Goal: Task Accomplishment & Management: Use online tool/utility

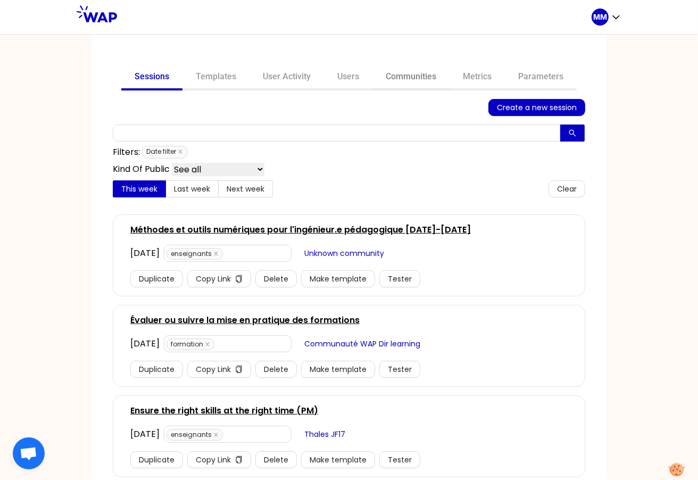
drag, startPoint x: 396, startPoint y: 77, endPoint x: 389, endPoint y: 87, distance: 12.7
click at [396, 77] on link "Communities" at bounding box center [410, 78] width 77 height 26
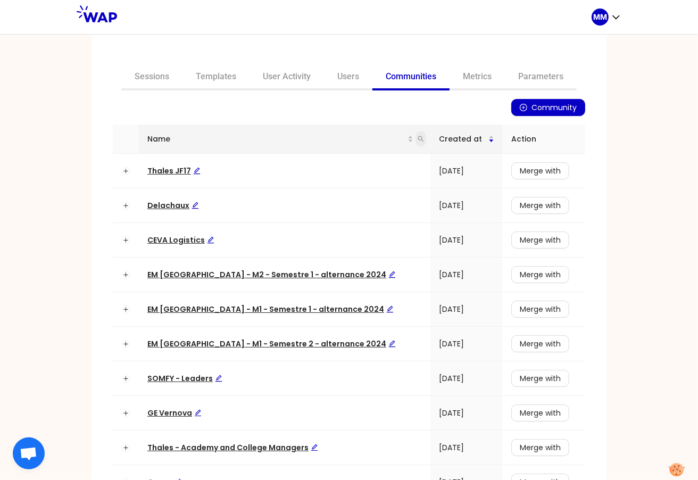
click at [418, 137] on icon "search" at bounding box center [421, 139] width 6 height 6
type input "somfy"
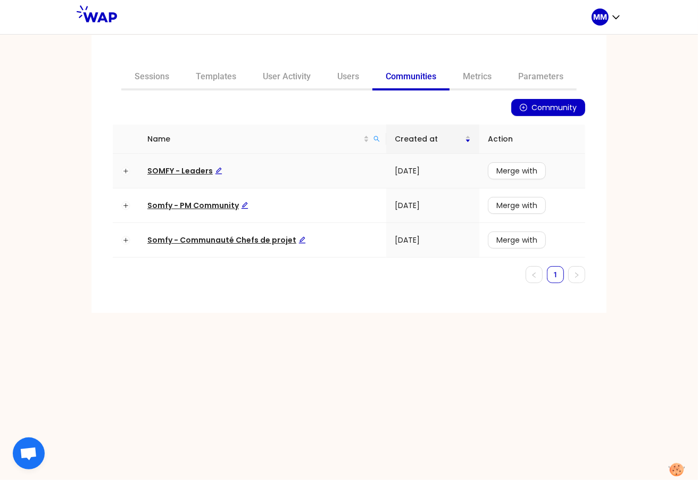
click at [199, 170] on span "SOMFY - Leaders" at bounding box center [184, 170] width 75 height 11
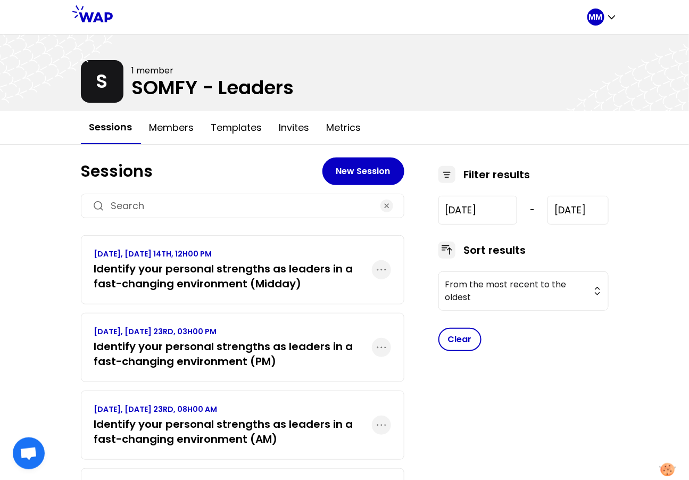
click at [225, 279] on h3 "Identify your personal strengths as leaders in a fast-changing environment (Mid…" at bounding box center [233, 276] width 278 height 30
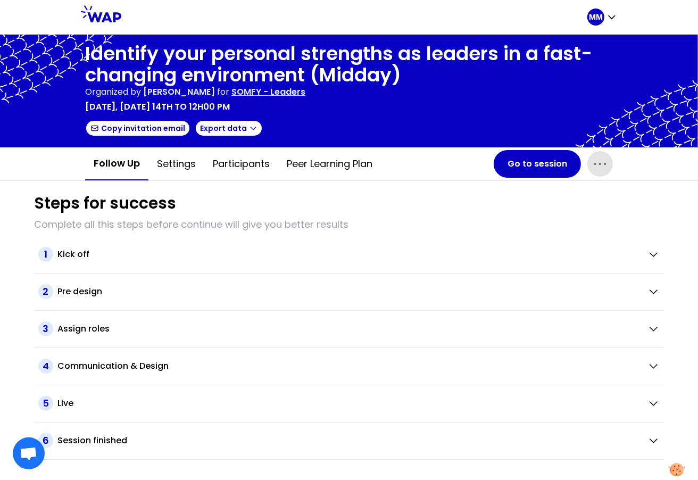
click at [603, 169] on icon "button" at bounding box center [600, 163] width 17 height 17
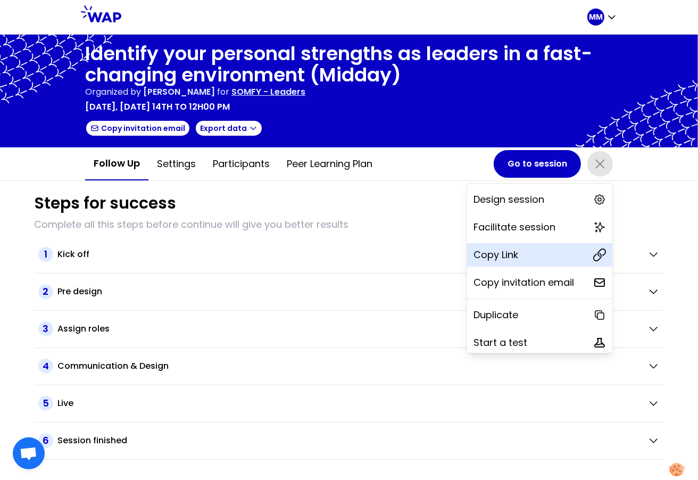
click at [498, 251] on p "Copy Link" at bounding box center [496, 254] width 45 height 15
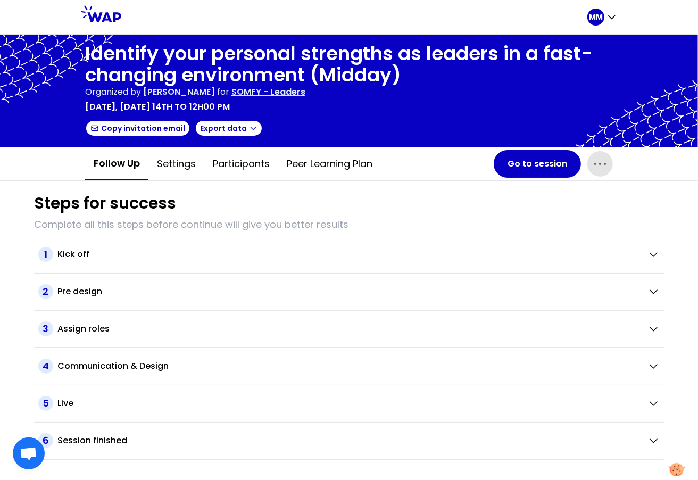
click at [604, 164] on icon "button" at bounding box center [600, 163] width 17 height 17
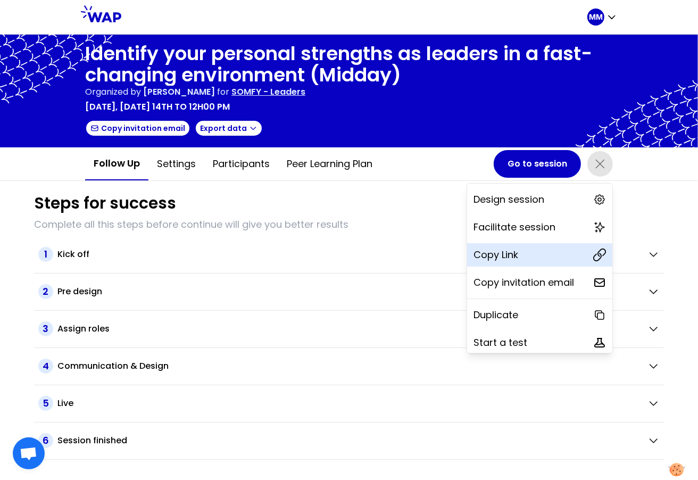
click at [522, 255] on div "Copy Link" at bounding box center [539, 254] width 145 height 23
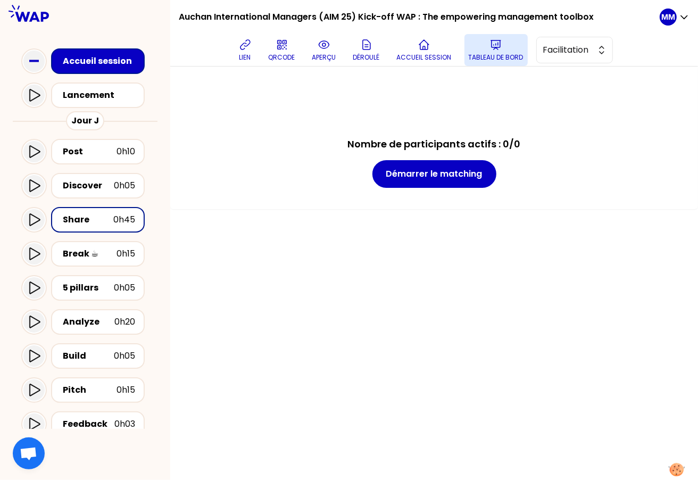
click at [502, 48] on icon at bounding box center [495, 44] width 13 height 13
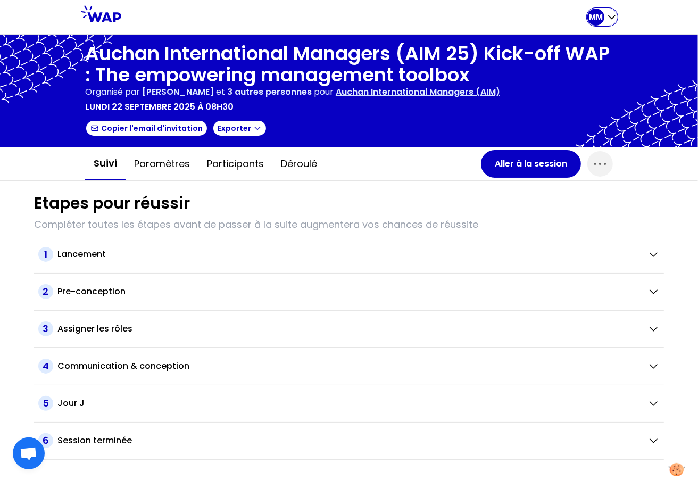
drag, startPoint x: 592, startPoint y: 18, endPoint x: 575, endPoint y: 29, distance: 20.5
click at [592, 18] on p "MM" at bounding box center [596, 17] width 14 height 11
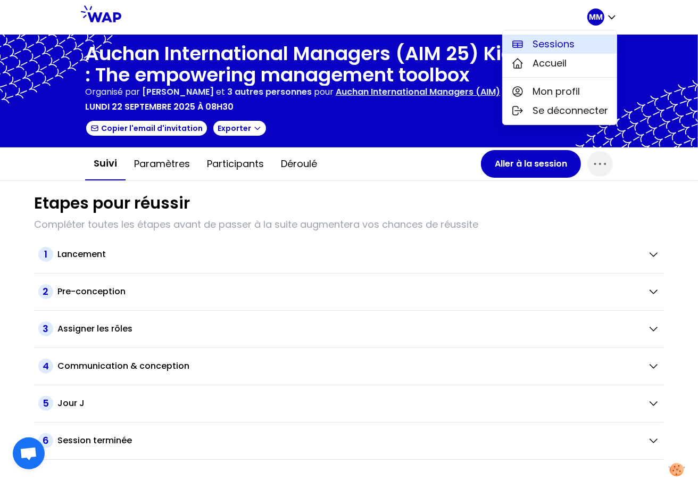
click at [558, 42] on span "Sessions" at bounding box center [554, 44] width 42 height 15
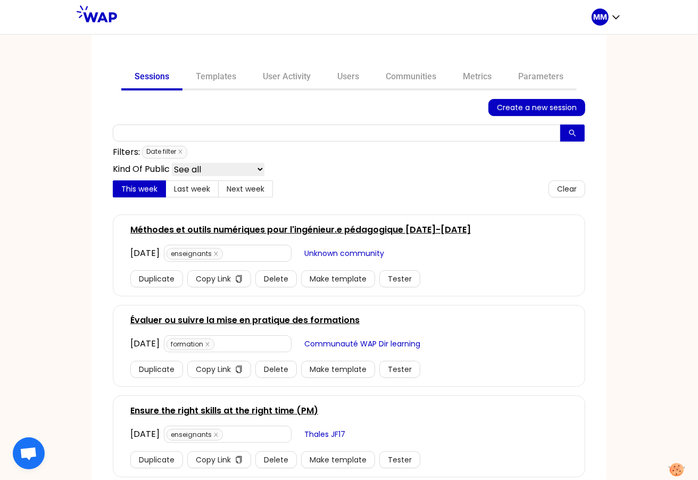
drag, startPoint x: 399, startPoint y: 74, endPoint x: 352, endPoint y: 121, distance: 66.2
click at [398, 74] on link "Communities" at bounding box center [410, 78] width 77 height 26
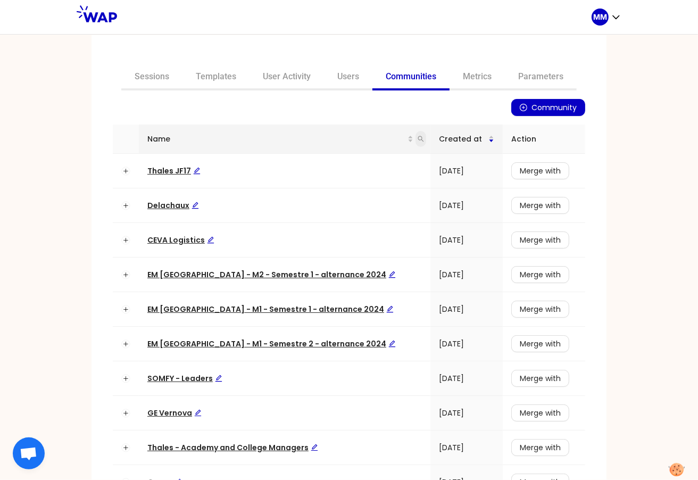
click at [416, 139] on span at bounding box center [421, 139] width 11 height 16
type input "somfy"
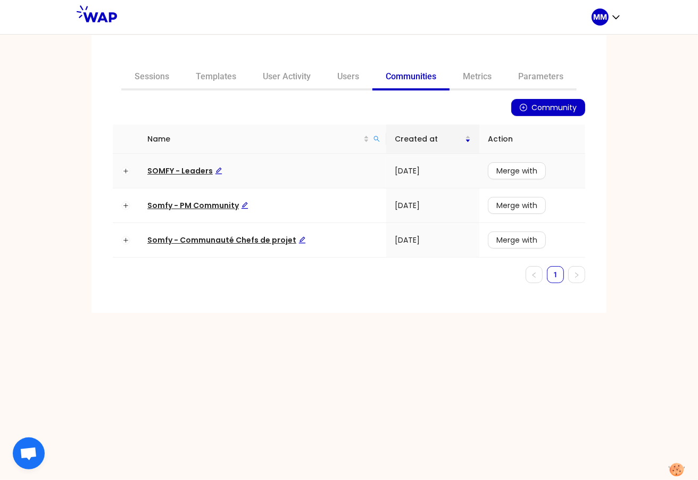
click at [170, 168] on span "SOMFY - Leaders" at bounding box center [184, 170] width 75 height 11
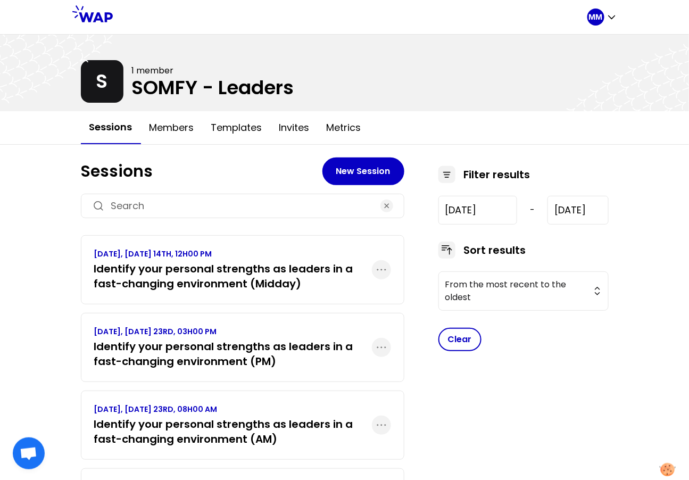
click at [203, 354] on h3 "Identify your personal strengths as leaders in a fast-changing environment (PM)" at bounding box center [233, 354] width 278 height 30
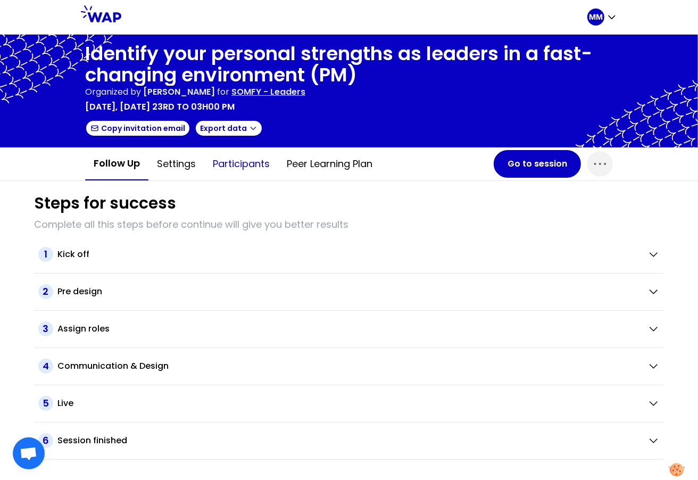
click at [235, 164] on button "Participants" at bounding box center [241, 164] width 74 height 32
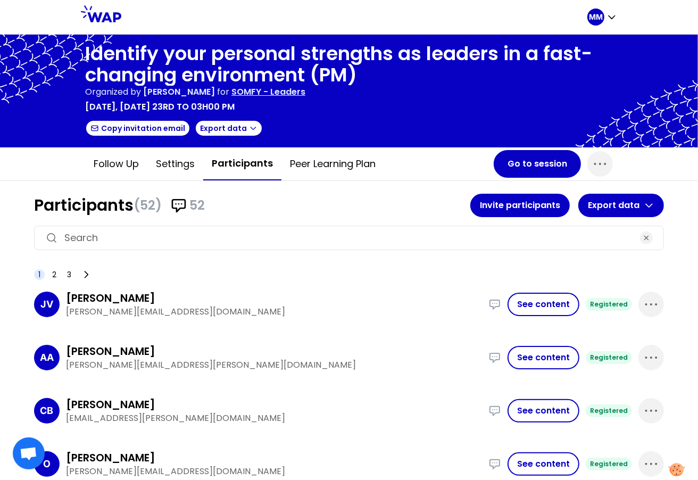
click at [215, 230] on input at bounding box center [348, 237] width 569 height 15
click at [209, 238] on input at bounding box center [348, 237] width 569 height 15
paste input "pierre.lavirotte@somfy.com"
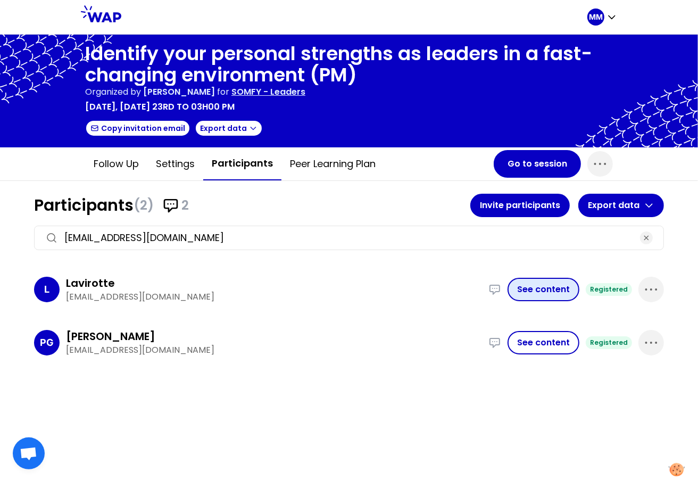
type input "pierre.lavirotte@somfy.com"
click at [554, 289] on button "See content" at bounding box center [544, 289] width 72 height 23
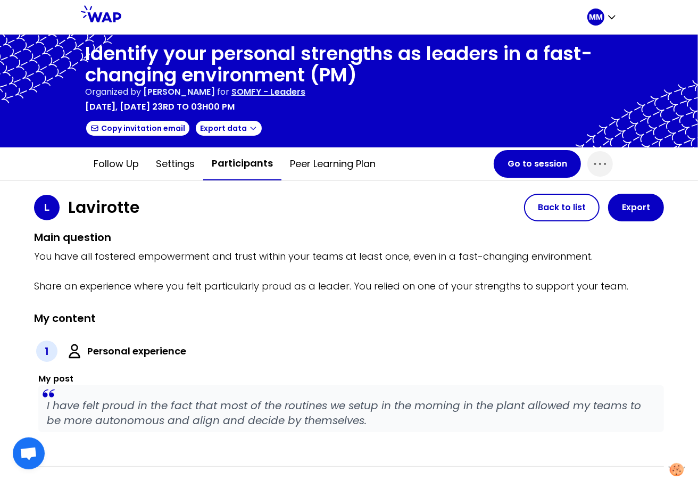
click at [230, 417] on p "I have felt proud in the fact that most of the routines we setup in the morning…" at bounding box center [351, 413] width 609 height 30
click at [232, 408] on p "I have felt proud in the fact that most of the routines we setup in the morning…" at bounding box center [351, 413] width 609 height 30
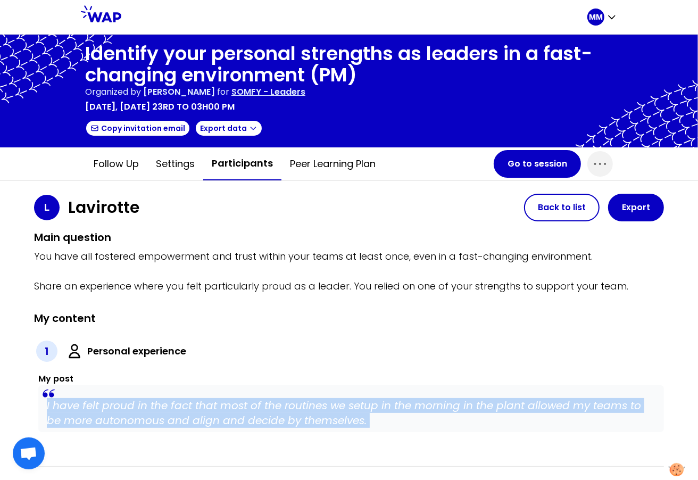
click at [232, 408] on p "I have felt proud in the fact that most of the routines we setup in the morning…" at bounding box center [351, 413] width 609 height 30
copy p "I have felt proud in the fact that most of the routines we setup in the morning…"
click at [232, 168] on button "Participants" at bounding box center [242, 163] width 78 height 33
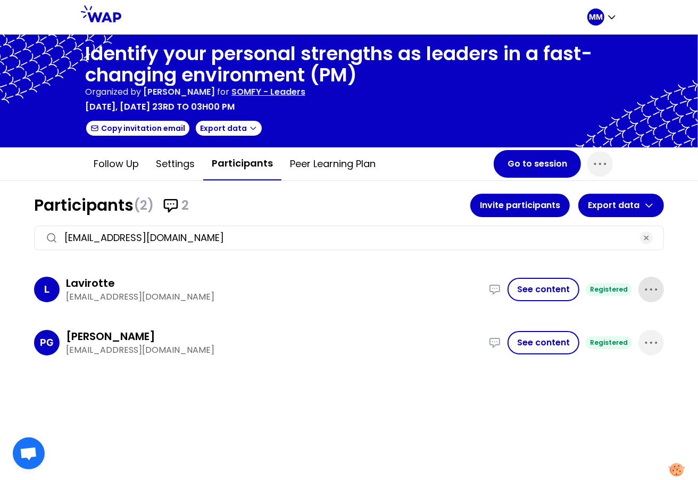
click at [655, 289] on icon "button" at bounding box center [650, 290] width 11 height 2
click at [620, 326] on p "Delete" at bounding box center [621, 325] width 30 height 15
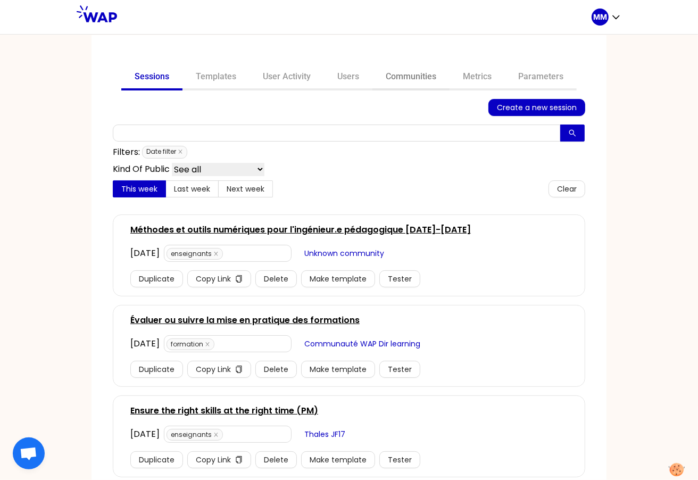
click at [399, 75] on link "Communities" at bounding box center [410, 78] width 77 height 26
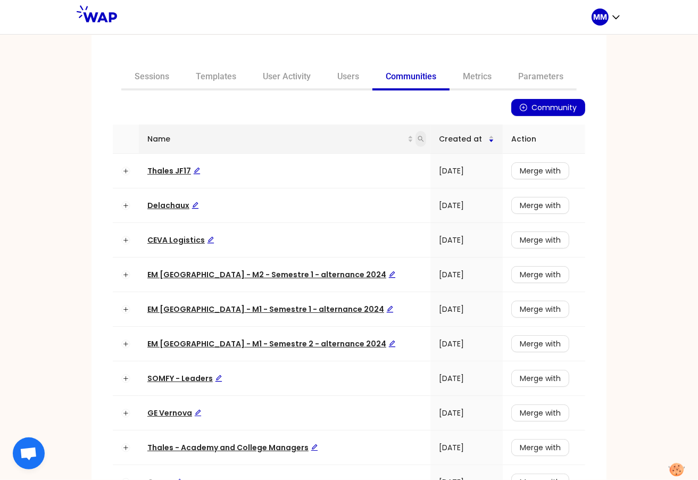
click at [418, 139] on icon "search" at bounding box center [421, 139] width 6 height 6
type input "som"
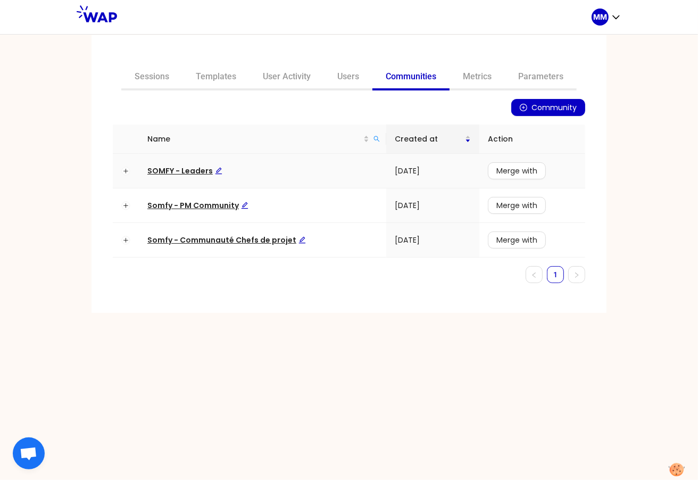
click at [202, 170] on span "SOMFY - Leaders" at bounding box center [184, 170] width 75 height 11
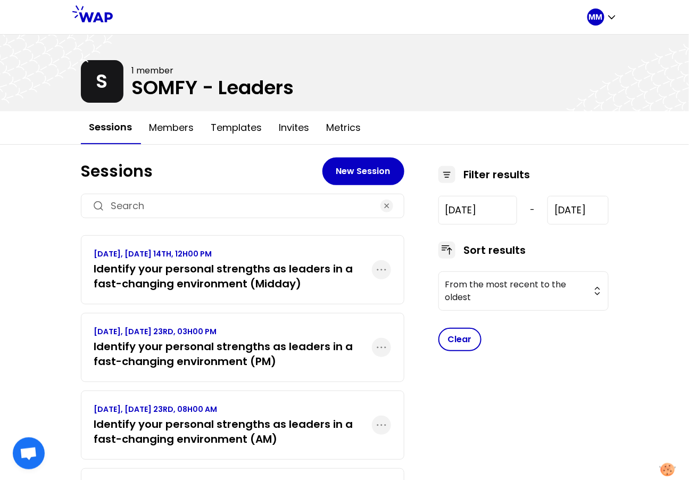
click at [230, 348] on h3 "Identify your personal strengths as leaders in a fast-changing environment (PM)" at bounding box center [233, 354] width 278 height 30
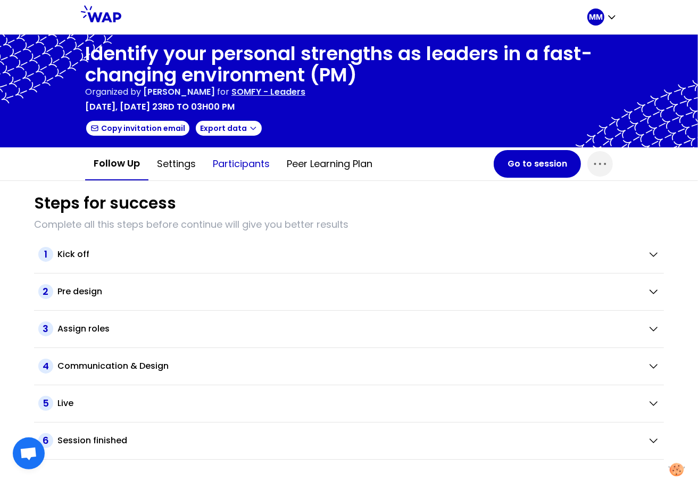
click at [243, 162] on button "Participants" at bounding box center [241, 164] width 74 height 32
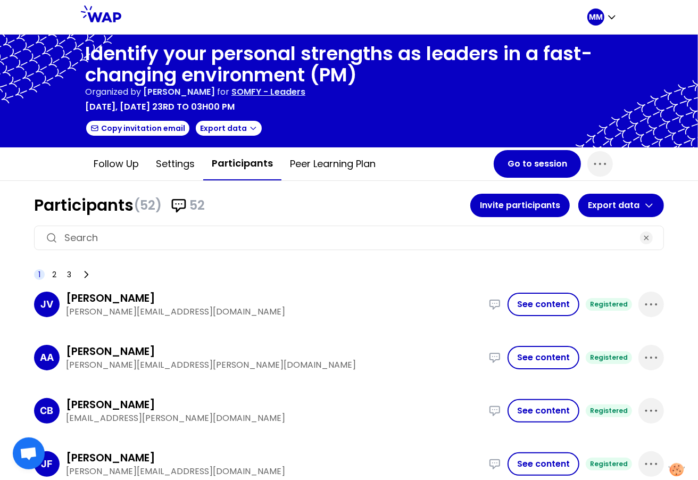
click at [220, 234] on input at bounding box center [348, 237] width 569 height 15
paste input "joanna.sadowska@somfy.com"
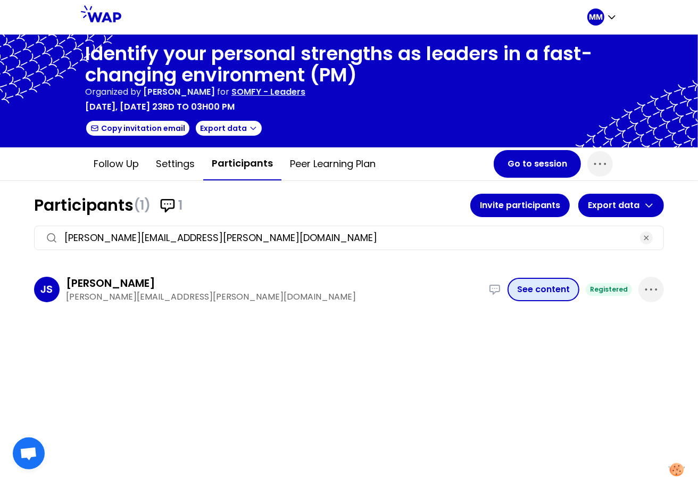
type input "joanna.sadowska@somfy.com"
click at [537, 288] on button "See content" at bounding box center [544, 289] width 72 height 23
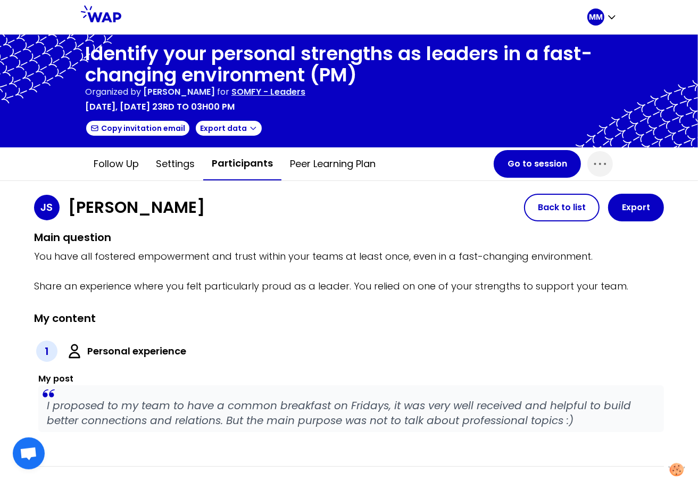
click at [146, 403] on p "I proposed to my team to have a common breakfast on Fridays, it was very well r…" at bounding box center [351, 413] width 609 height 30
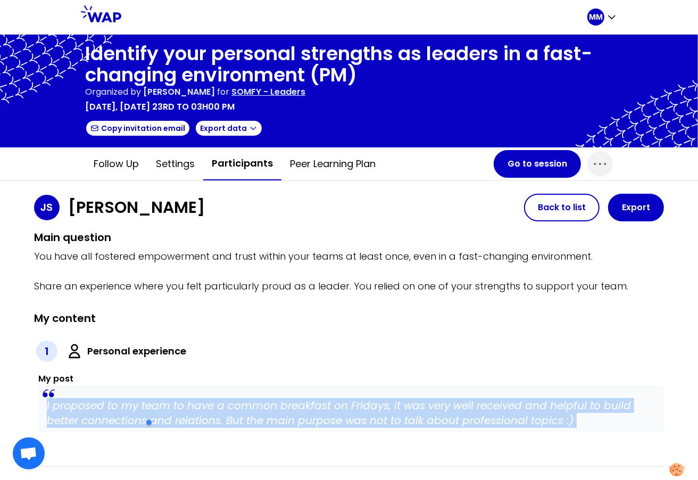
click at [146, 403] on p "I proposed to my team to have a common breakfast on Fridays, it was very well r…" at bounding box center [351, 413] width 609 height 30
copy p "I proposed to my team to have a common breakfast on Fridays, it was very well r…"
click at [245, 159] on button "Participants" at bounding box center [242, 163] width 78 height 33
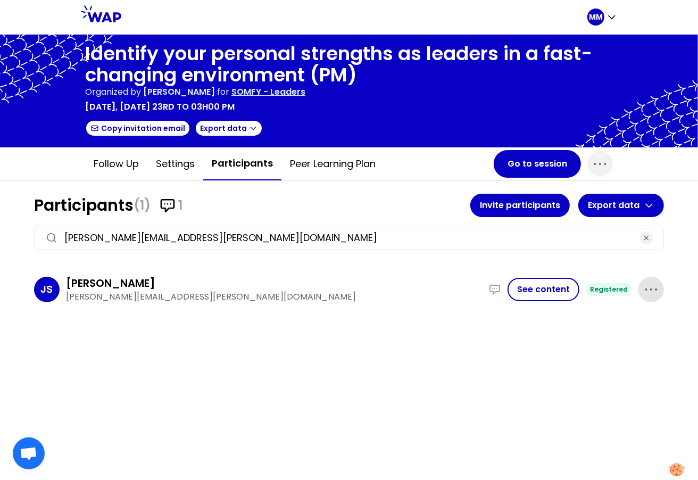
click at [654, 287] on icon "button" at bounding box center [651, 289] width 17 height 17
drag, startPoint x: 621, startPoint y: 328, endPoint x: 524, endPoint y: 283, distance: 107.6
click at [621, 329] on p "Delete" at bounding box center [621, 325] width 30 height 15
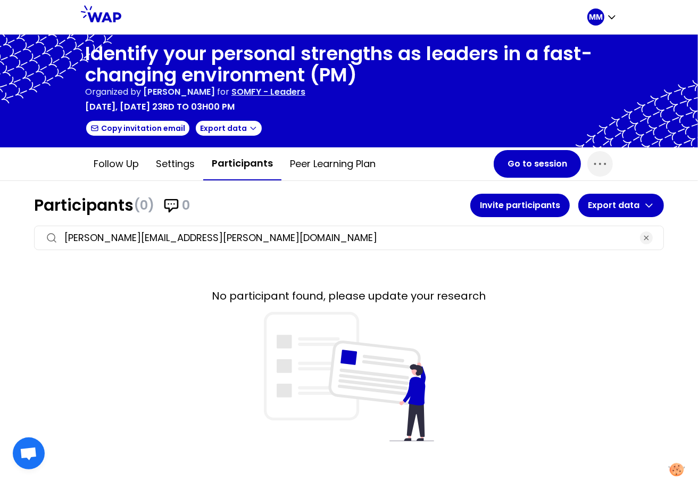
click at [305, 89] on p "SOMFY - Leaders" at bounding box center [268, 92] width 74 height 13
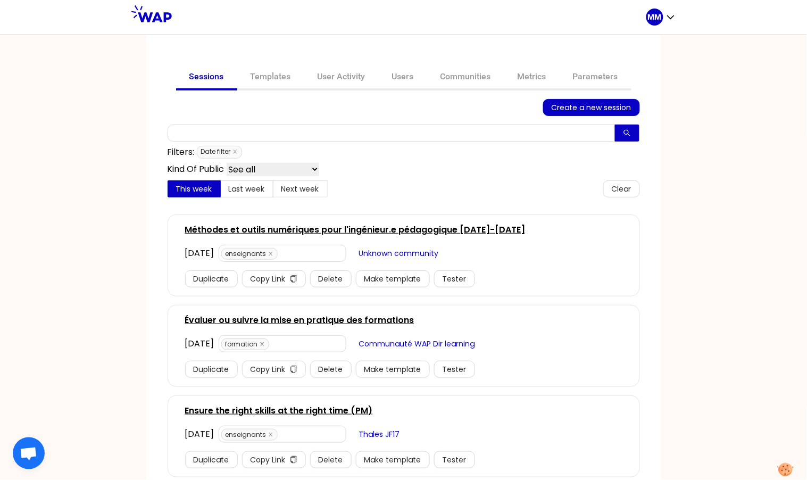
drag, startPoint x: 476, startPoint y: 76, endPoint x: 464, endPoint y: 92, distance: 20.2
click at [476, 76] on link "Communities" at bounding box center [465, 78] width 77 height 26
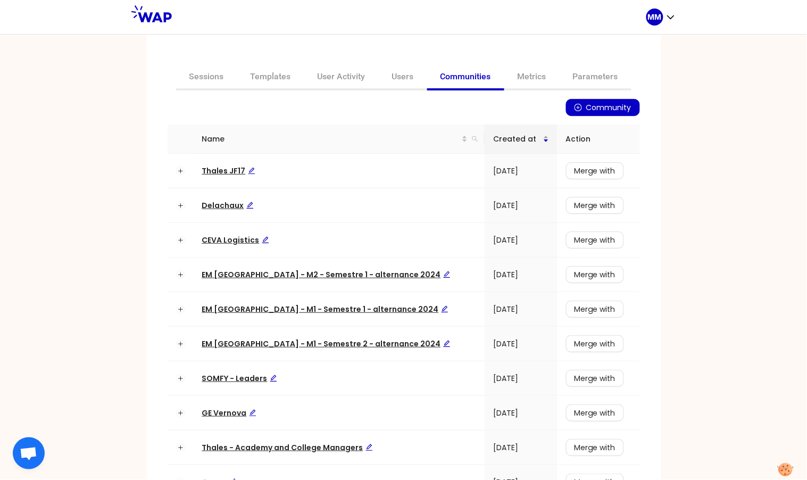
click at [447, 136] on div "Name" at bounding box center [339, 139] width 275 height 12
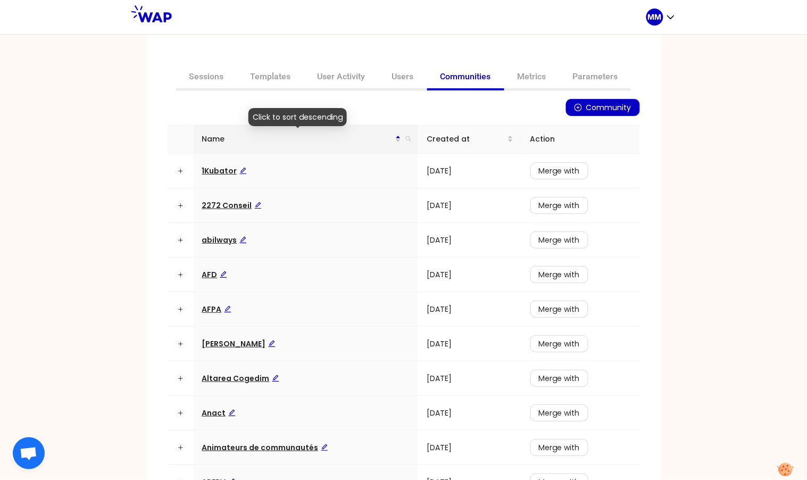
drag, startPoint x: 403, startPoint y: 137, endPoint x: 399, endPoint y: 144, distance: 8.0
click at [405, 138] on icon "search" at bounding box center [408, 139] width 6 height 6
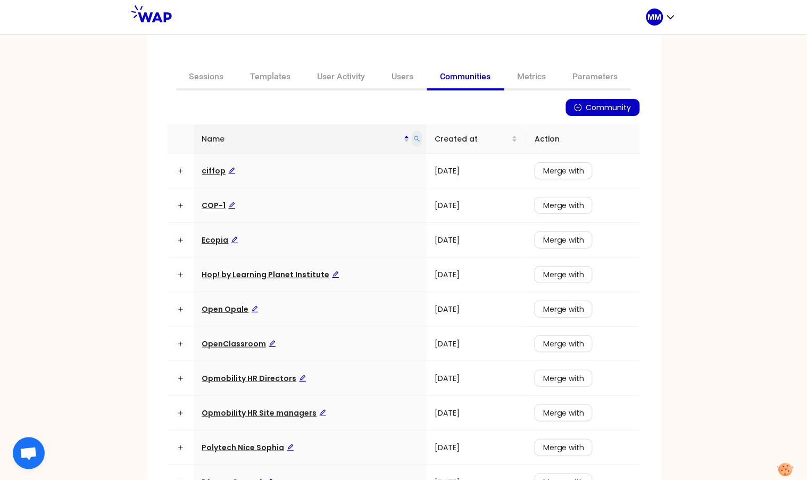
click at [417, 136] on span at bounding box center [417, 139] width 11 height 16
click at [345, 177] on span "Search" at bounding box center [342, 181] width 26 height 12
click at [257, 123] on div "Community Name Created at Action ciffop [DATE] Merge with COP-1 [DATE] Merge wi…" at bounding box center [404, 316] width 472 height 435
click at [414, 138] on icon "search" at bounding box center [417, 139] width 6 height 6
type input "op"
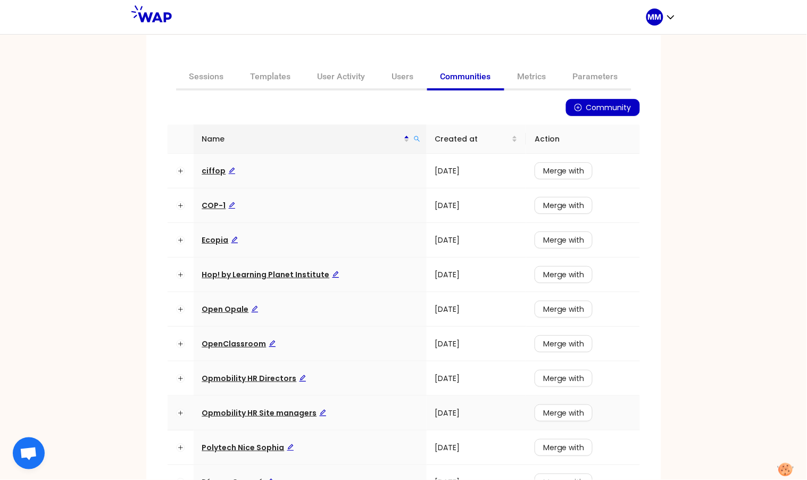
click at [271, 413] on span "Opmobility HR Site managers" at bounding box center [264, 413] width 125 height 11
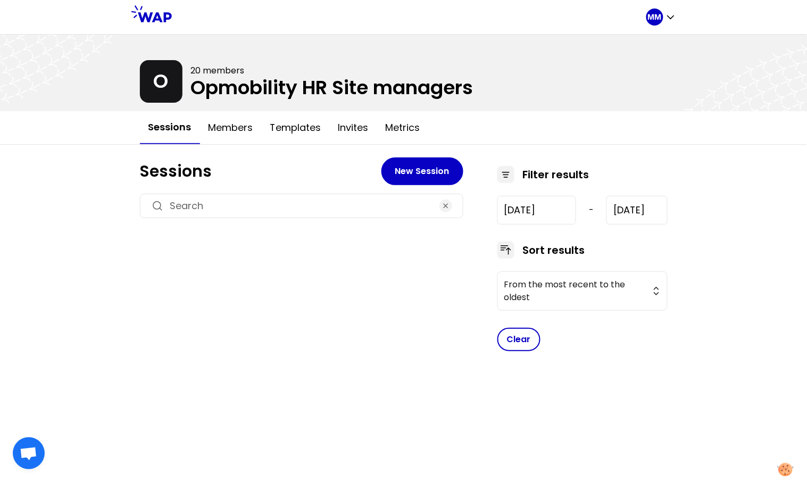
type input "[DATE]"
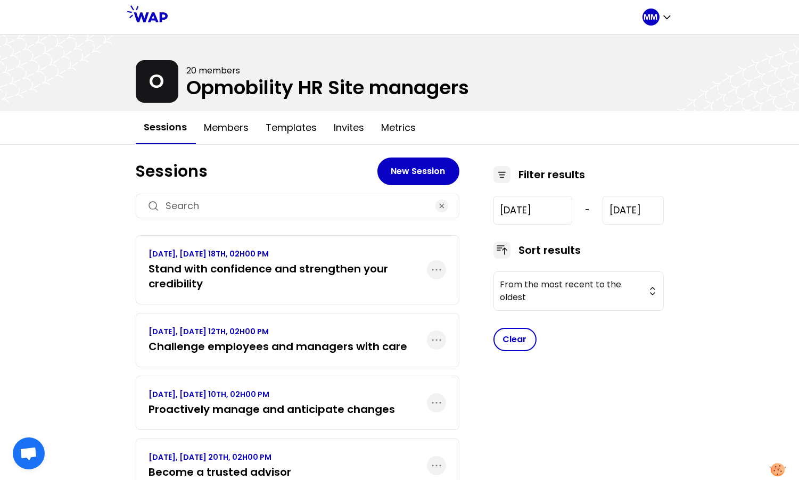
click at [347, 269] on h3 "Stand with confidence and strengthen your credibility" at bounding box center [288, 276] width 278 height 30
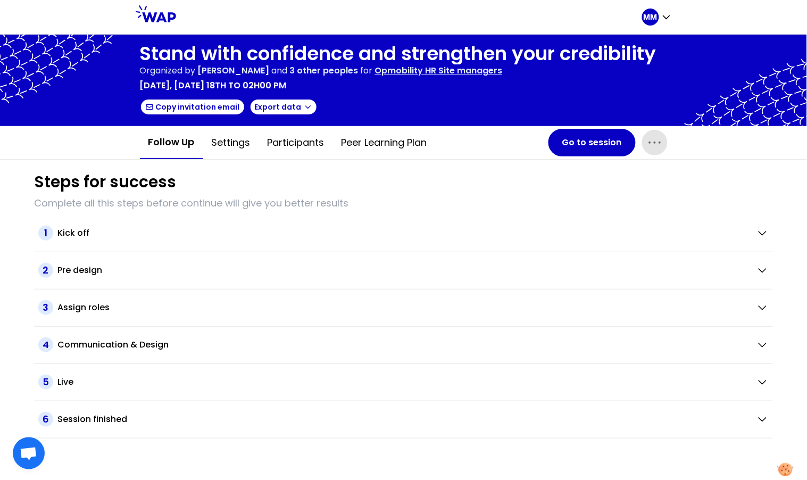
click at [648, 140] on icon "button" at bounding box center [654, 142] width 17 height 17
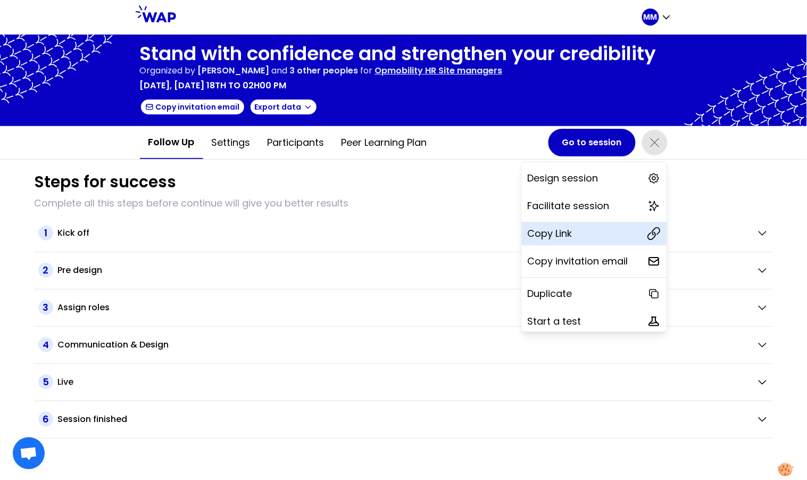
click at [594, 235] on div "Copy Link" at bounding box center [594, 233] width 145 height 23
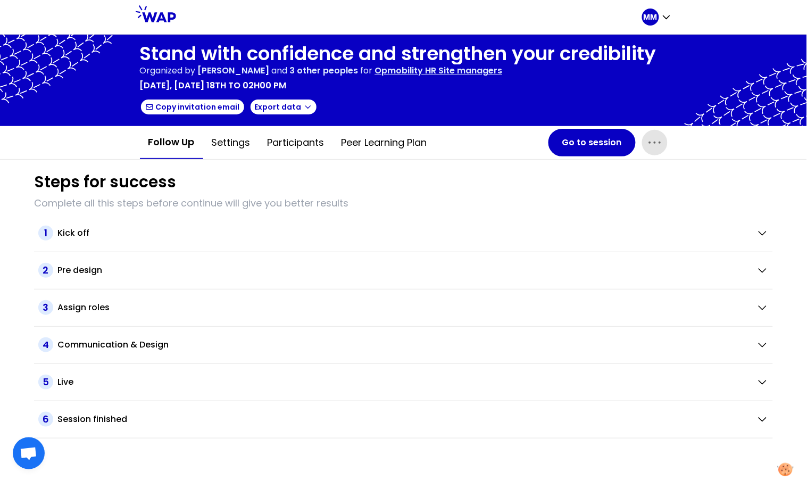
click at [647, 136] on icon "button" at bounding box center [654, 142] width 17 height 17
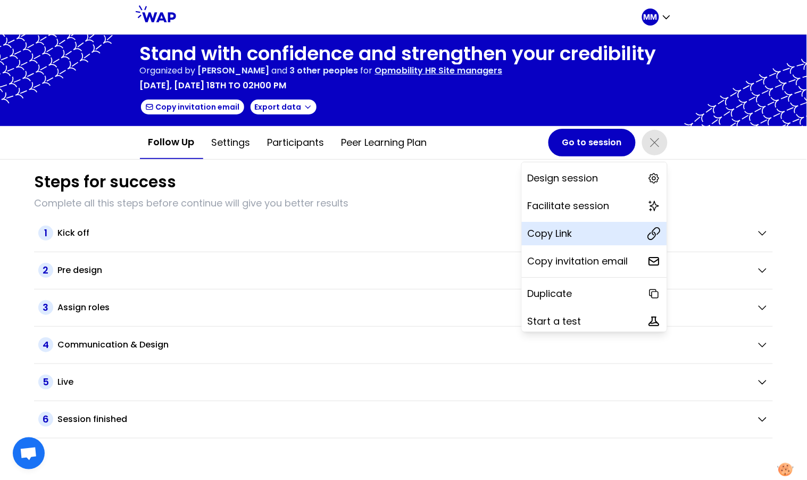
click at [580, 227] on div "Copy Link" at bounding box center [594, 233] width 145 height 23
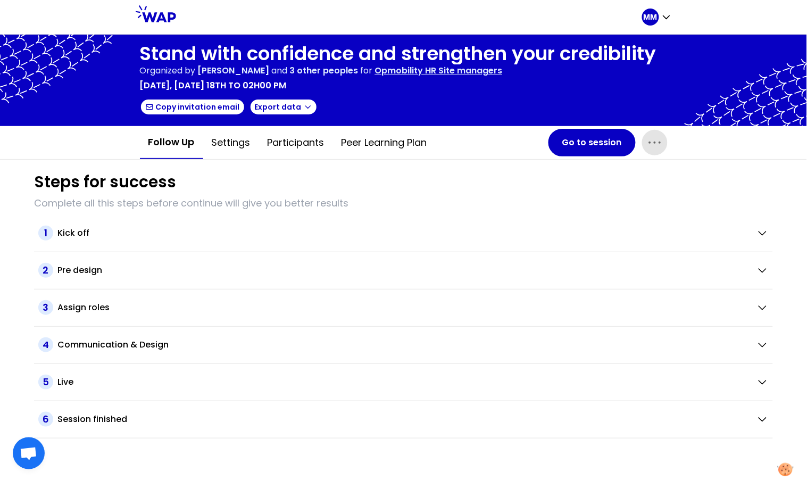
click at [654, 139] on icon "button" at bounding box center [654, 142] width 17 height 17
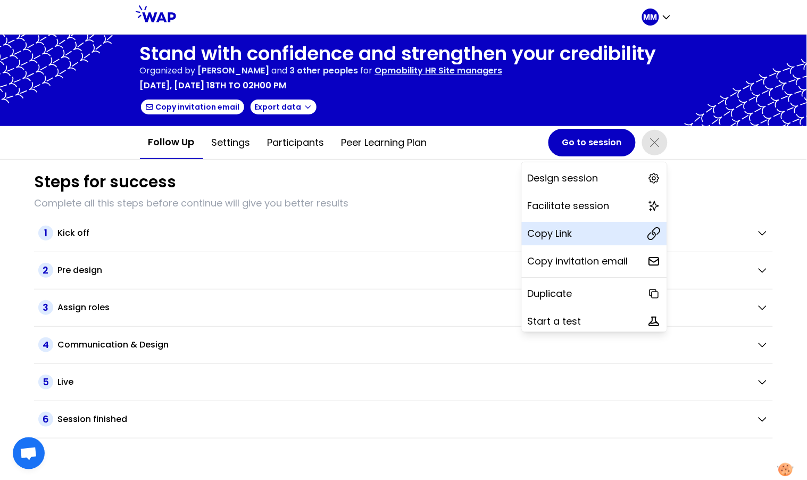
click at [591, 234] on div "Copy Link" at bounding box center [594, 233] width 145 height 23
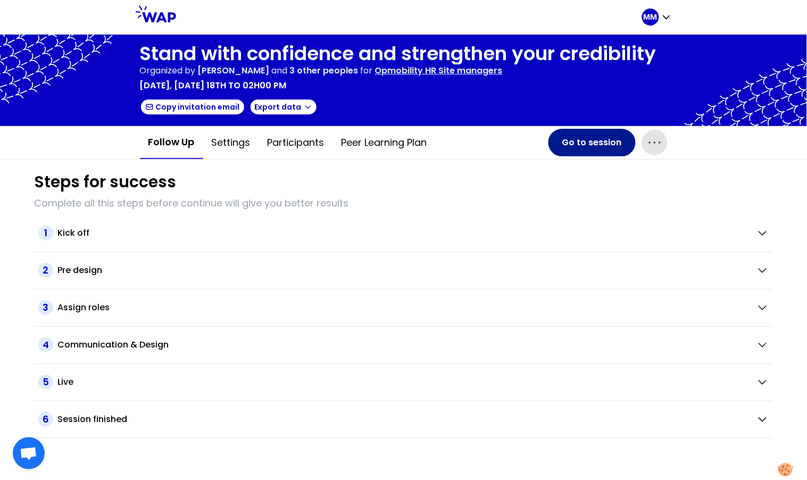
click at [578, 138] on button "Go to session" at bounding box center [592, 143] width 87 height 28
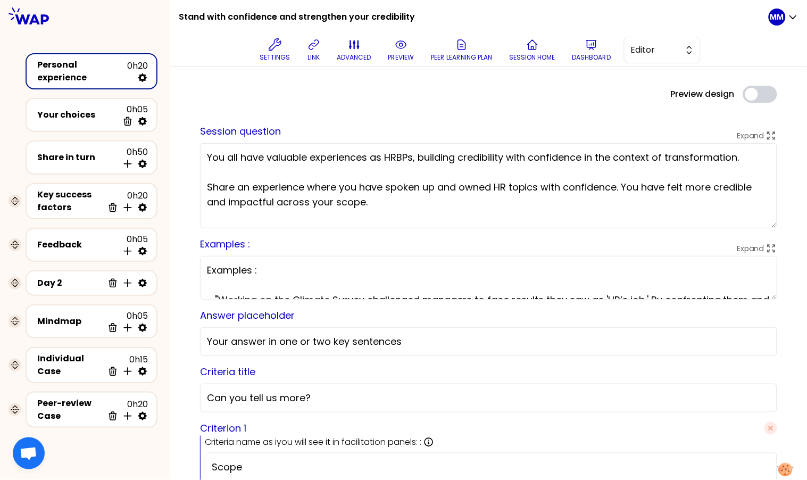
click at [550, 112] on div "saved Session question Expand You all have valuable experiences as HRBPs, build…" at bounding box center [489, 469] width 594 height 724
click at [561, 106] on div "Preview design Use setting saved Session question Expand You all have valuable …" at bounding box center [489, 458] width 594 height 745
click at [316, 48] on icon at bounding box center [314, 44] width 13 height 13
click at [405, 92] on div "Preview design Use setting" at bounding box center [489, 94] width 594 height 17
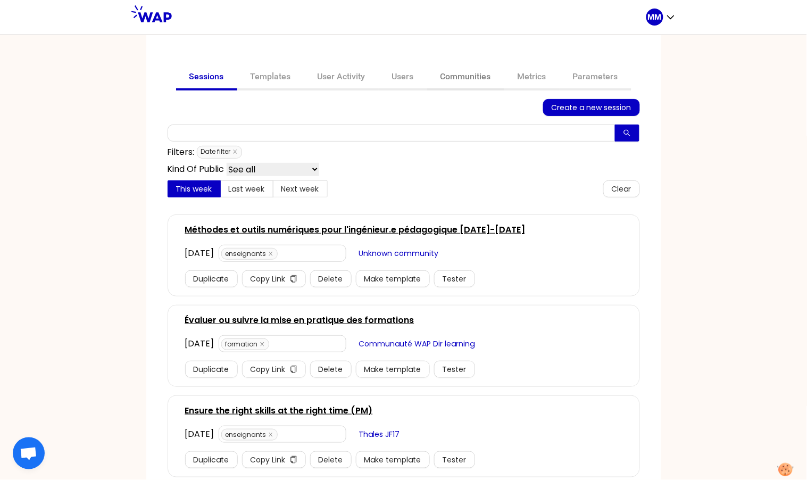
click at [452, 78] on link "Communities" at bounding box center [465, 78] width 77 height 26
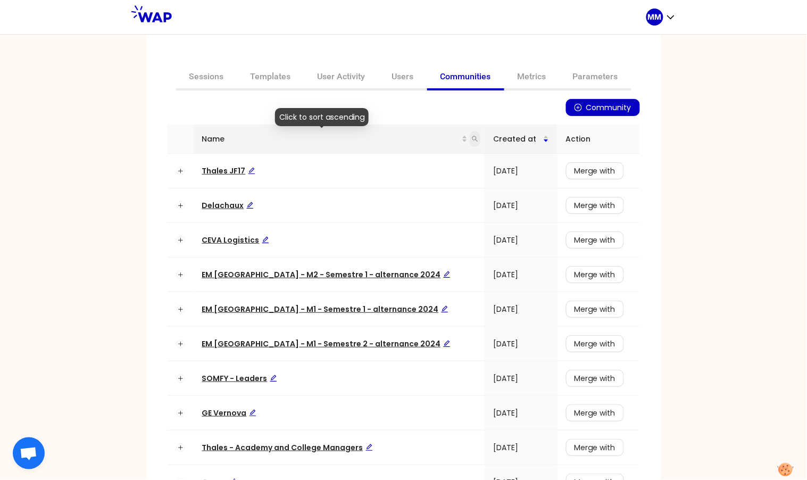
click at [472, 138] on icon "search" at bounding box center [475, 139] width 6 height 6
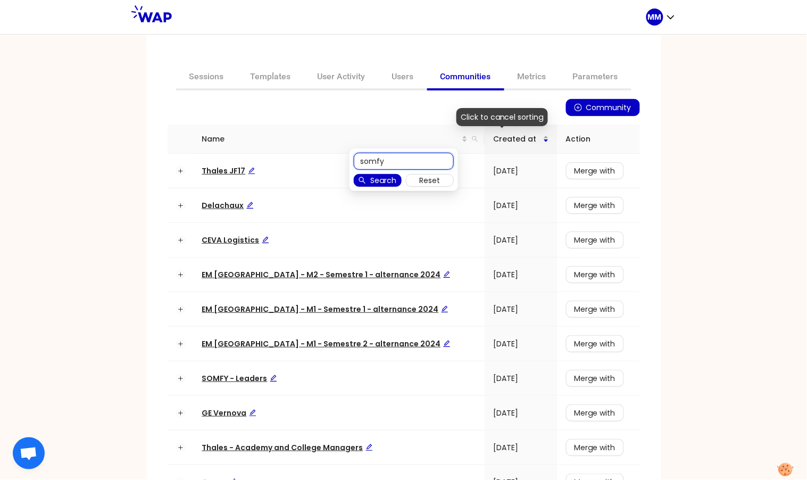
type input "somfy"
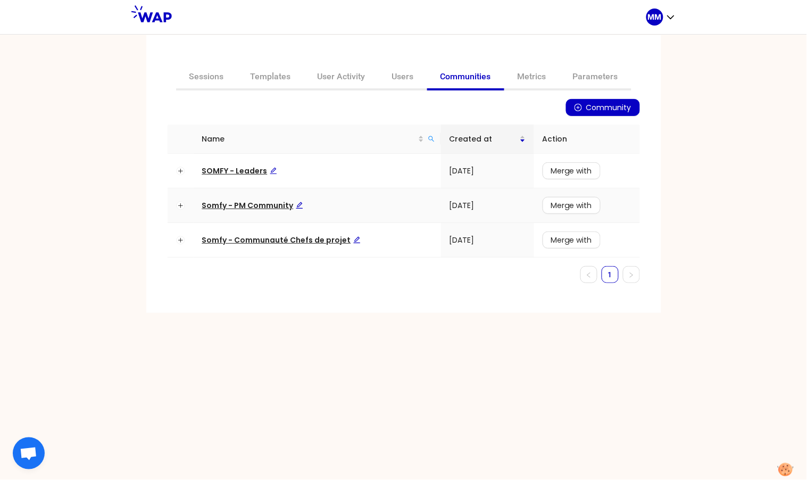
click at [271, 205] on span "Somfy - PM Community" at bounding box center [252, 205] width 101 height 11
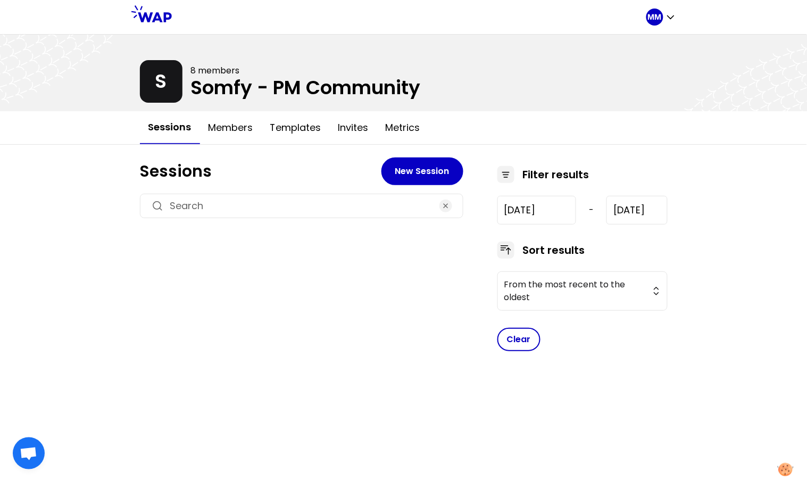
type input "2025-3-13"
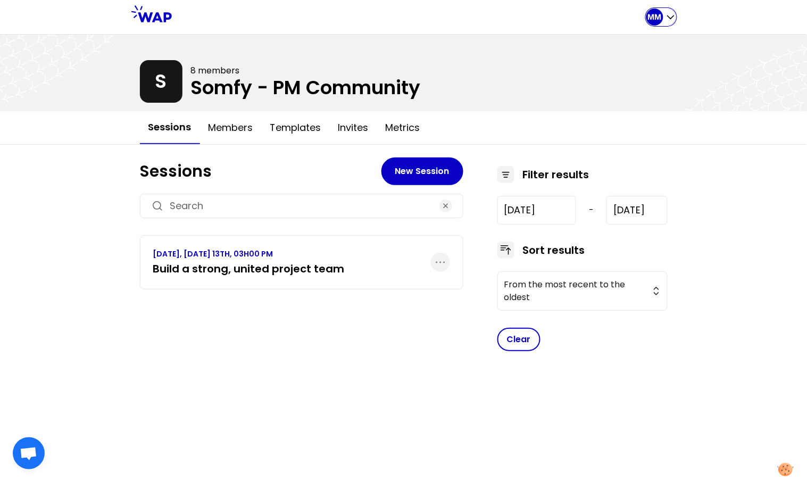
click at [661, 14] on p "MM" at bounding box center [655, 17] width 14 height 11
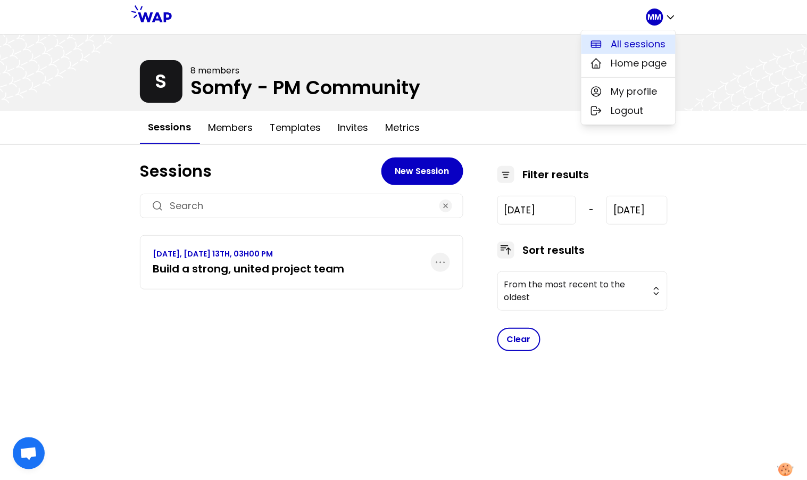
click at [652, 37] on span "All sessions" at bounding box center [638, 44] width 55 height 15
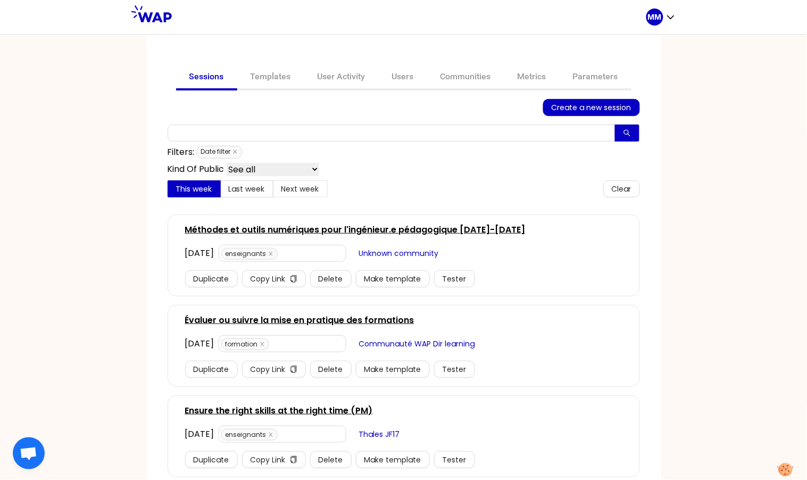
click at [466, 69] on link "Communities" at bounding box center [465, 78] width 77 height 26
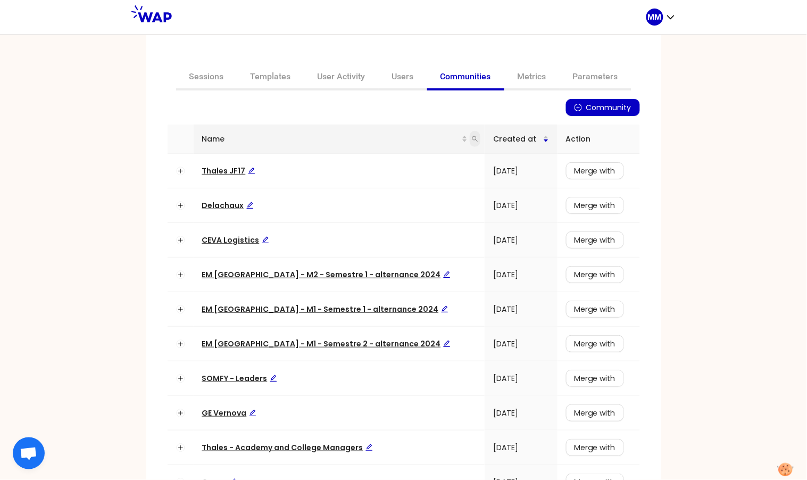
click at [472, 138] on icon "search" at bounding box center [475, 139] width 6 height 6
type input "somfy"
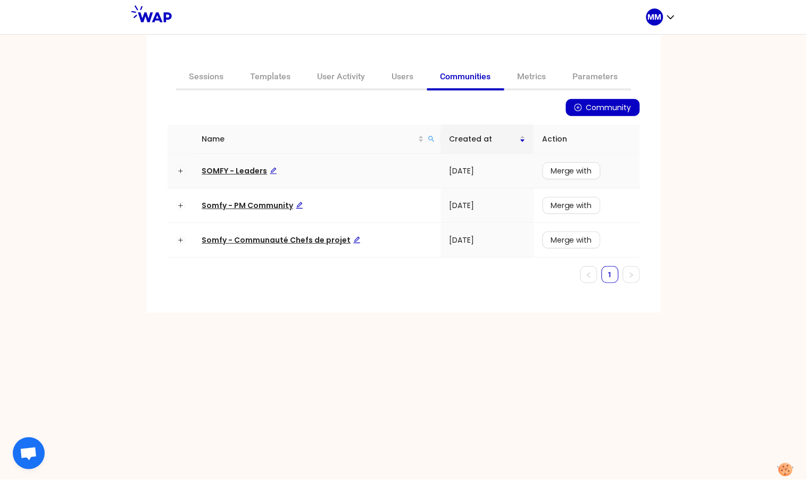
click at [234, 168] on span "SOMFY - Leaders" at bounding box center [239, 170] width 75 height 11
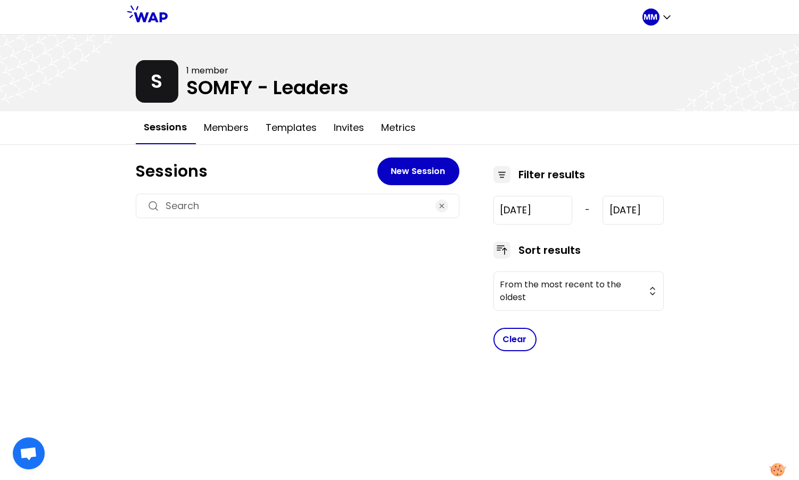
type input "2024-7-17"
type input "2025-10-14"
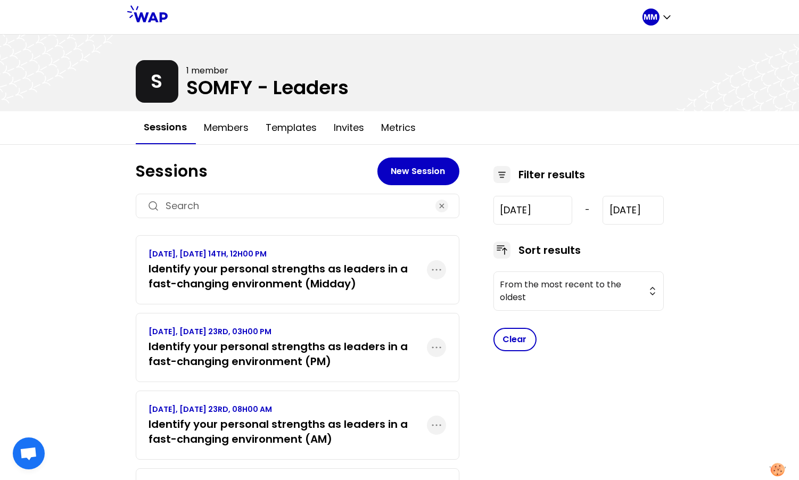
click at [327, 360] on h3 "Identify your personal strengths as leaders in a fast-changing environment (PM)" at bounding box center [288, 354] width 278 height 30
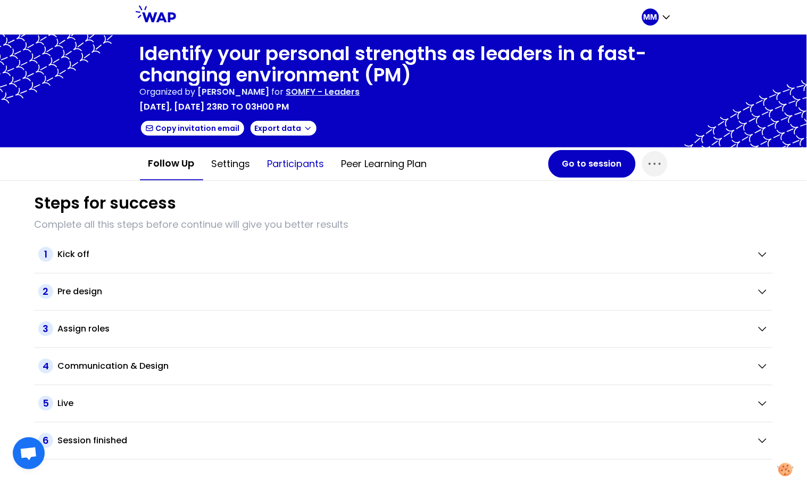
click at [279, 164] on button "Participants" at bounding box center [296, 164] width 74 height 32
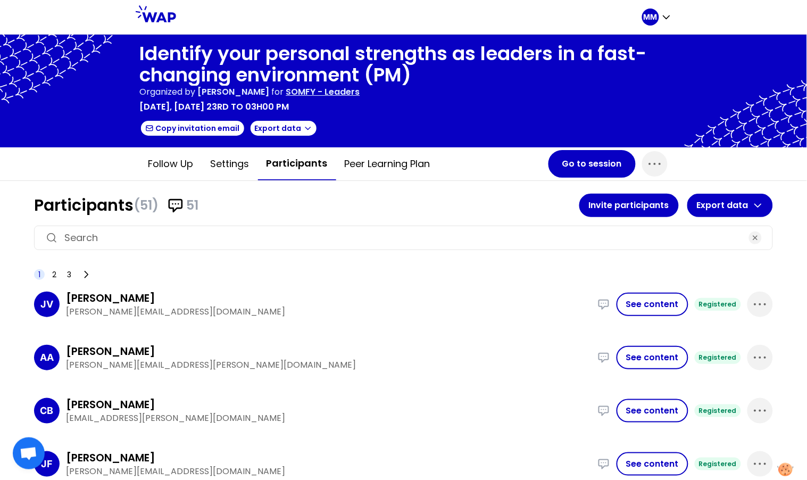
click at [279, 233] on input at bounding box center [403, 237] width 678 height 15
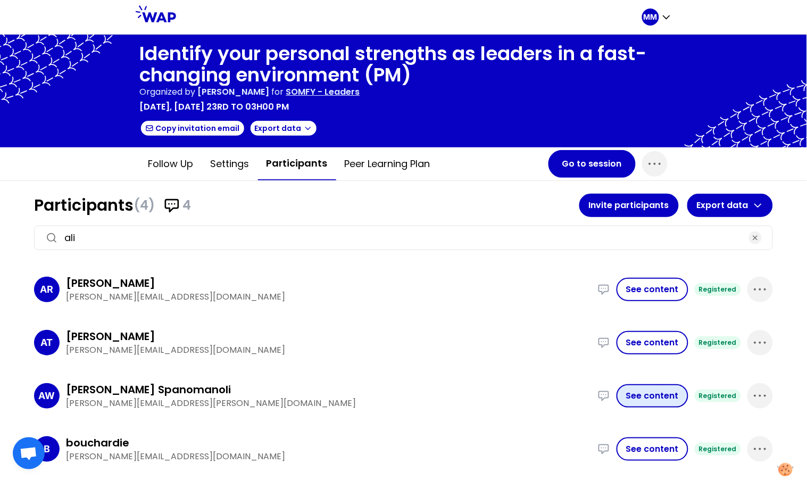
type input "ali"
click at [655, 396] on button "See content" at bounding box center [653, 395] width 72 height 23
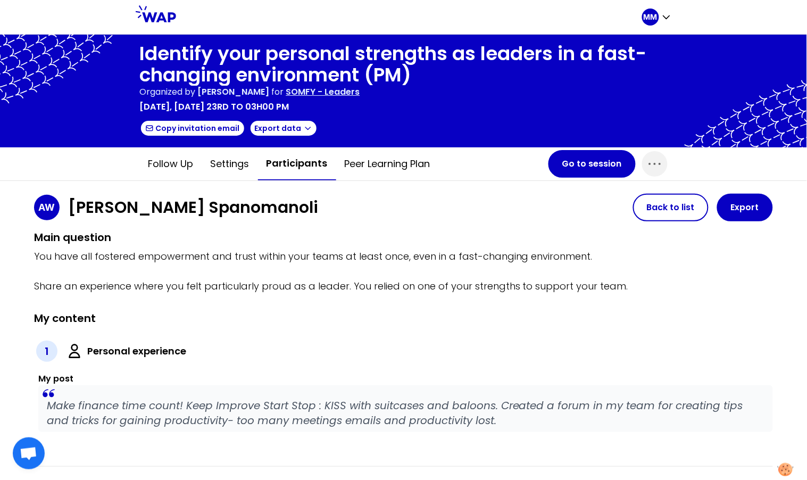
click at [284, 165] on button "Participants" at bounding box center [297, 163] width 78 height 33
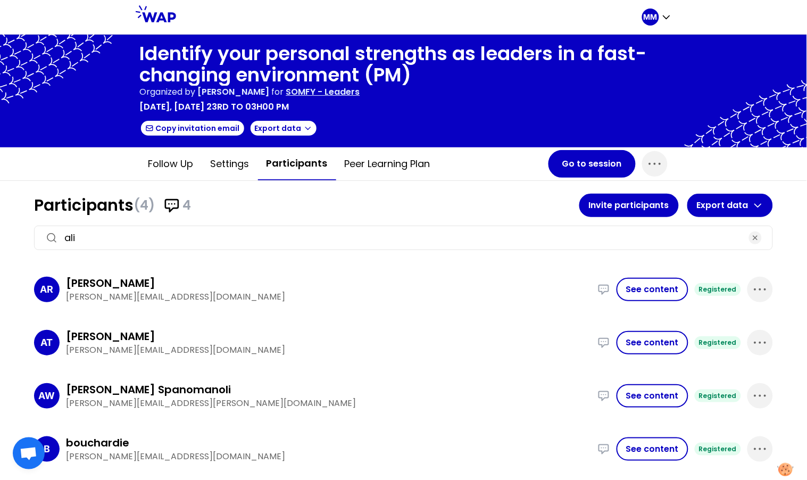
click at [118, 401] on p "aliki.whitworth-spanomanoli@dsgsomfy.com" at bounding box center [328, 403] width 525 height 13
copy div "aliki.whitworth-spanomanoli@dsgsomfy.com Make finance time count! Keep Improve …"
click at [656, 15] on p "MM" at bounding box center [651, 17] width 14 height 11
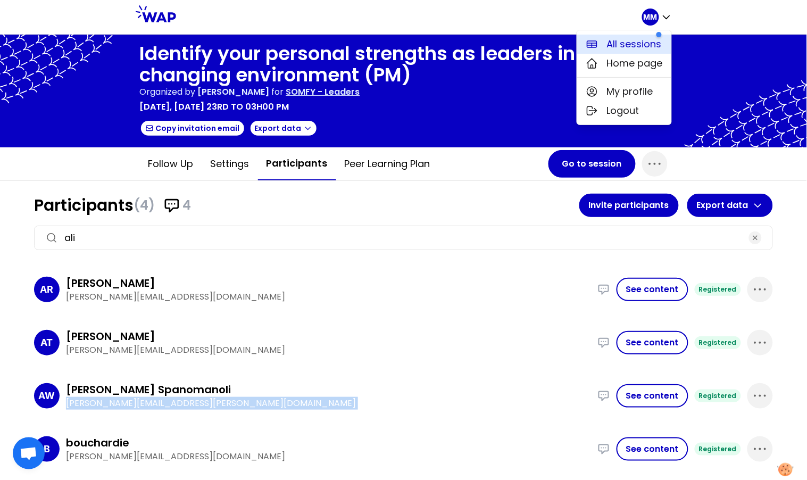
click at [639, 44] on span "All sessions" at bounding box center [634, 44] width 55 height 15
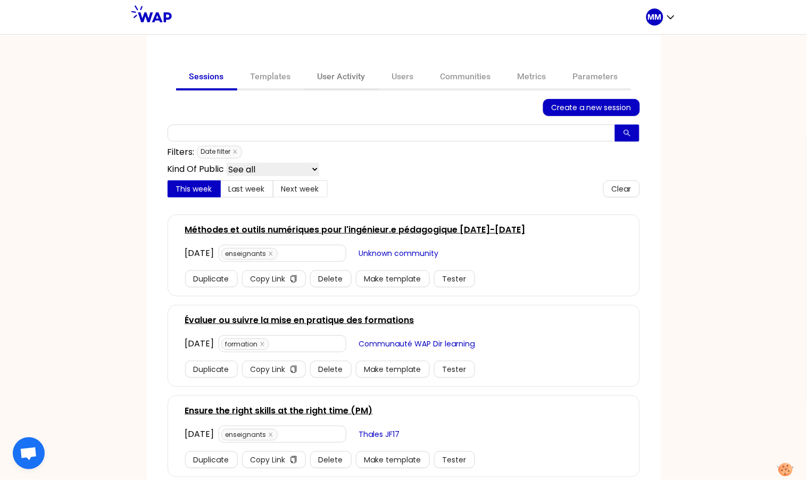
click at [335, 82] on link "User Activity" at bounding box center [341, 78] width 74 height 26
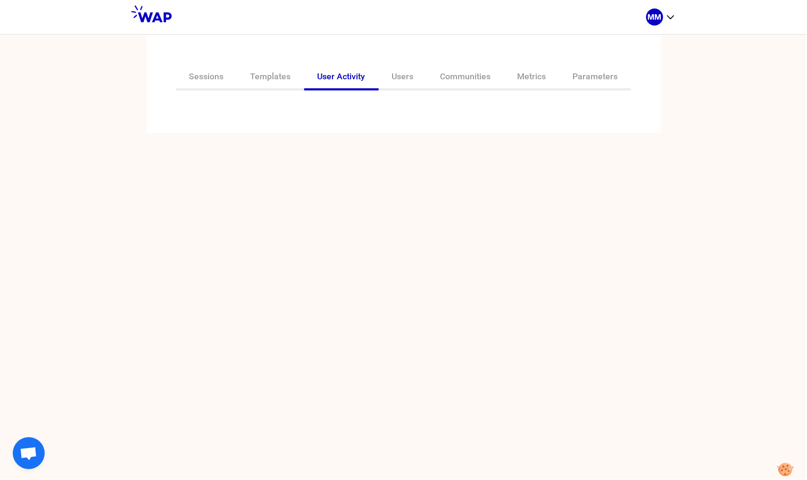
click at [331, 106] on div at bounding box center [404, 105] width 472 height 13
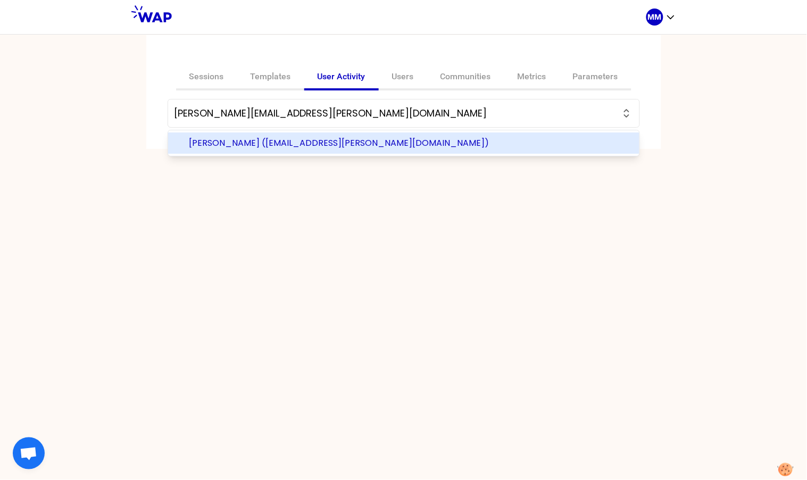
click at [494, 143] on span "Aliki Whitworth Spanomanoli (aliki.whitworth-spanomanoli@dsgsomfy.com)" at bounding box center [410, 143] width 442 height 13
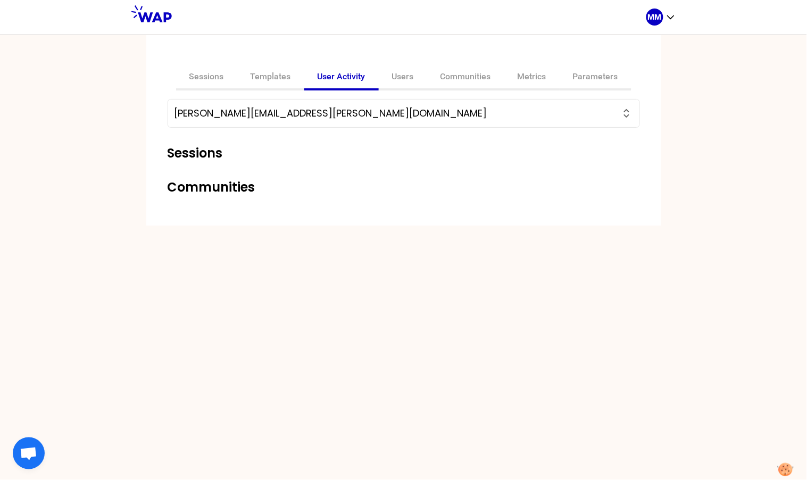
type input "Aliki Whitworth Spanomanoli (aliki.whitworth-spanomanoli@dsgsomfy.com)"
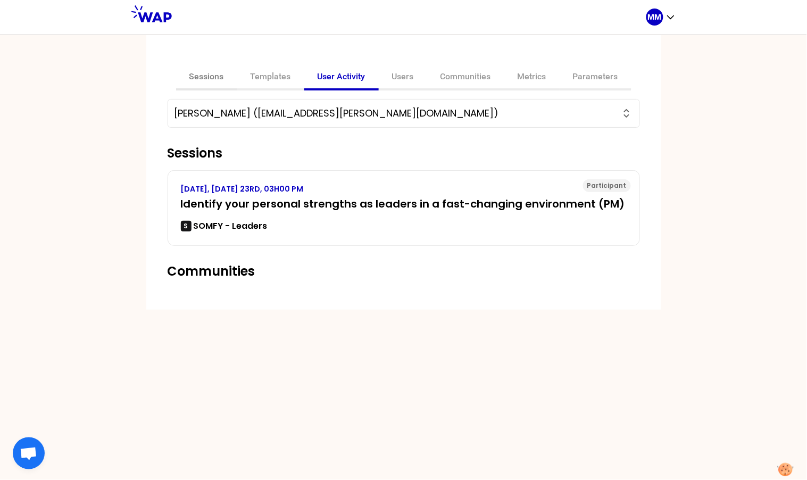
click at [215, 76] on link "Sessions" at bounding box center [206, 78] width 61 height 26
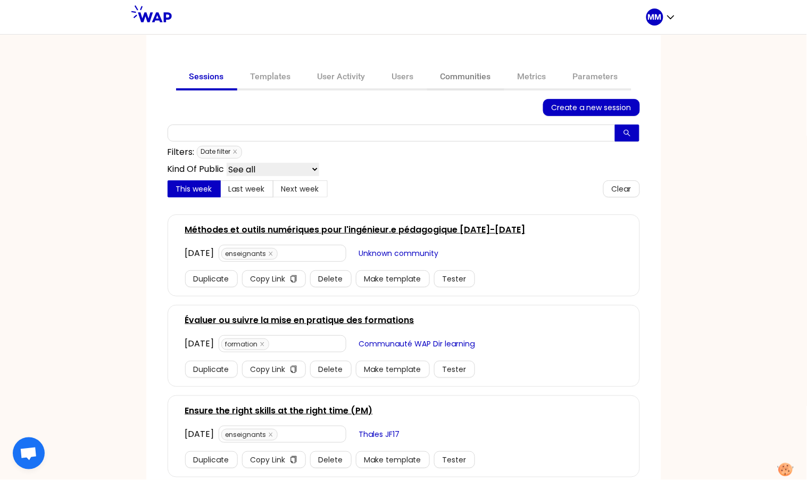
click at [458, 75] on link "Communities" at bounding box center [465, 78] width 77 height 26
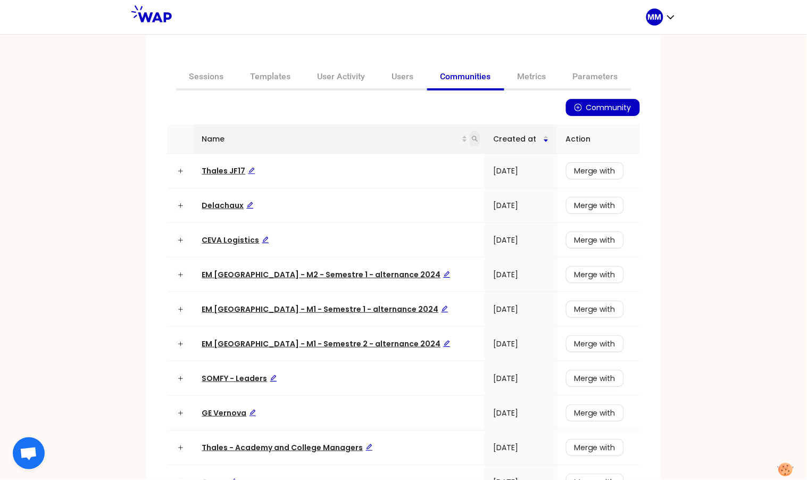
click at [472, 139] on icon "search" at bounding box center [475, 139] width 6 height 6
type input "op"
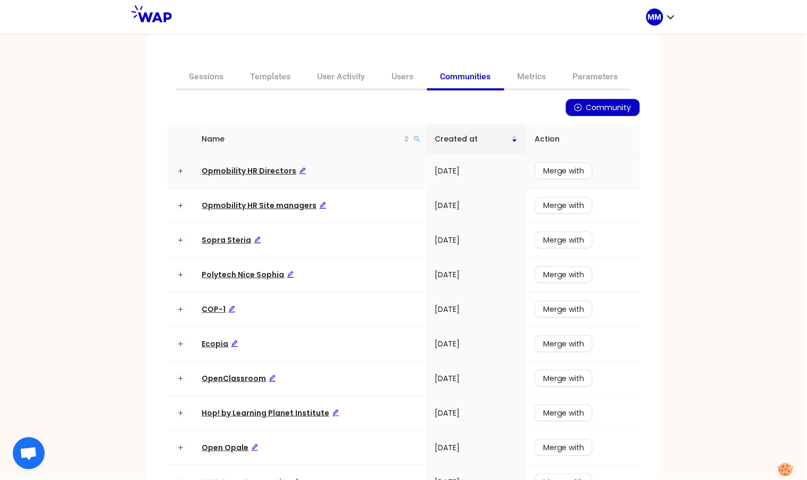
click at [263, 168] on span "Opmobility HR Directors" at bounding box center [254, 170] width 104 height 11
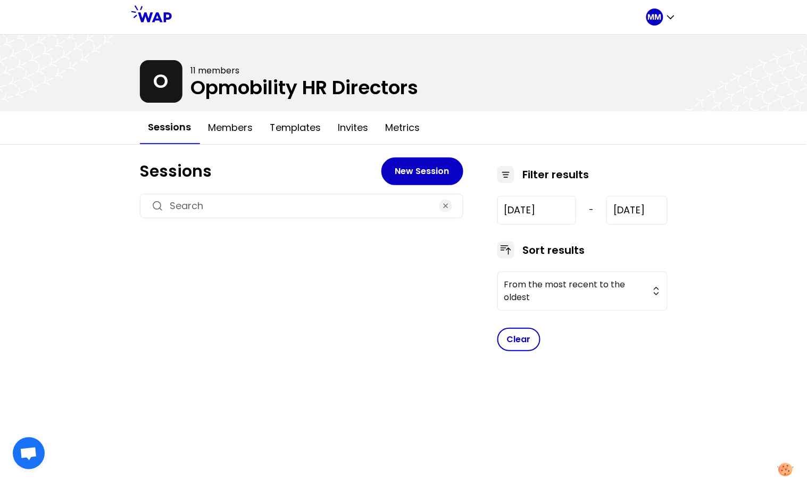
type input "2025-2-27"
type input "2025-9-24"
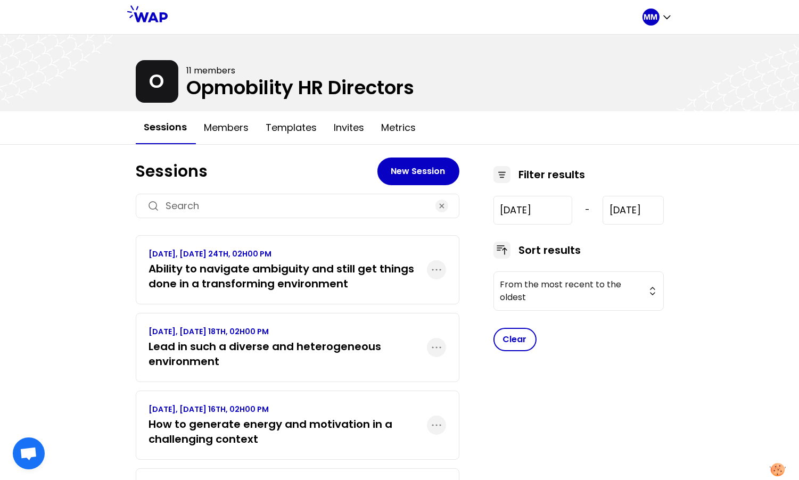
click at [349, 280] on h3 "Ability to navigate ambiguity and still get things done in a transforming envir…" at bounding box center [288, 276] width 278 height 30
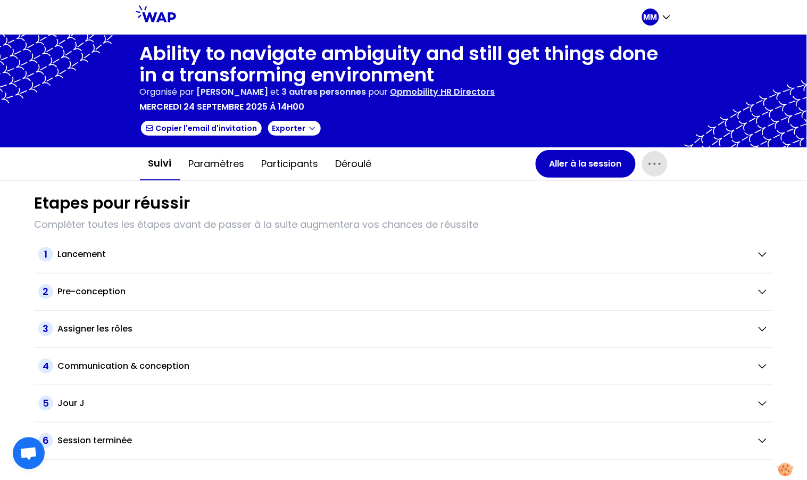
click at [657, 163] on icon "button" at bounding box center [654, 163] width 17 height 17
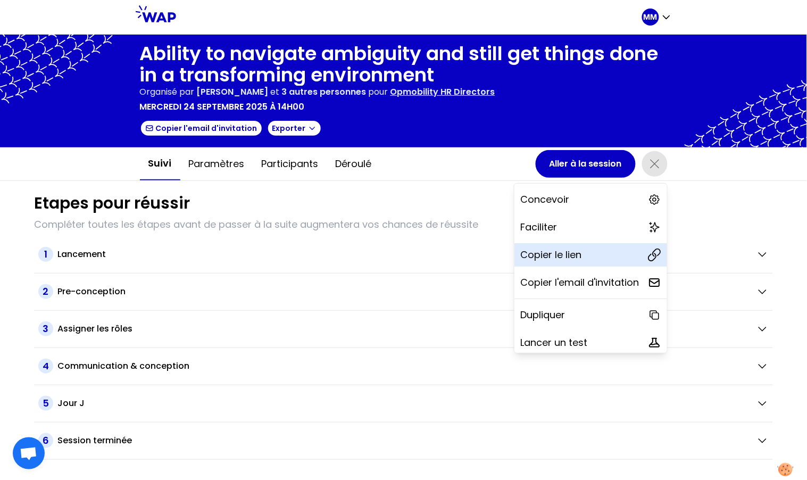
click at [586, 248] on div "Copier le lien" at bounding box center [591, 254] width 153 height 23
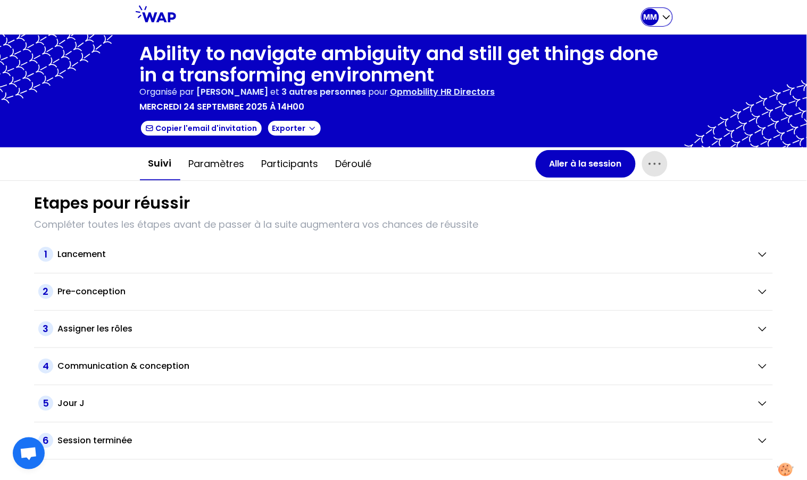
click at [661, 16] on icon "button" at bounding box center [666, 17] width 11 height 11
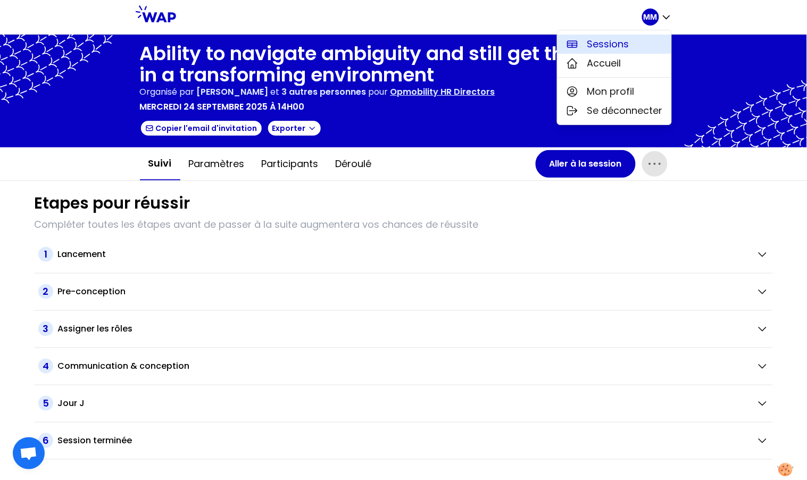
click at [613, 41] on span "Sessions" at bounding box center [608, 44] width 42 height 15
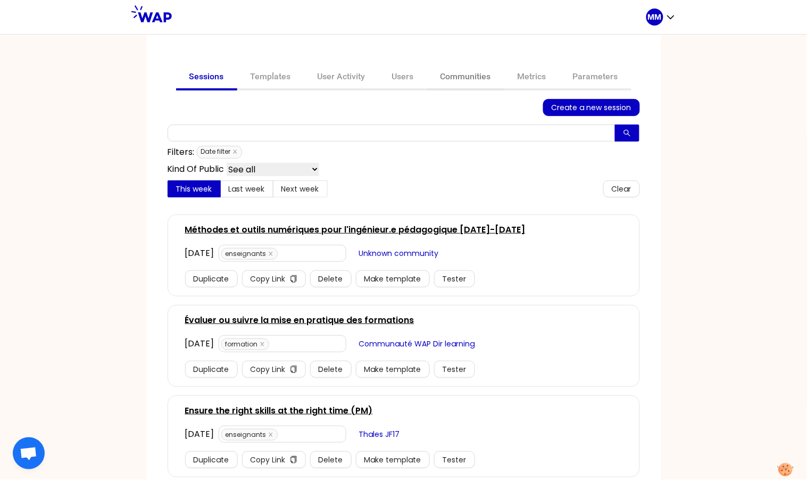
click at [463, 77] on link "Communities" at bounding box center [465, 78] width 77 height 26
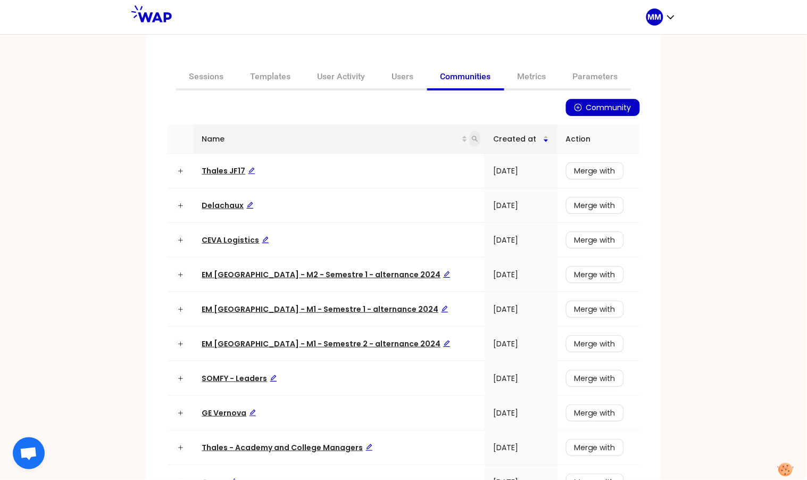
click at [472, 138] on icon "search" at bounding box center [475, 139] width 6 height 6
type input "somfy"
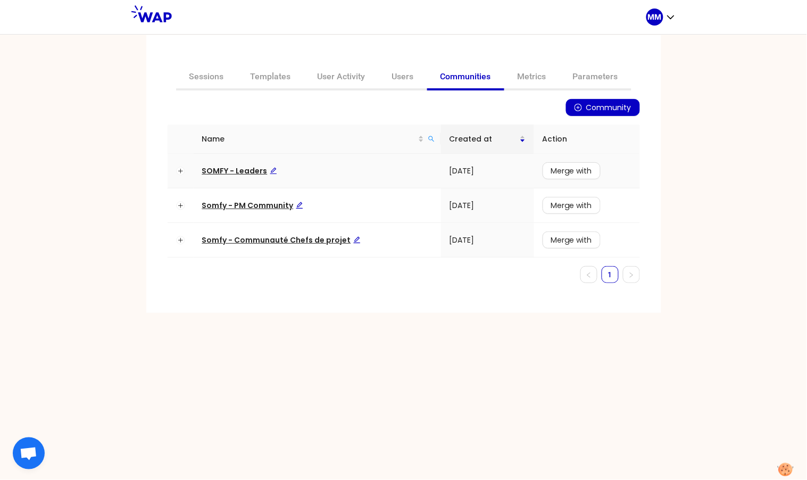
click at [233, 170] on span "SOMFY - Leaders" at bounding box center [239, 170] width 75 height 11
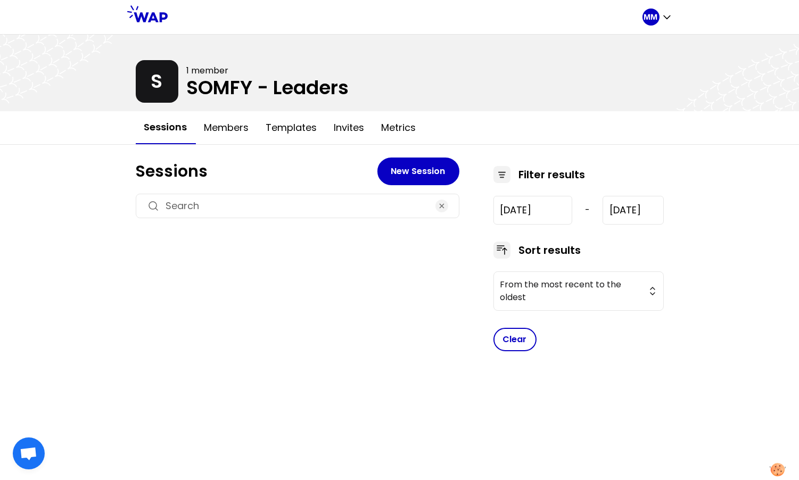
type input "2024-7-17"
type input "2025-10-14"
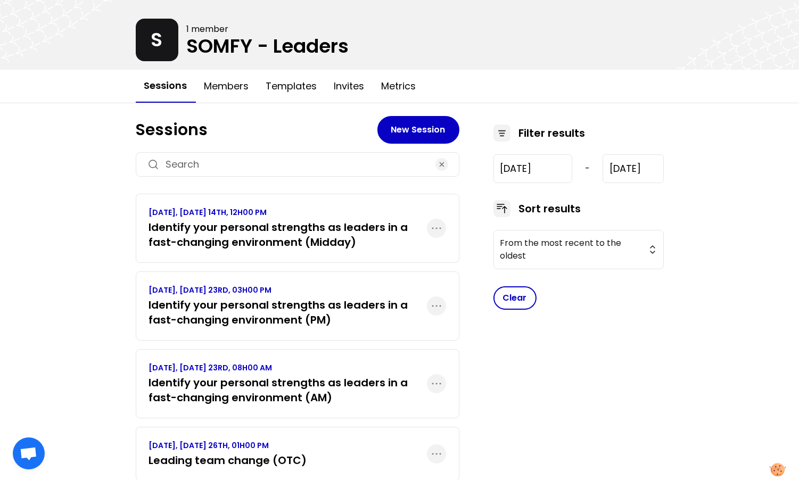
scroll to position [43, 0]
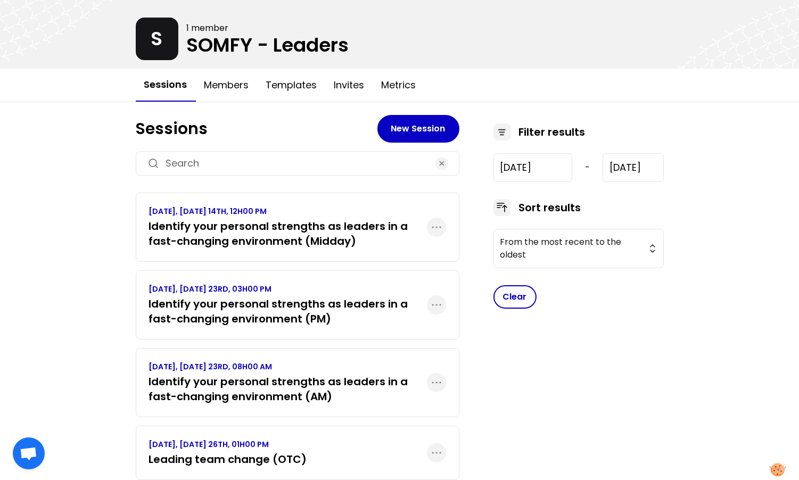
click at [318, 383] on h3 "Identify your personal strengths as leaders in a fast-changing environment (AM)" at bounding box center [288, 389] width 278 height 30
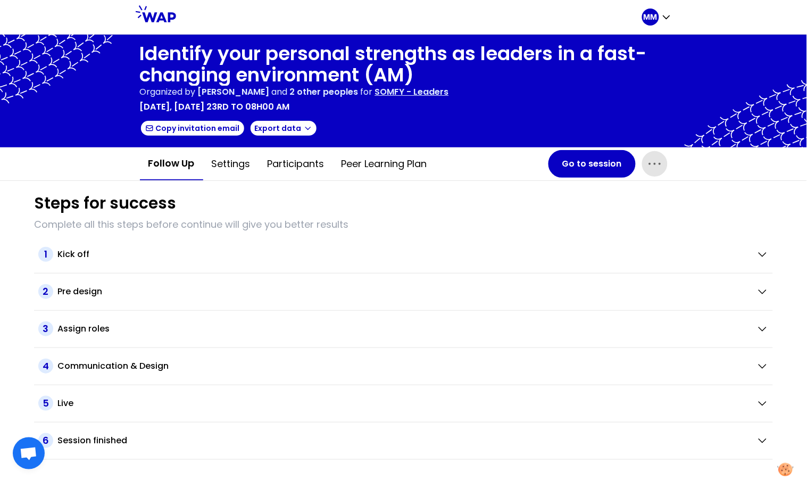
click at [643, 164] on span "button" at bounding box center [655, 164] width 26 height 26
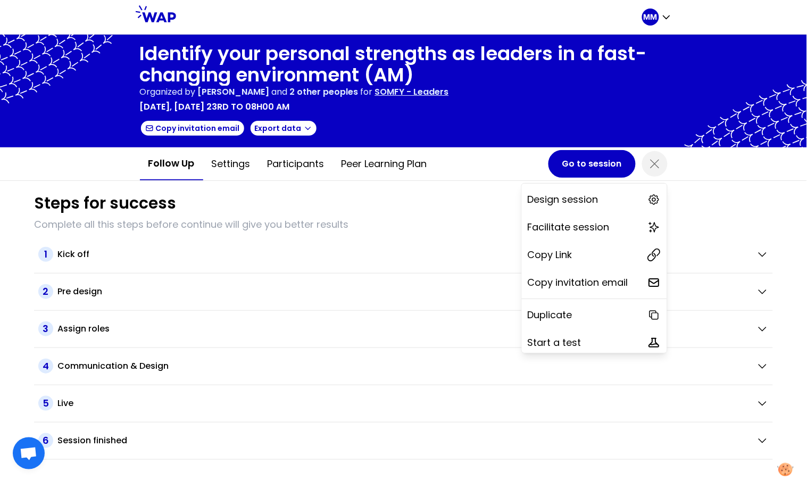
drag, startPoint x: 583, startPoint y: 254, endPoint x: 589, endPoint y: 114, distance: 140.6
click at [583, 254] on div "Copy Link" at bounding box center [594, 254] width 145 height 23
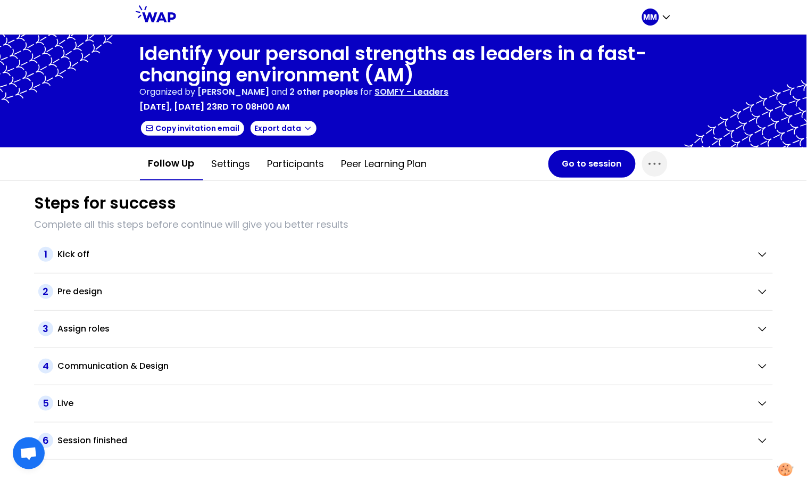
click at [431, 90] on p "SOMFY - Leaders" at bounding box center [412, 92] width 74 height 13
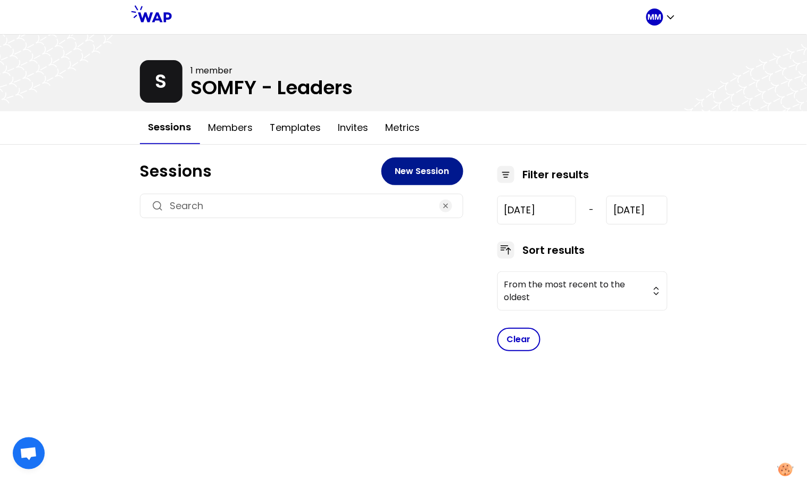
type input "2024-7-17"
type input "2025-10-14"
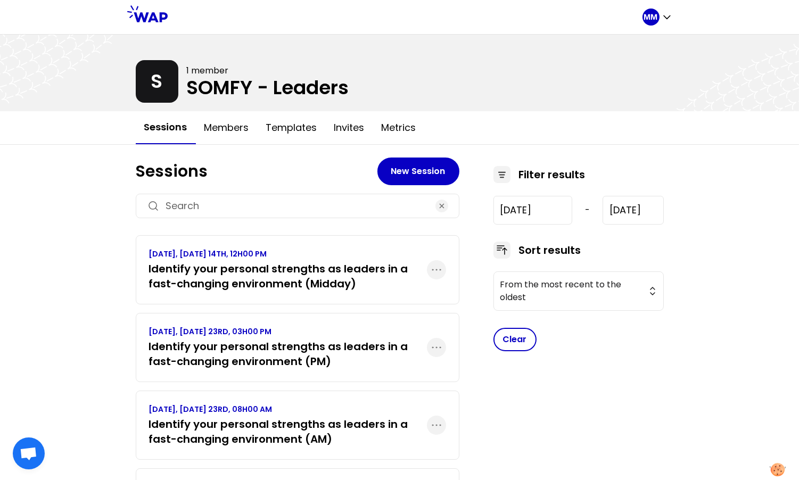
click at [331, 347] on h3 "Identify your personal strengths as leaders in a fast-changing environment (PM)" at bounding box center [288, 354] width 278 height 30
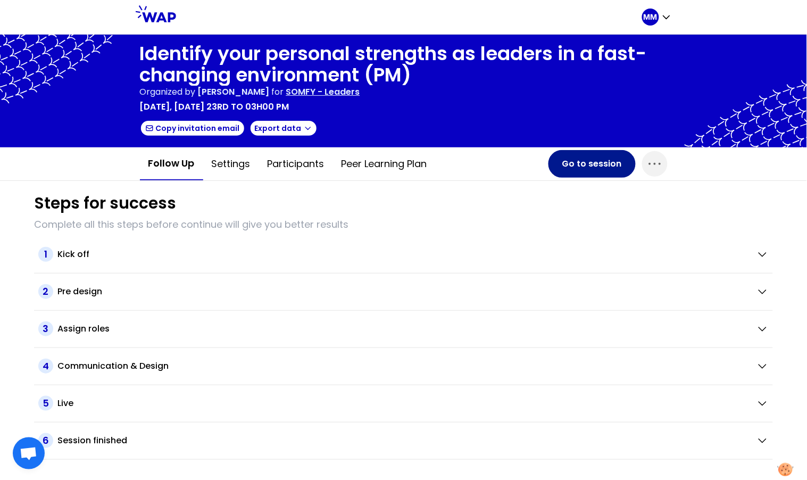
click at [578, 165] on button "Go to session" at bounding box center [592, 164] width 87 height 28
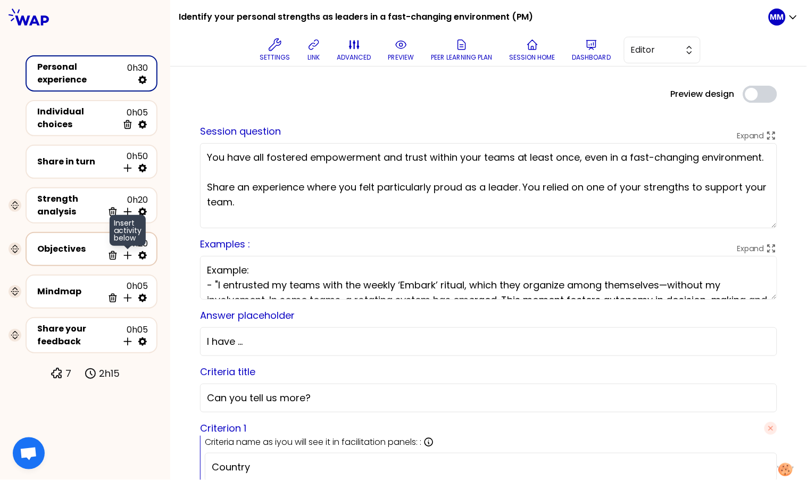
click at [127, 252] on icon at bounding box center [127, 255] width 7 height 7
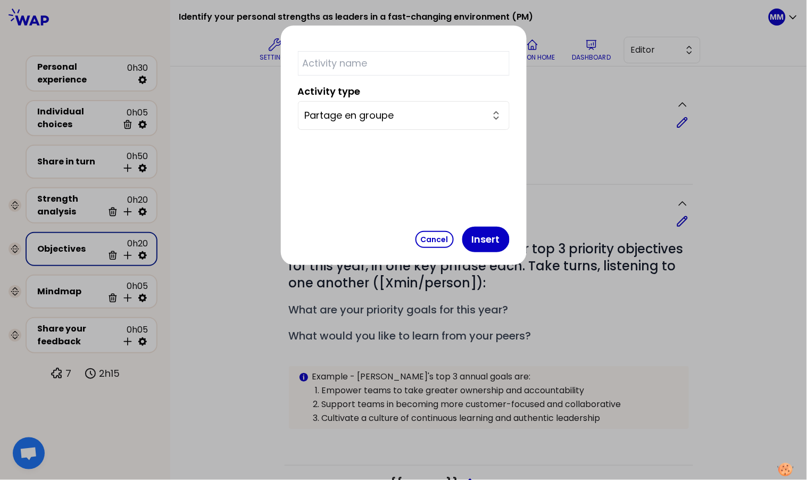
click at [403, 115] on input "Partage en groupe" at bounding box center [397, 115] width 185 height 15
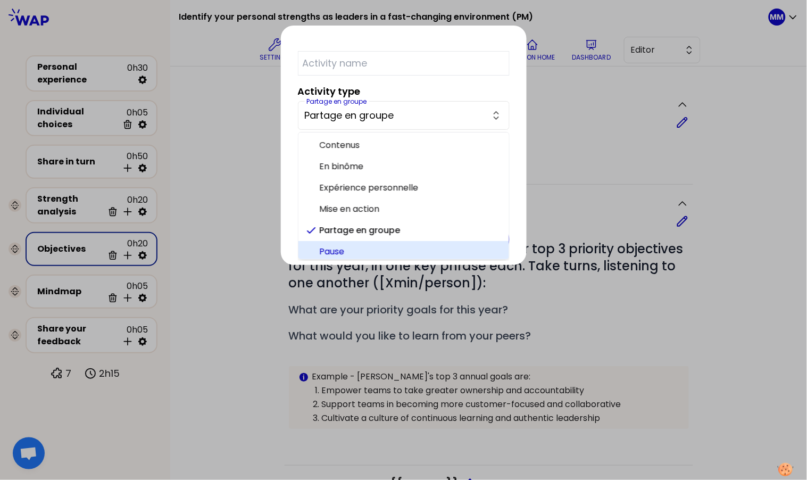
click at [411, 250] on span "Pause" at bounding box center [410, 251] width 181 height 13
type input "Pause"
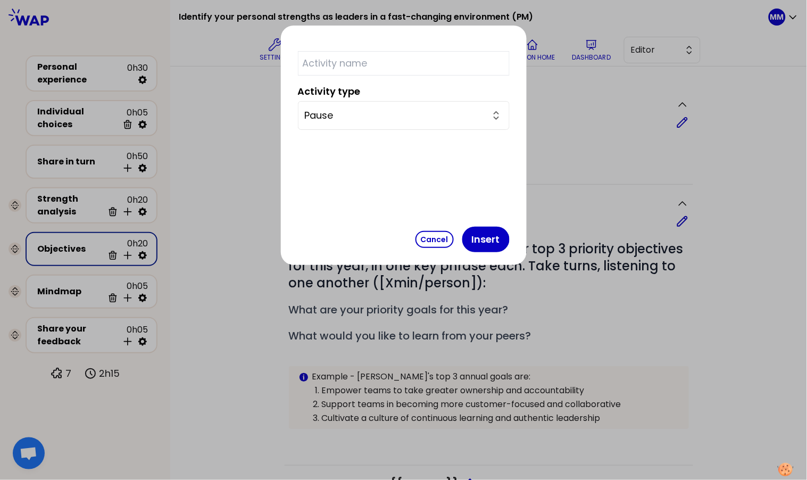
click at [400, 60] on input "text" at bounding box center [404, 63] width 212 height 24
type input "Break"
click at [462, 239] on button "Insert" at bounding box center [485, 240] width 47 height 26
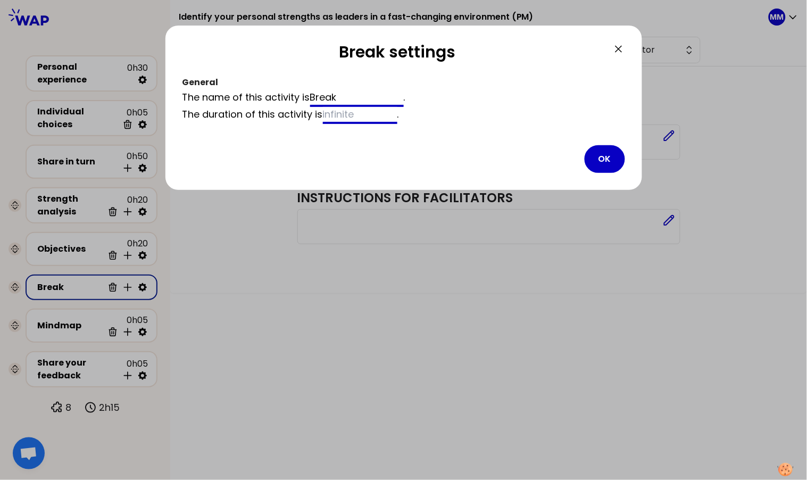
click at [372, 113] on input at bounding box center [360, 115] width 74 height 17
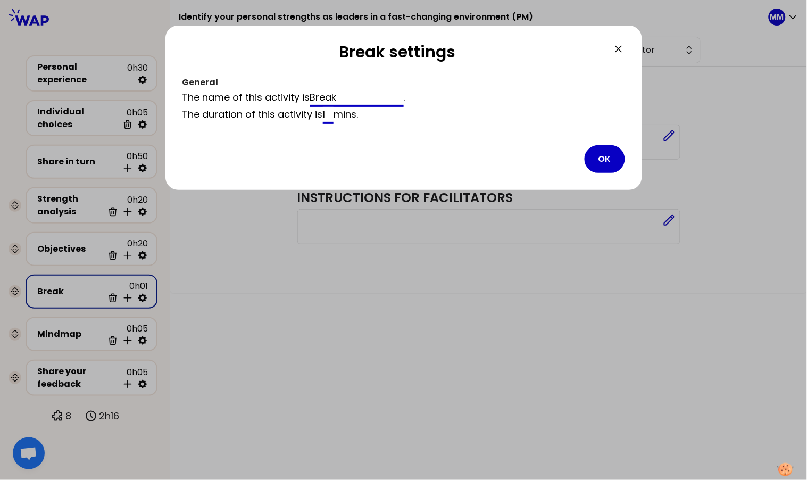
type input "10"
click at [609, 156] on button "OK" at bounding box center [605, 159] width 40 height 28
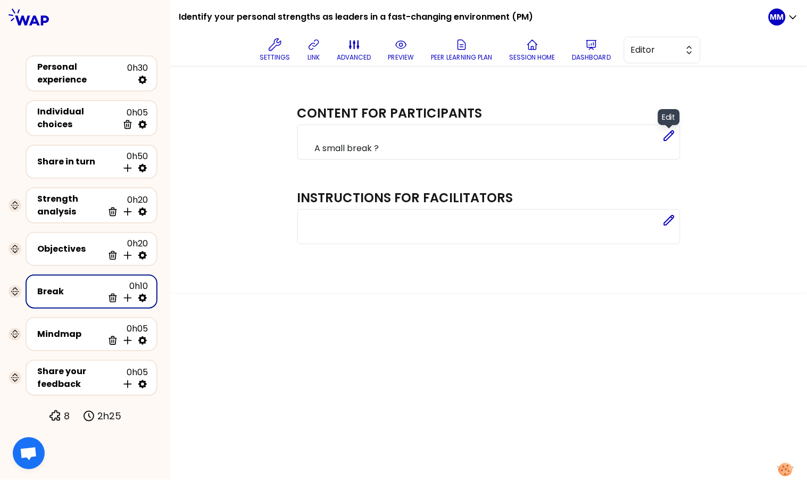
click at [667, 132] on icon at bounding box center [669, 135] width 13 height 13
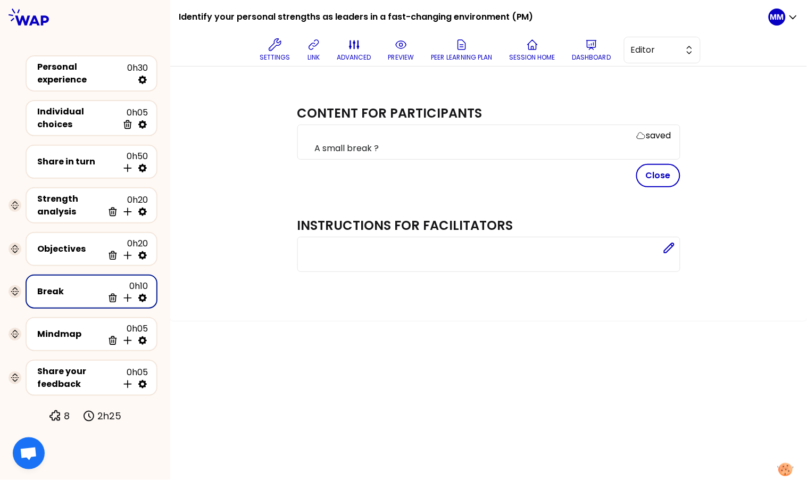
click at [484, 137] on div "saved" at bounding box center [493, 135] width 356 height 13
click at [482, 146] on p "A small break ?" at bounding box center [493, 148] width 356 height 13
click at [650, 177] on button "Close" at bounding box center [658, 175] width 44 height 23
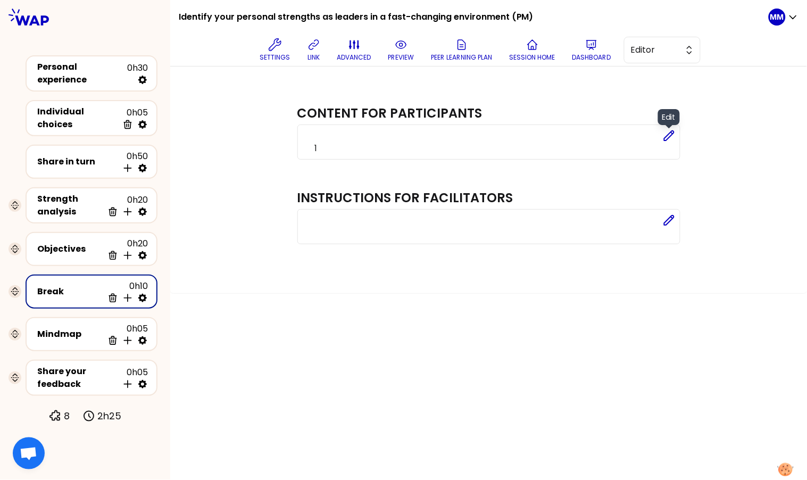
click at [667, 133] on icon at bounding box center [669, 135] width 13 height 13
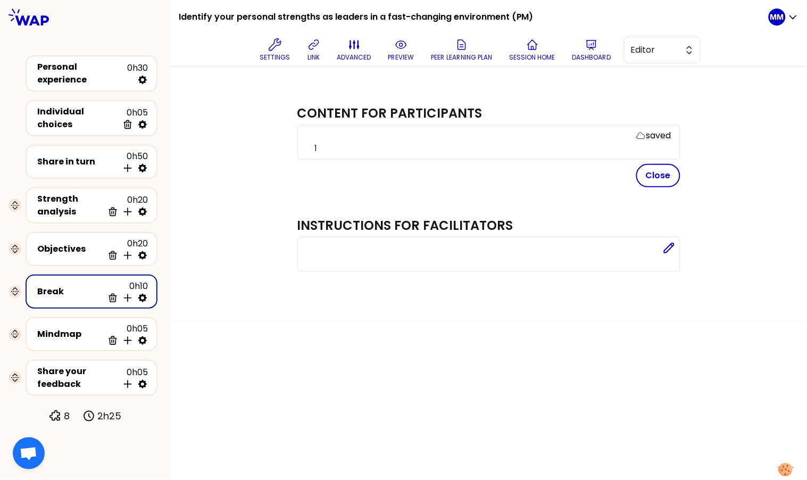
click at [509, 157] on div "saved 1" at bounding box center [488, 142] width 383 height 35
click at [512, 149] on p "1" at bounding box center [493, 148] width 356 height 13
click at [660, 173] on button "Close" at bounding box center [658, 175] width 44 height 23
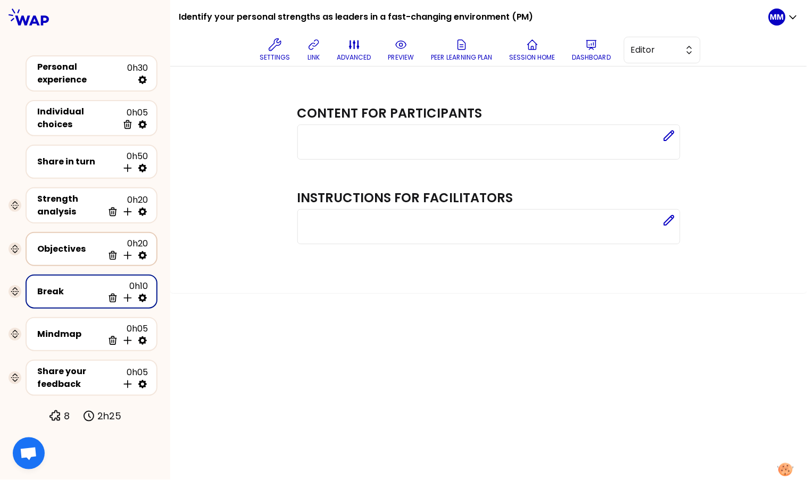
click at [142, 250] on icon at bounding box center [142, 255] width 11 height 11
select select "same_as"
select select "false"
select select "Each"
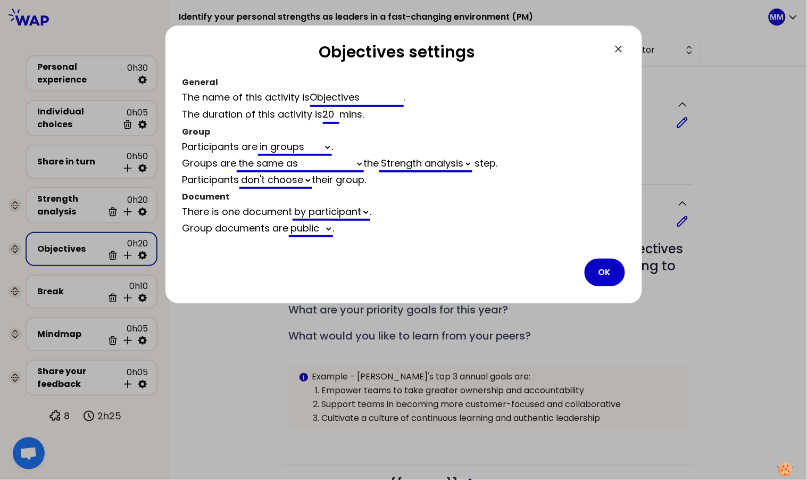
click at [316, 163] on select "automaticaly generated the same as empty" at bounding box center [300, 164] width 127 height 16
click at [238, 156] on select "automaticaly generated the same as empty" at bounding box center [300, 164] width 127 height 16
select select "same_as"
select select "4"
select select "5"
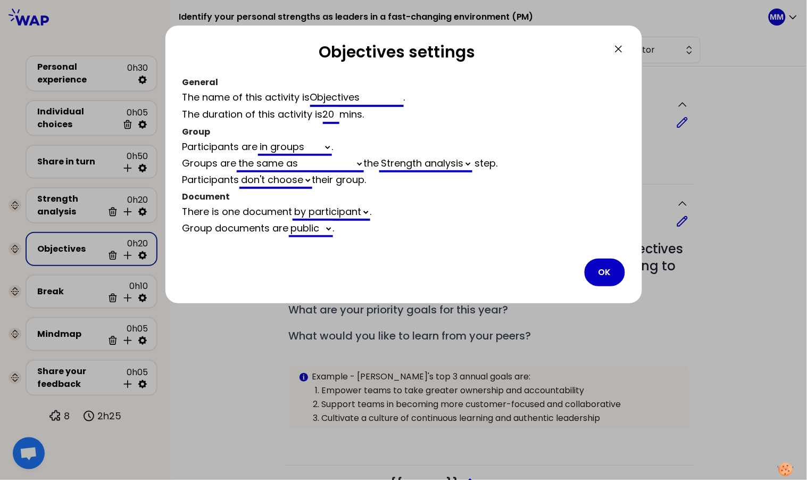
select select "false"
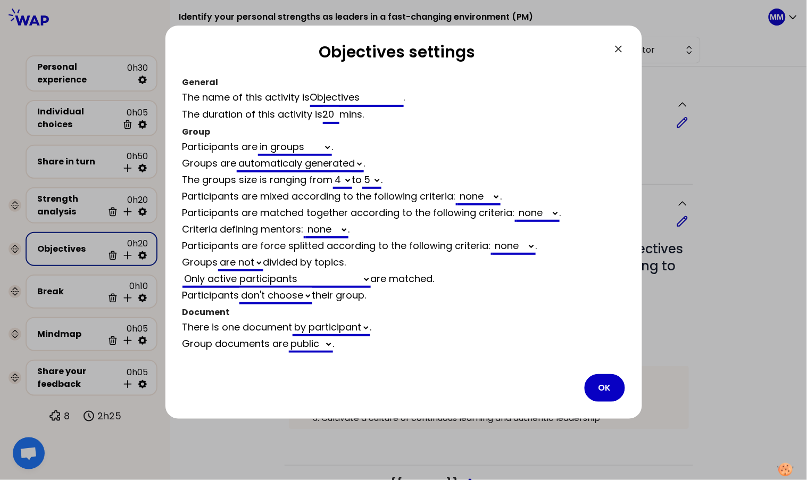
click at [337, 178] on select "2 3 4 5 6 7 8 9 10 11 12" at bounding box center [342, 180] width 19 height 16
select select "3"
select select "5"
select select "false"
select select "3"
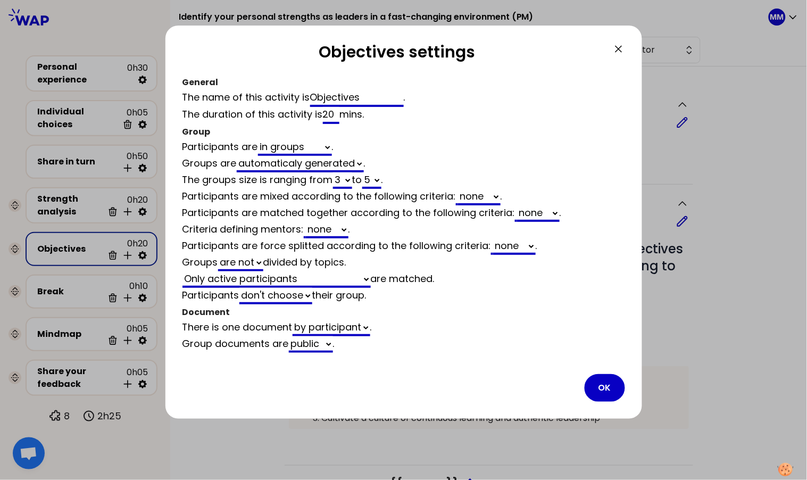
select select "3"
select select "false"
click at [262, 275] on select "Only active participants All participants Only participants matched at activity" at bounding box center [276, 279] width 188 height 16
select select "3"
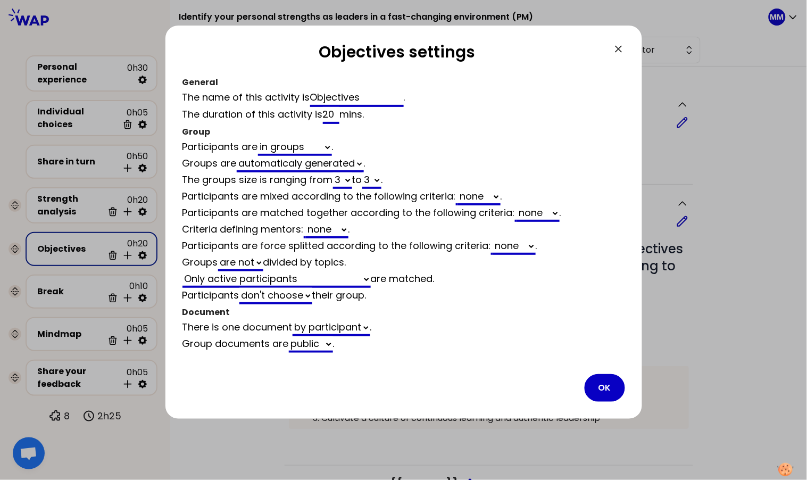
select select "activity"
select select "false"
click at [425, 274] on select "Strength analysis Share in turn" at bounding box center [420, 279] width 93 height 16
select select "3"
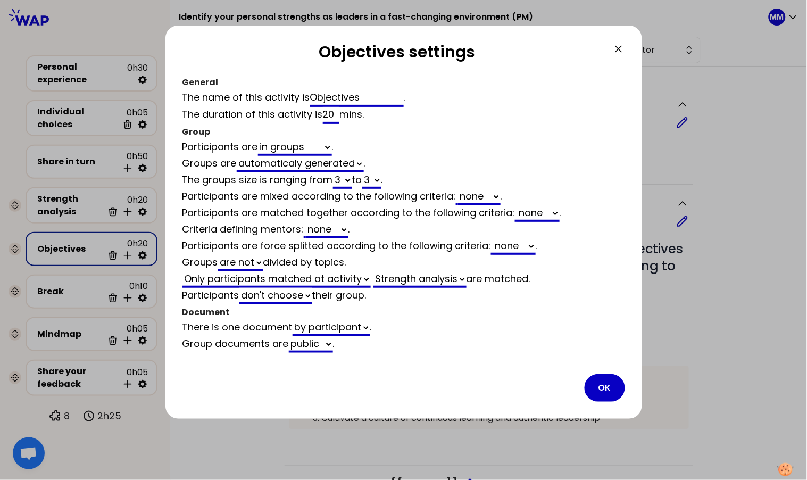
select select "activity"
select select "share"
select select "false"
click at [606, 376] on button "OK" at bounding box center [605, 388] width 40 height 28
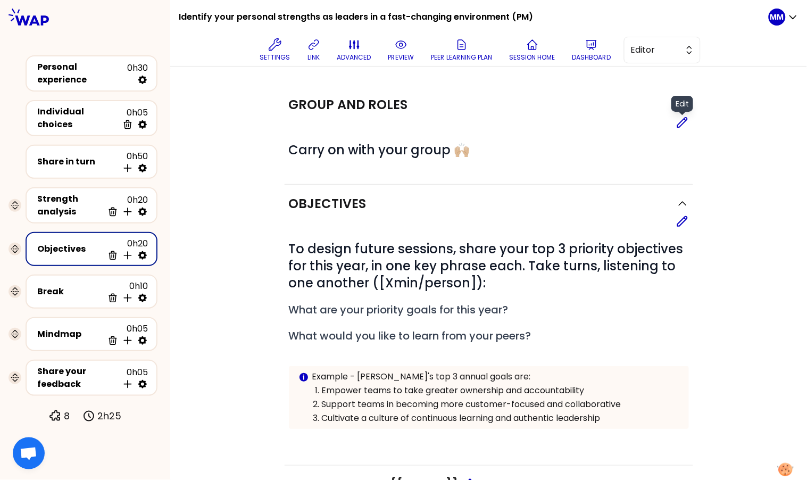
click at [678, 121] on icon at bounding box center [682, 122] width 13 height 13
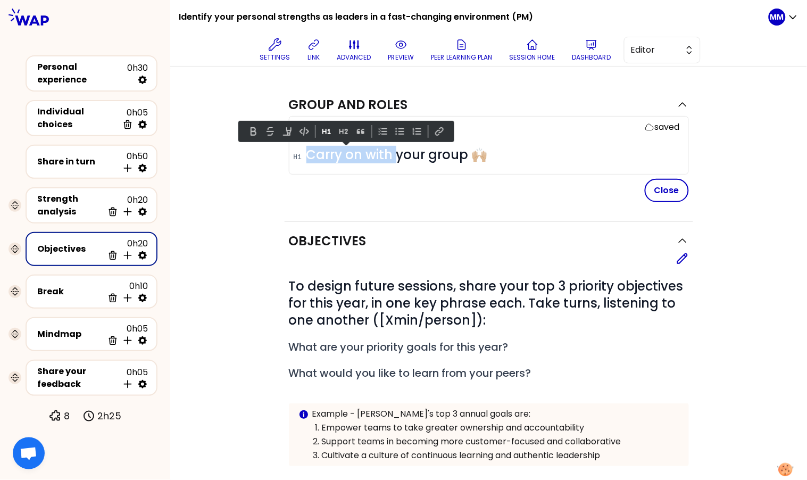
drag, startPoint x: 389, startPoint y: 152, endPoint x: 275, endPoint y: 152, distance: 114.9
click at [275, 153] on div "Group and roles saved # Carry on with your group 🙌🏼 Close Objectives Edit # To …" at bounding box center [489, 399] width 594 height 627
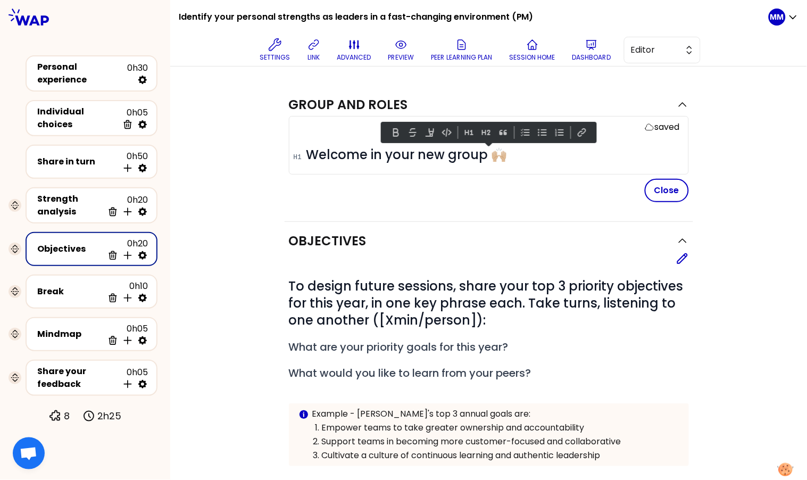
copy link
click at [366, 156] on span "Welcome in your new group 🙌🏼" at bounding box center [406, 155] width 201 height 18
copy link
click at [654, 189] on button "Close" at bounding box center [667, 190] width 44 height 23
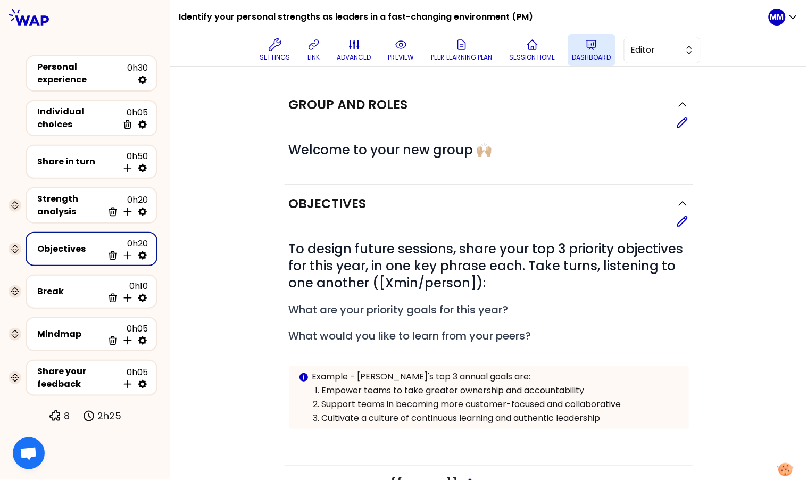
click at [590, 55] on p "Dashboard" at bounding box center [591, 57] width 39 height 9
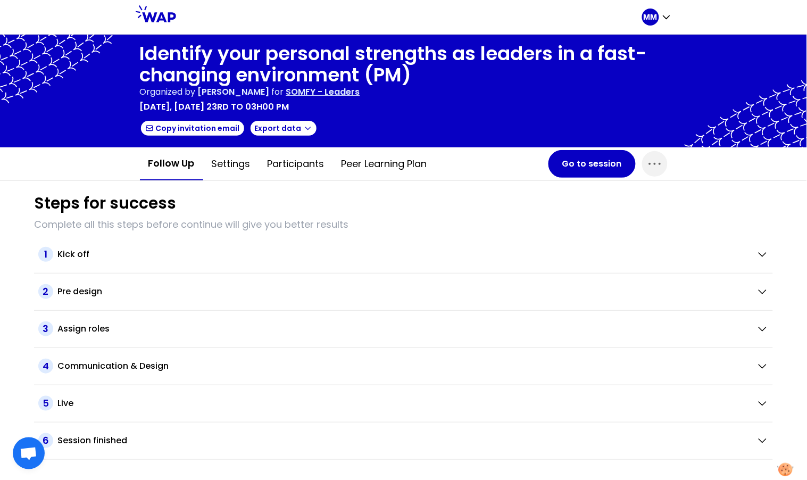
click at [360, 93] on p "SOMFY - Leaders" at bounding box center [323, 92] width 74 height 13
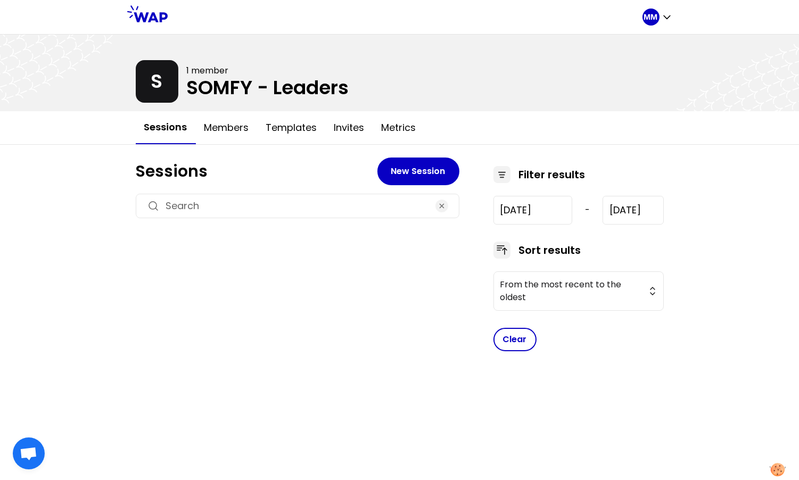
type input "2024-7-17"
type input "2025-10-14"
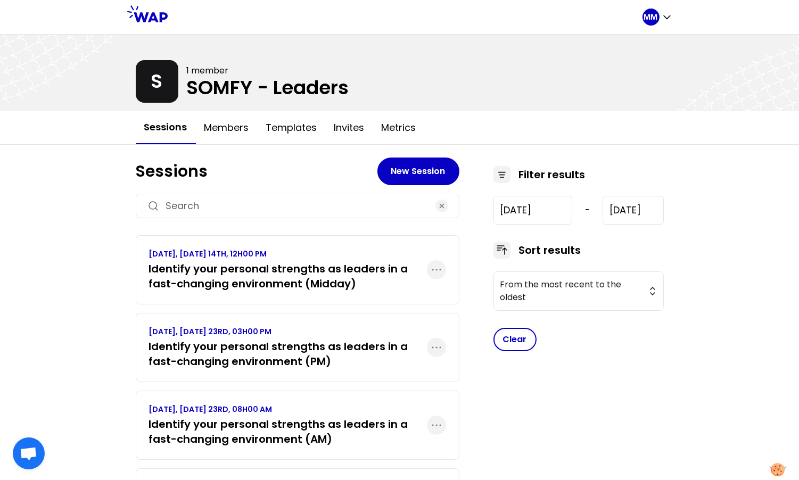
click at [263, 421] on h3 "Identify your personal strengths as leaders in a fast-changing environment (AM)" at bounding box center [288, 432] width 278 height 30
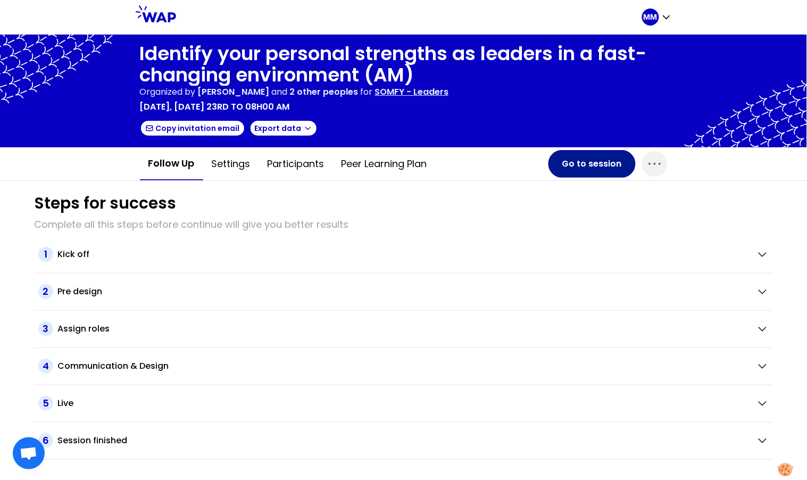
click at [599, 162] on button "Go to session" at bounding box center [592, 164] width 87 height 28
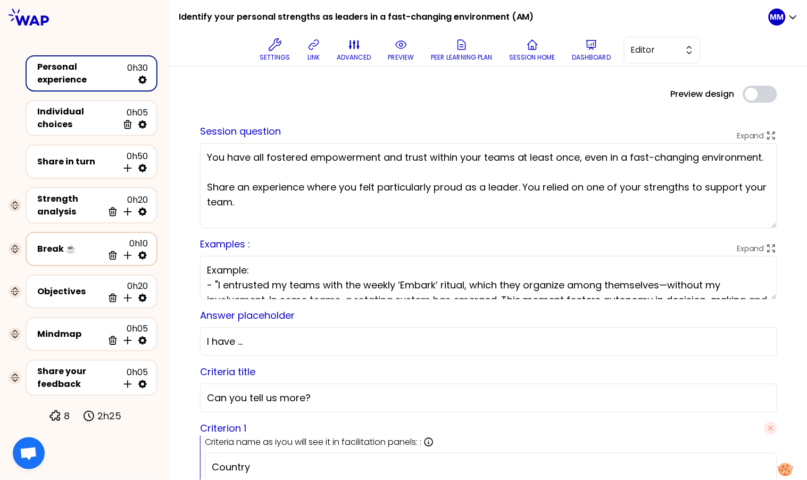
click at [144, 251] on icon at bounding box center [142, 255] width 9 height 9
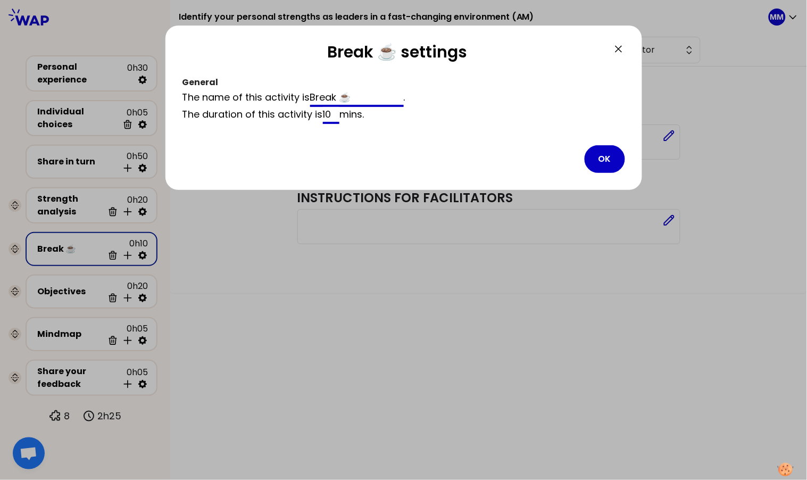
click at [370, 92] on input "Break ☕️" at bounding box center [357, 98] width 94 height 17
click at [604, 153] on button "OK" at bounding box center [605, 159] width 40 height 28
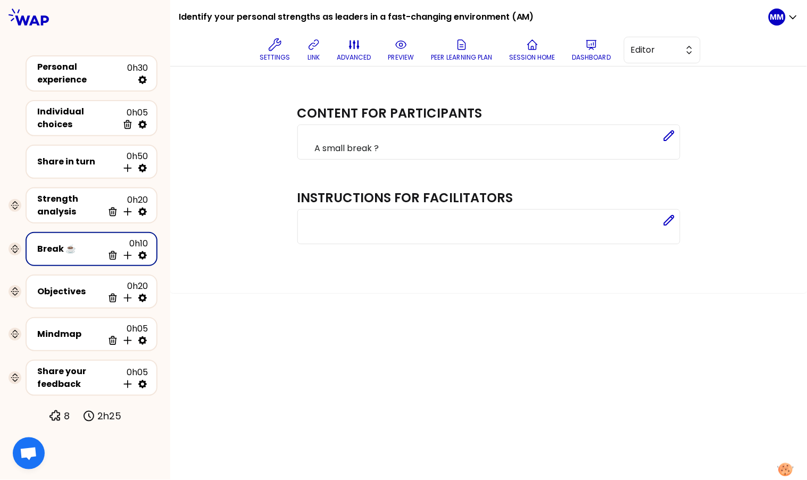
click at [596, 89] on div "Content for participants Edit A small break ? Instructions for facilitators Edit" at bounding box center [489, 179] width 409 height 186
click at [678, 51] on span "Editor" at bounding box center [655, 50] width 48 height 13
click at [675, 97] on span "Facilitator" at bounding box center [669, 93] width 46 height 13
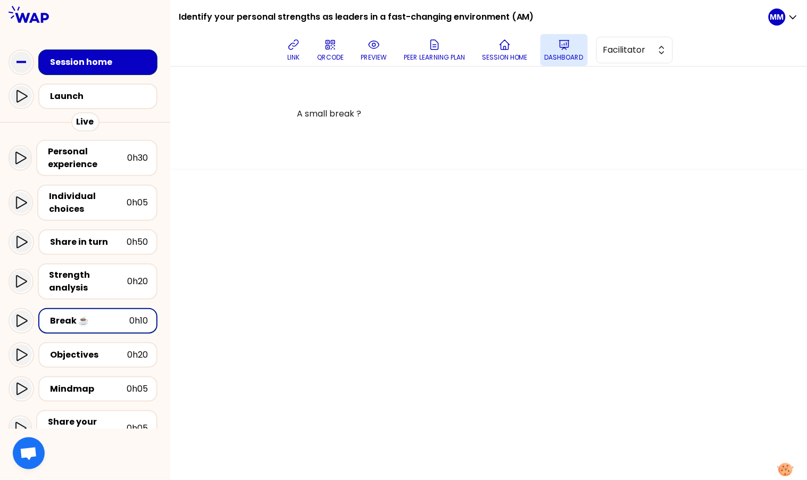
click at [581, 49] on button "Dashboard" at bounding box center [564, 50] width 47 height 32
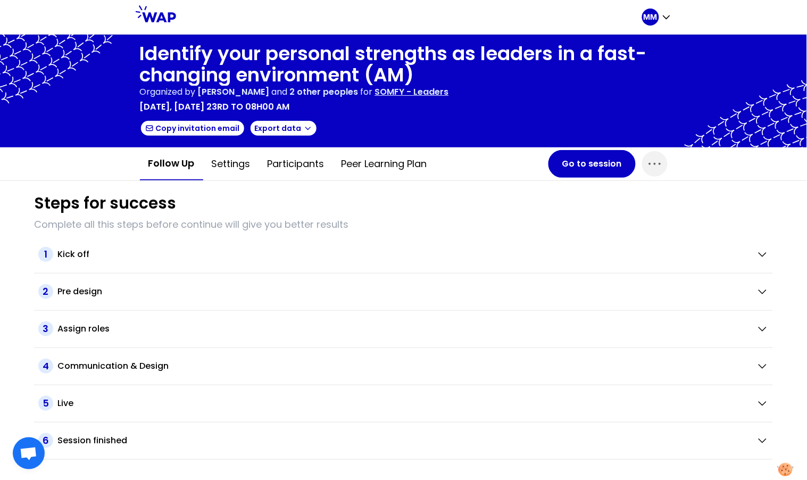
click at [449, 95] on p "SOMFY - Leaders" at bounding box center [412, 92] width 74 height 13
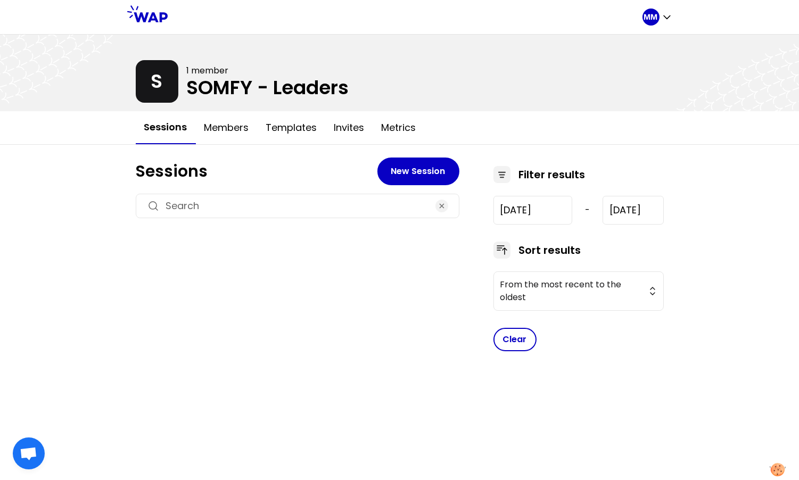
type input "2024-7-17"
type input "2025-10-14"
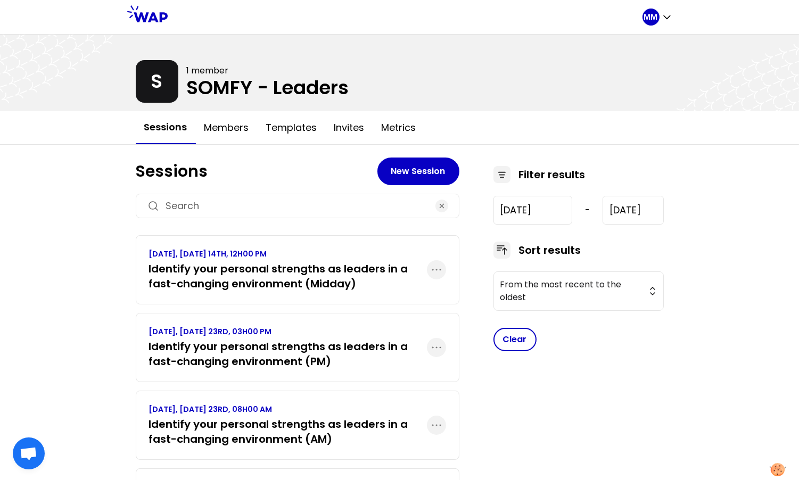
click at [336, 349] on h3 "Identify your personal strengths as leaders in a fast-changing environment (PM)" at bounding box center [288, 354] width 278 height 30
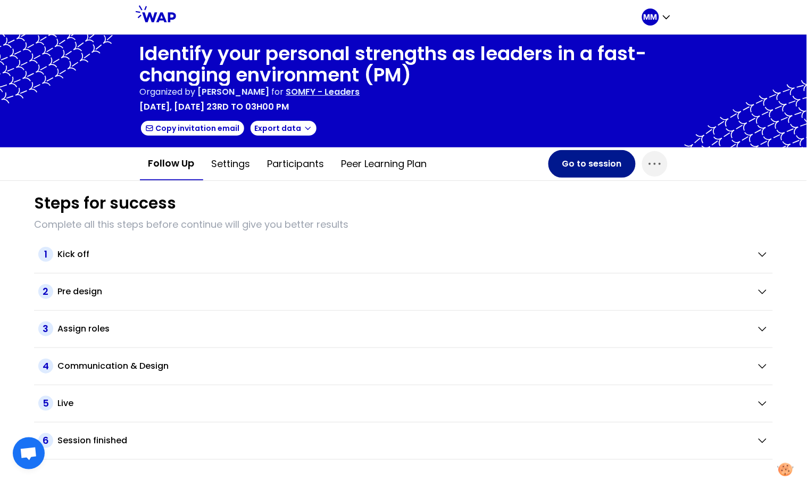
click at [603, 164] on button "Go to session" at bounding box center [592, 164] width 87 height 28
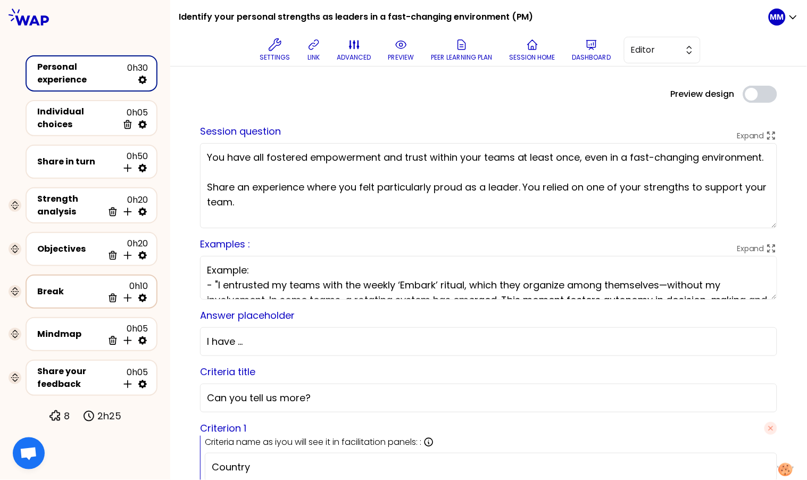
click at [140, 294] on icon at bounding box center [142, 298] width 9 height 9
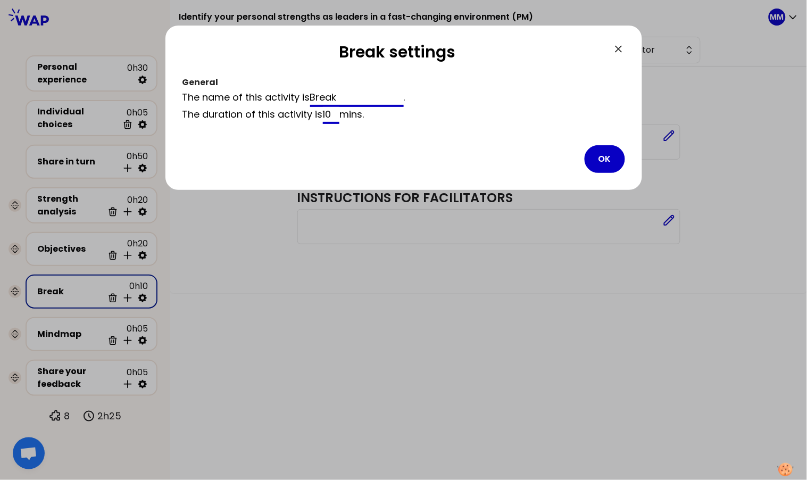
click at [350, 93] on input "Break" at bounding box center [357, 98] width 94 height 17
paste input "☕️"
type input "Break ☕️"
click at [608, 155] on button "OK" at bounding box center [605, 159] width 40 height 28
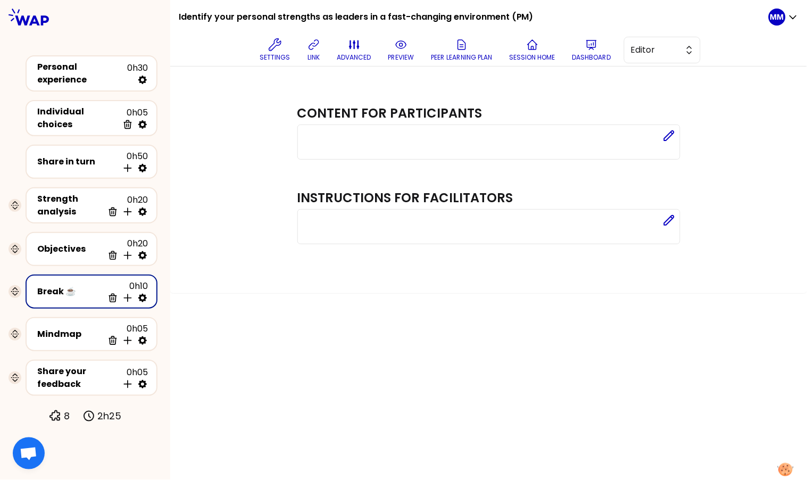
click at [202, 16] on h1 "Identify your personal strengths as leaders in a fast-changing environment (PM)" at bounding box center [356, 17] width 355 height 34
click at [203, 16] on h1 "Identify your personal strengths as leaders in a fast-changing environment (PM)" at bounding box center [356, 17] width 355 height 34
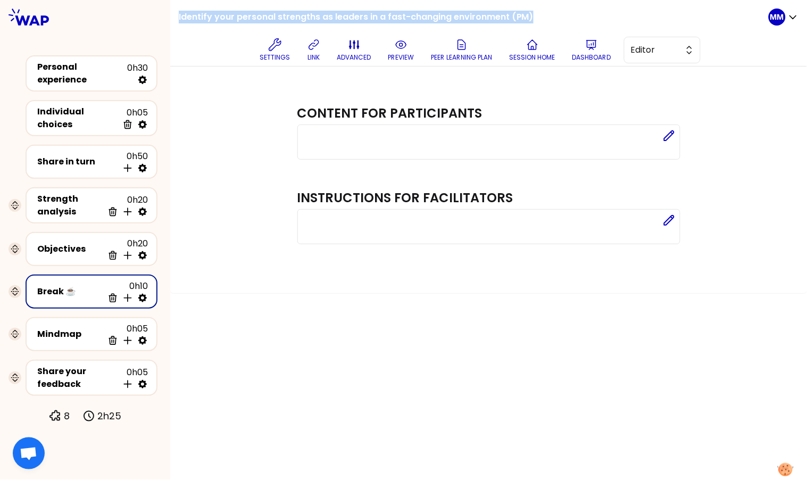
click at [203, 16] on h1 "Identify your personal strengths as leaders in a fast-changing environment (PM)" at bounding box center [356, 17] width 355 height 34
copy div "Identify your personal strengths as leaders in a fast-changing environment (PM)"
drag, startPoint x: 68, startPoint y: 236, endPoint x: 55, endPoint y: 242, distance: 13.6
click at [68, 243] on div "Objectives" at bounding box center [70, 249] width 66 height 13
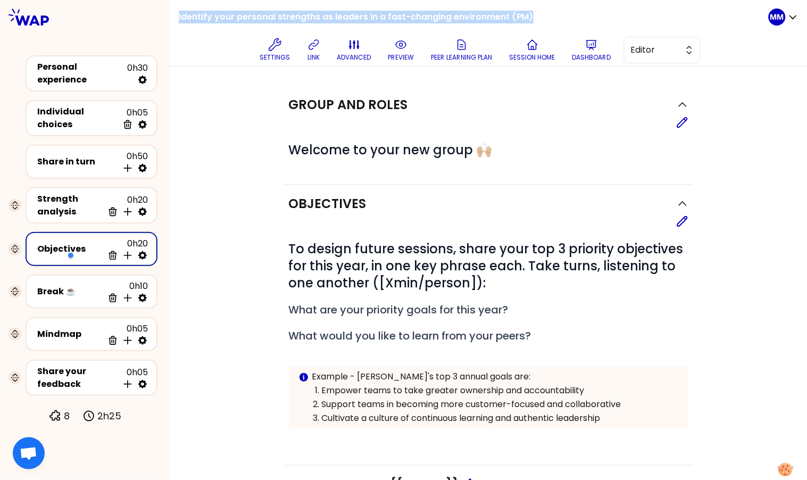
click at [676, 218] on icon at bounding box center [682, 221] width 13 height 13
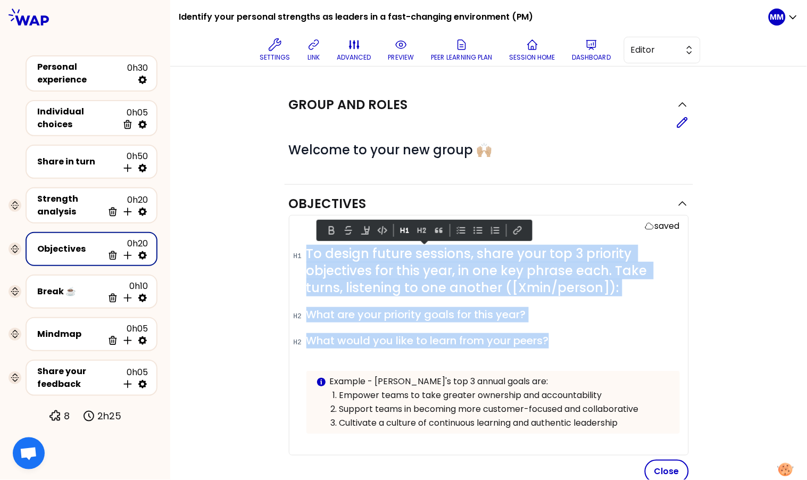
drag, startPoint x: 321, startPoint y: 255, endPoint x: 258, endPoint y: 242, distance: 64.1
click at [258, 242] on div "Objectives saved # To design future sessions, share your top 3 priority objecti…" at bounding box center [489, 449] width 594 height 528
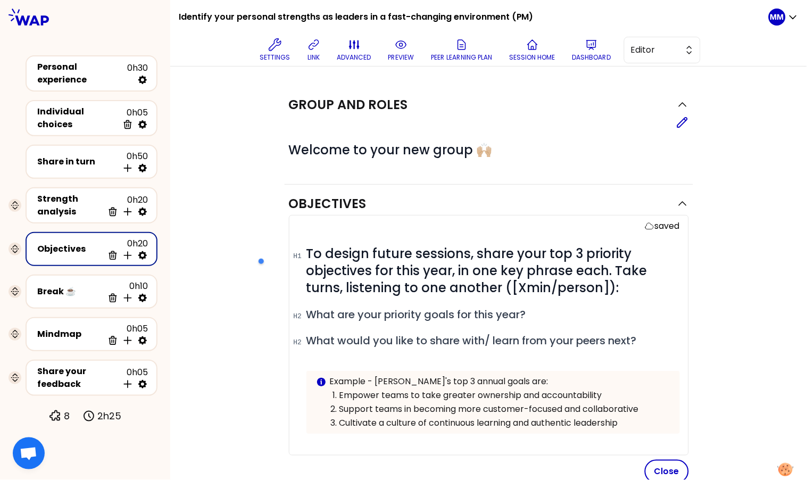
click at [665, 468] on button "Close" at bounding box center [667, 471] width 44 height 23
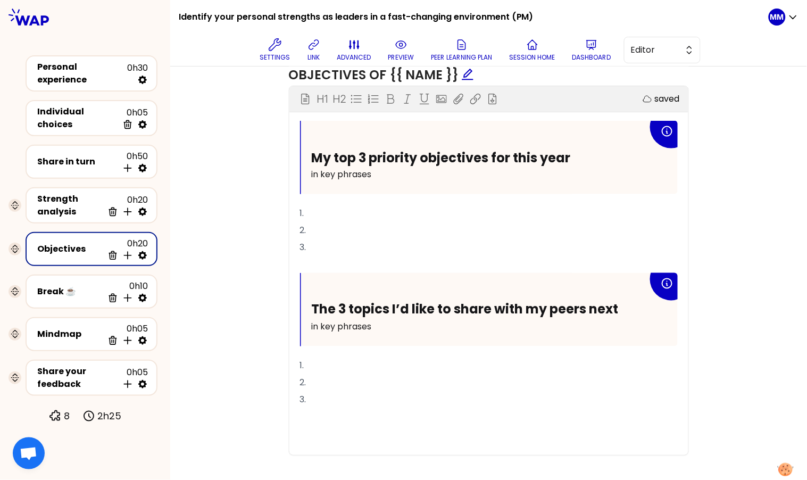
scroll to position [426, 0]
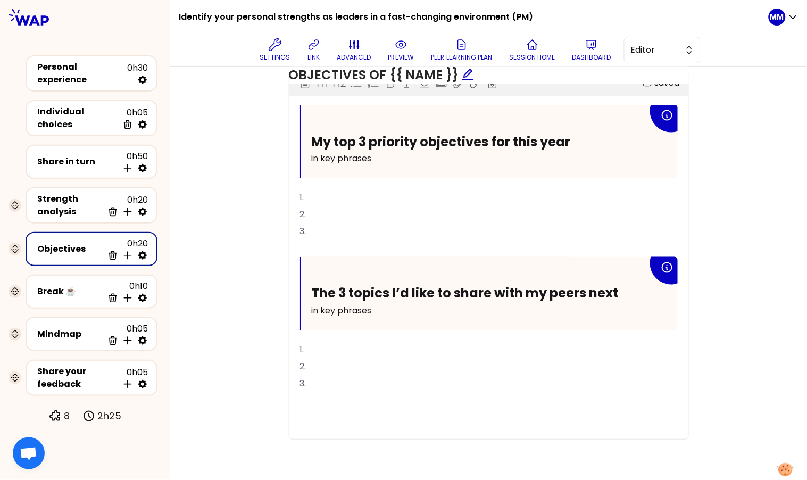
click at [427, 243] on p "﻿" at bounding box center [489, 248] width 378 height 17
click at [384, 295] on span "The 3 topics I’d like to share with my peers next" at bounding box center [465, 294] width 307 height 18
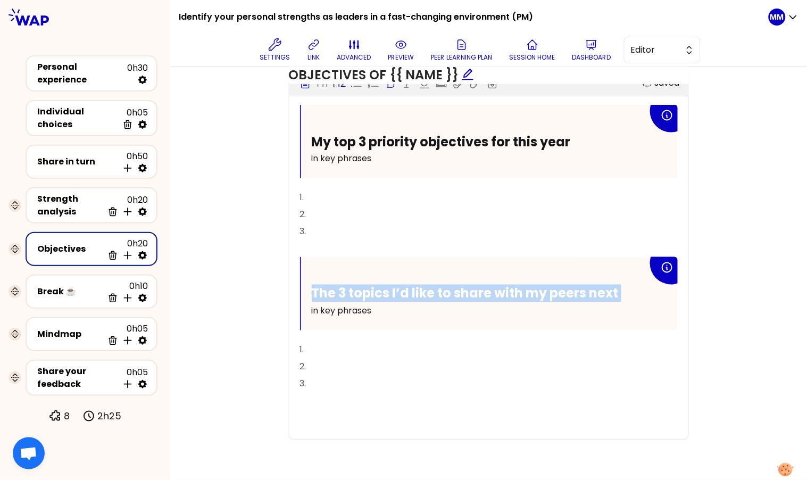
click at [384, 295] on span "The 3 topics I’d like to share with my peers next" at bounding box center [465, 294] width 307 height 18
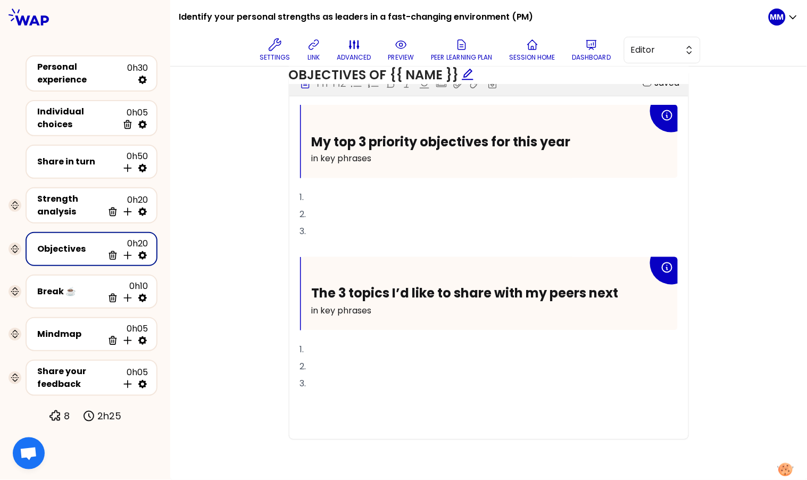
click at [339, 300] on span "The 3 topics I’d like to share with my peers next" at bounding box center [465, 294] width 307 height 18
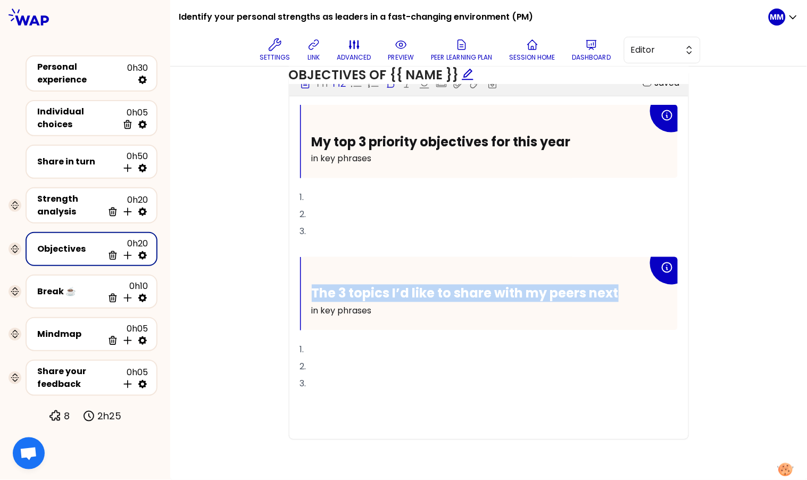
click at [339, 300] on span "The 3 topics I’d like to share with my peers next" at bounding box center [465, 294] width 307 height 18
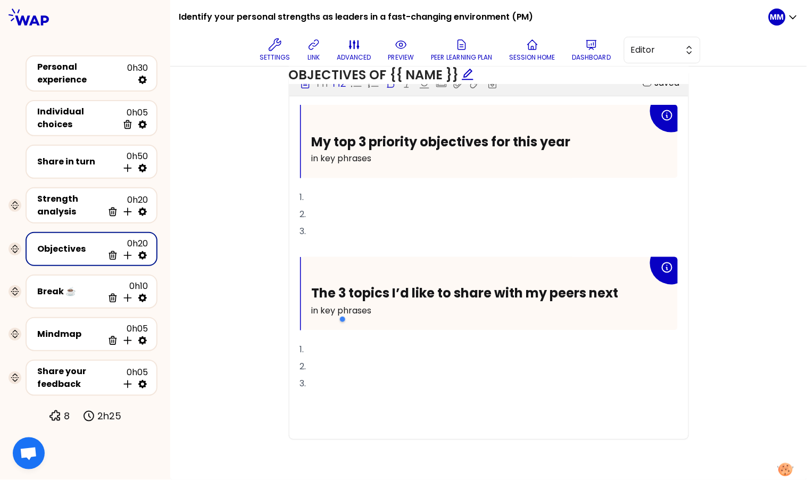
click at [488, 292] on span "The 3 topics I’d like to share with my peers next" at bounding box center [465, 294] width 307 height 18
click at [516, 291] on span "The 3 topics I’d like to share with my peers next" at bounding box center [465, 294] width 307 height 18
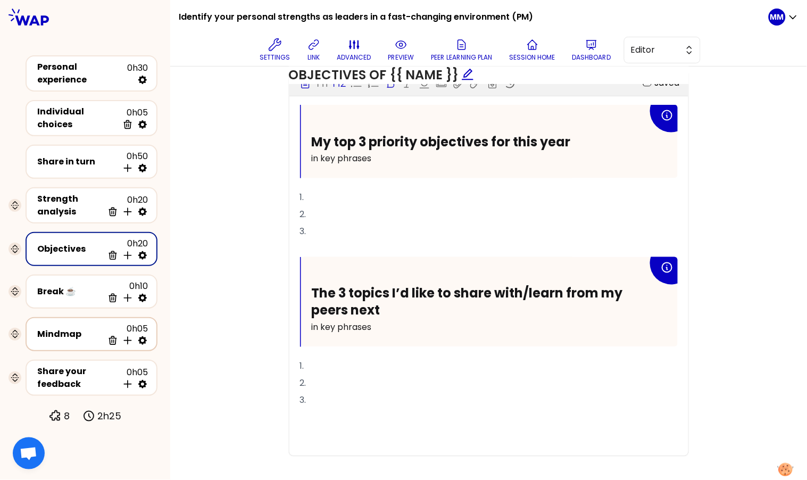
click at [143, 335] on icon at bounding box center [142, 340] width 11 height 11
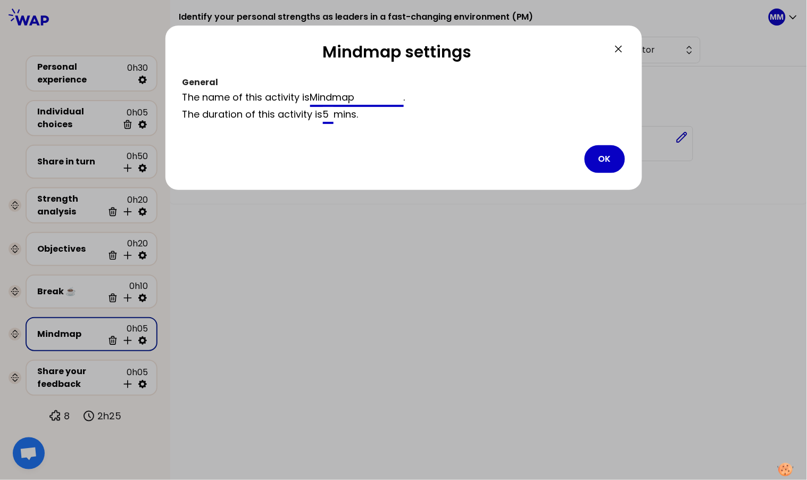
click at [344, 95] on input "Mindmap" at bounding box center [357, 98] width 94 height 17
type input "Synthesis"
click at [610, 160] on button "OK" at bounding box center [605, 159] width 40 height 28
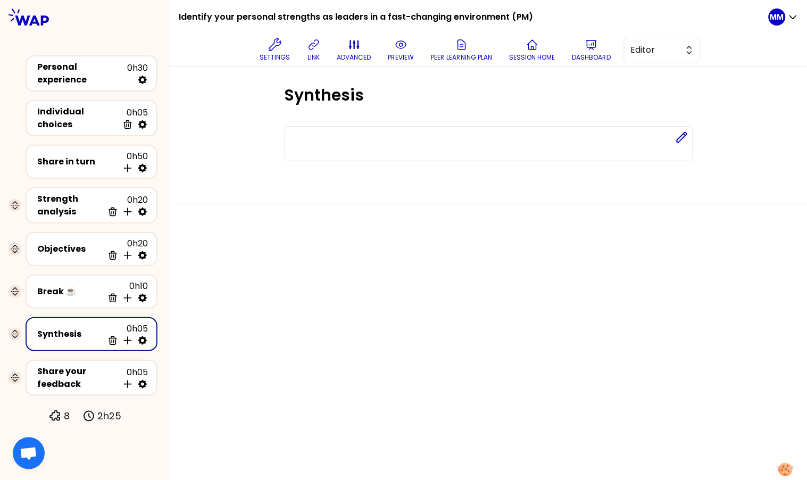
click at [139, 336] on icon at bounding box center [142, 340] width 9 height 9
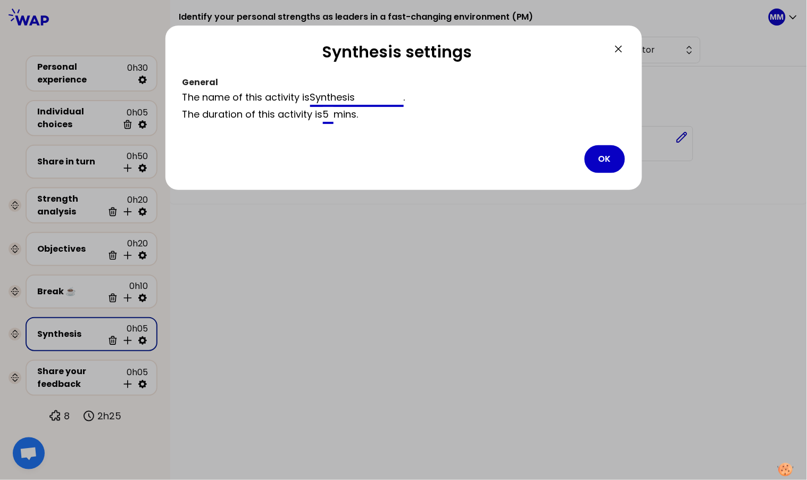
click at [371, 90] on input "Synthesis" at bounding box center [357, 98] width 94 height 17
paste input "ummary"
type input "Summary"
drag, startPoint x: 610, startPoint y: 161, endPoint x: 595, endPoint y: 174, distance: 19.6
click at [609, 161] on button "OK" at bounding box center [605, 159] width 40 height 28
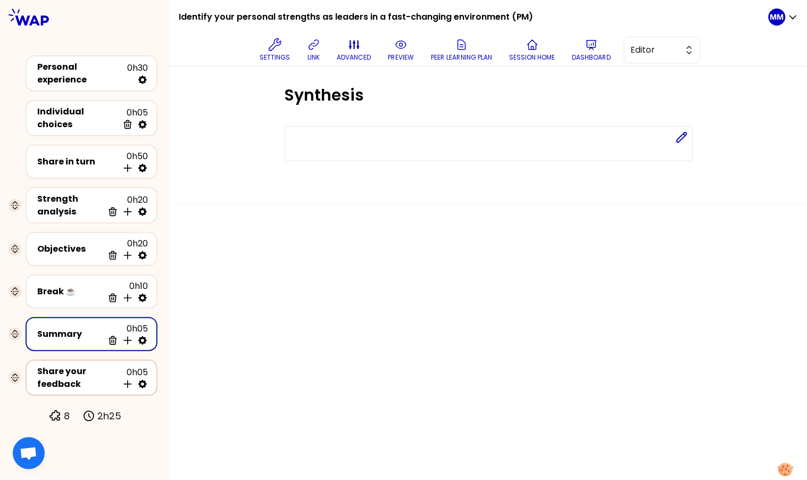
click at [84, 365] on div "Share your feedback" at bounding box center [77, 378] width 81 height 26
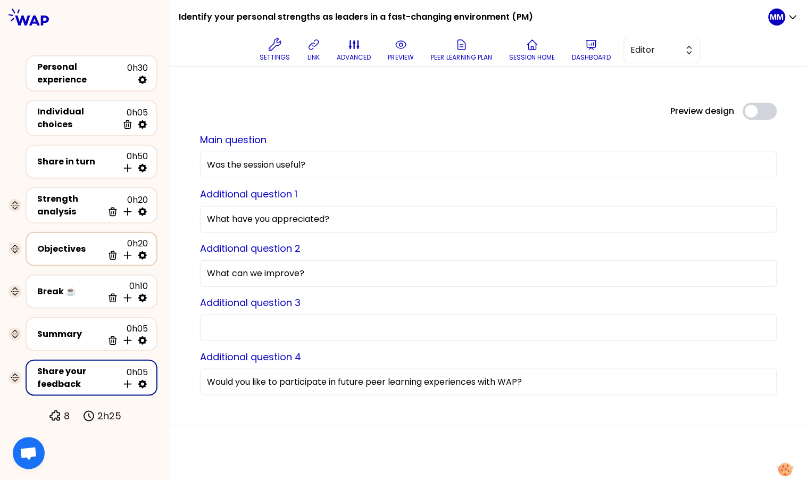
click at [68, 243] on div "Objectives" at bounding box center [70, 249] width 66 height 13
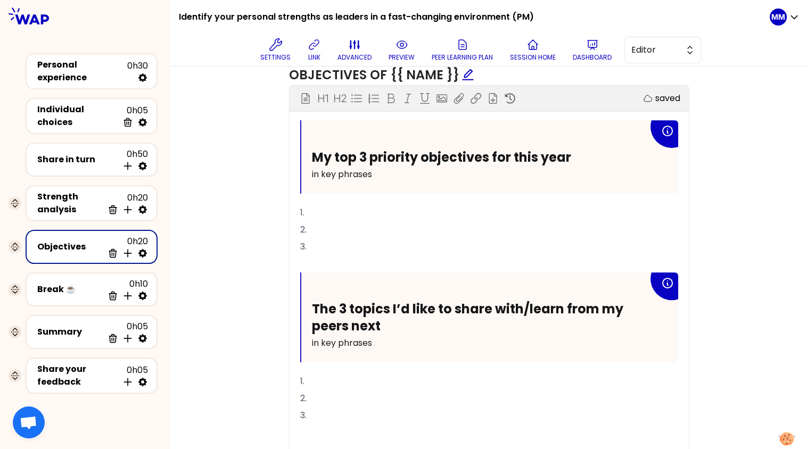
scroll to position [410, 0]
click at [347, 307] on span "The 3 topics I’d like to share with/learn from my peers next" at bounding box center [469, 318] width 314 height 34
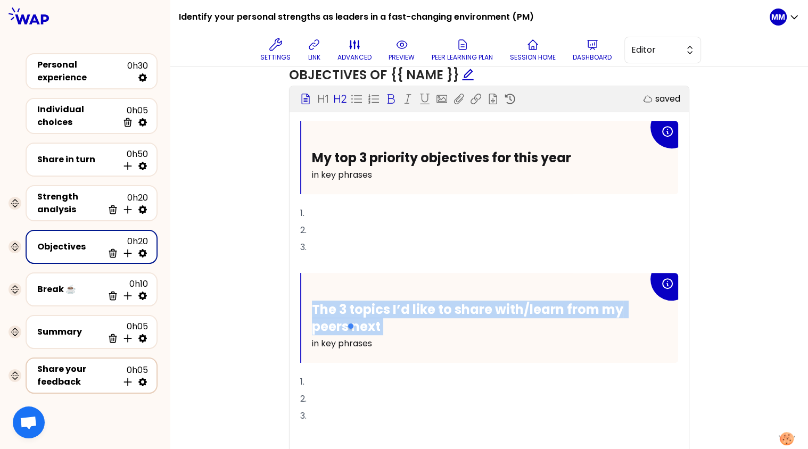
click at [63, 372] on div "Share your feedback" at bounding box center [77, 376] width 81 height 26
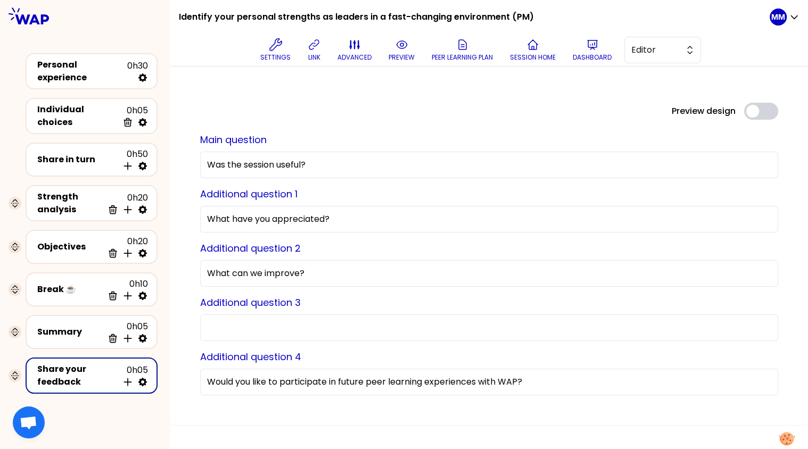
click at [343, 331] on input "Additional question 3" at bounding box center [489, 327] width 578 height 27
click at [242, 267] on input "What can we improve?" at bounding box center [489, 273] width 578 height 27
click at [244, 323] on input "Additional question 3" at bounding box center [489, 327] width 578 height 27
type input "What can we improve?"
drag, startPoint x: 334, startPoint y: 277, endPoint x: 203, endPoint y: 276, distance: 131.4
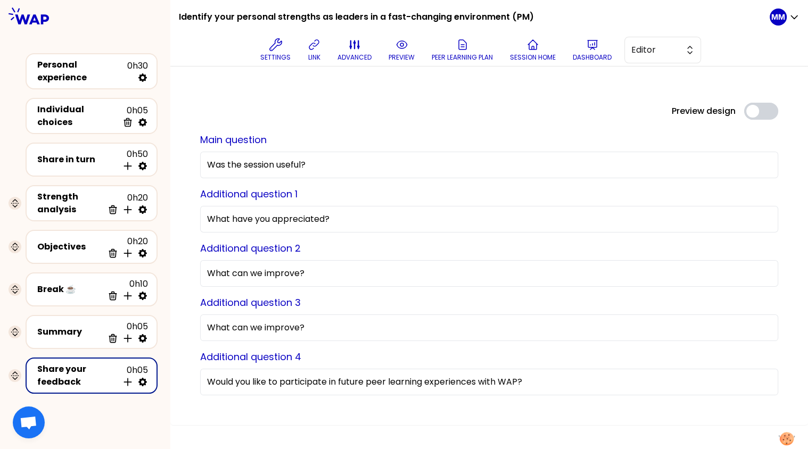
click at [203, 276] on div "Main question Was the session useful? Additional question 1 What have you appre…" at bounding box center [489, 264] width 595 height 280
paste input "The 3 topics I’d like to share with/learn from my peers next"
click at [222, 273] on input "The 3 topics I’d like to share with/learn from my peers next" at bounding box center [489, 273] width 578 height 27
drag, startPoint x: 314, startPoint y: 272, endPoint x: 179, endPoint y: 270, distance: 135.2
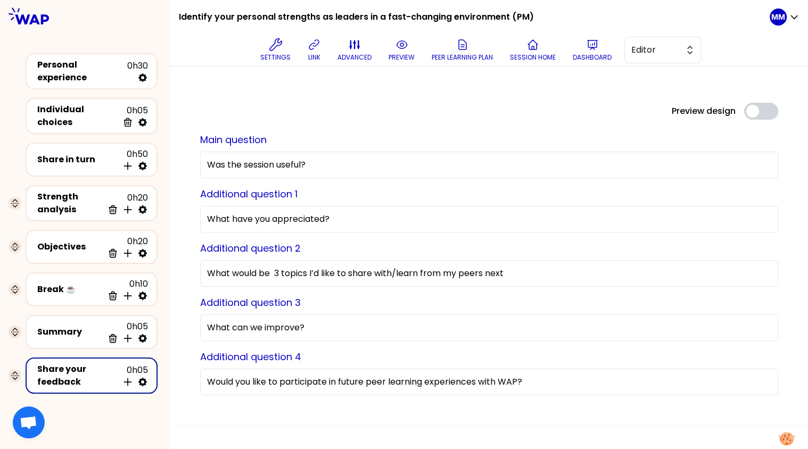
click at [181, 272] on div "Preview design Use setting Main question Was the session useful? Additional que…" at bounding box center [488, 246] width 637 height 359
click at [502, 275] on input "What would you like to share with/learn from my peers next" at bounding box center [489, 273] width 578 height 27
click at [411, 271] on input "What would you like to share with/learn from my peers next?" at bounding box center [489, 273] width 578 height 27
click at [468, 272] on input "What would you like to share with/learn from your peers next?" at bounding box center [489, 273] width 578 height 27
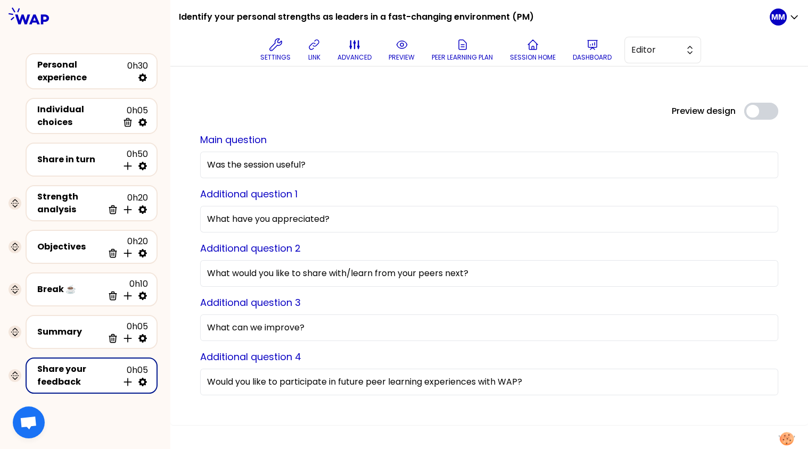
click at [468, 272] on input "What would you like to share with/learn from your peers next?" at bounding box center [489, 273] width 578 height 27
type input "What would you like to share with/learn from your peers?"
click at [72, 240] on div "Objectives" at bounding box center [70, 246] width 66 height 13
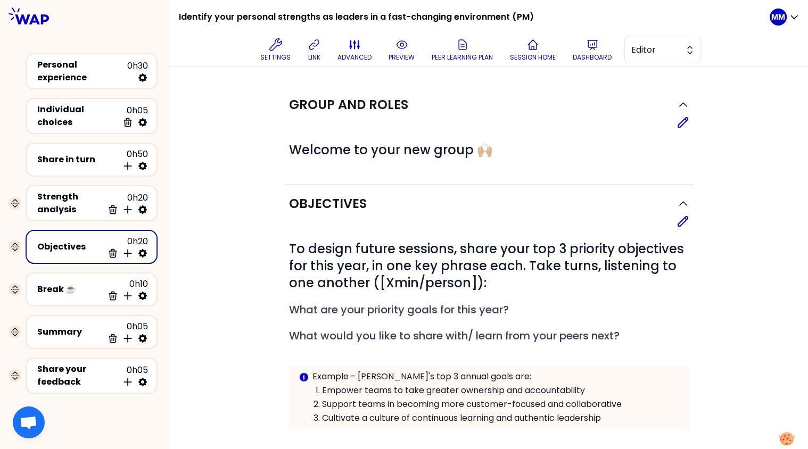
click at [685, 220] on icon at bounding box center [682, 221] width 13 height 13
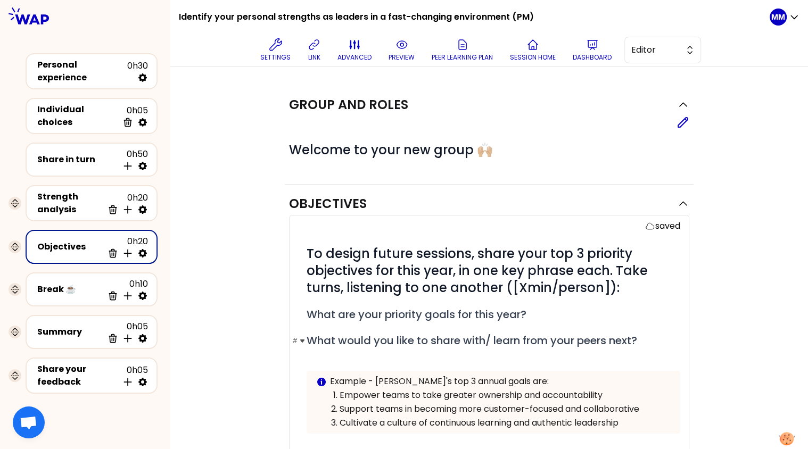
click at [521, 337] on span "What would you like to share with/ learn from your peers next?" at bounding box center [471, 340] width 330 height 15
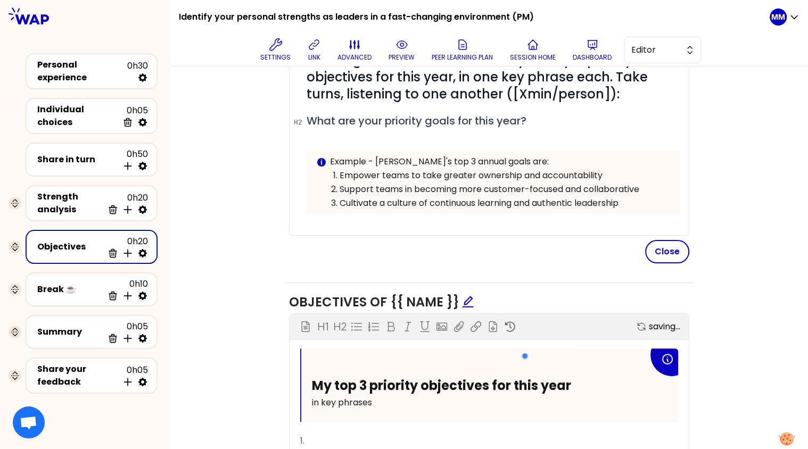
click at [669, 248] on button "Close" at bounding box center [667, 251] width 44 height 23
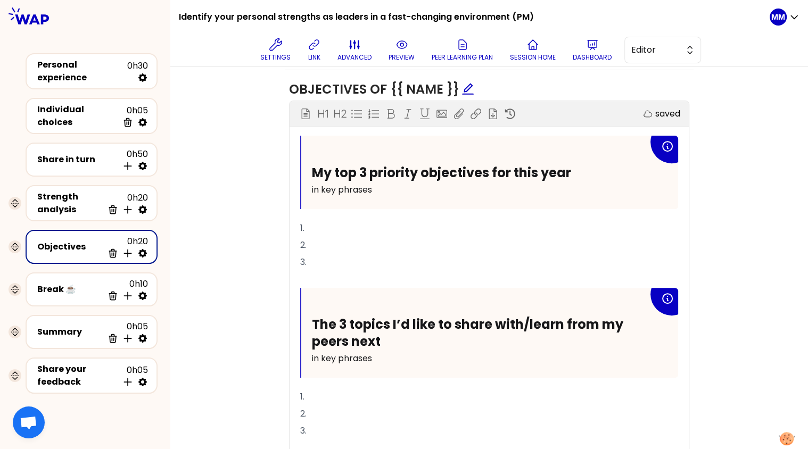
scroll to position [444, 0]
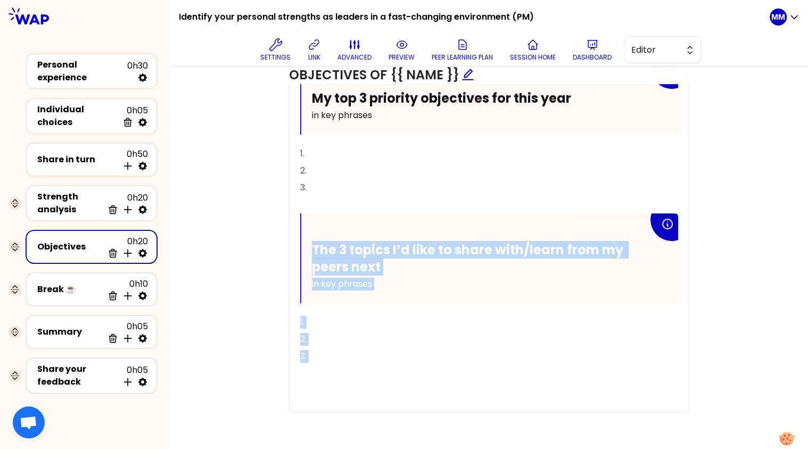
drag, startPoint x: 395, startPoint y: 354, endPoint x: 304, endPoint y: 214, distance: 166.9
click at [304, 214] on div "My top 3 priority objectives for this year in key phrases 1. 2. 3. ﻿ The 3 topi…" at bounding box center [489, 236] width 378 height 351
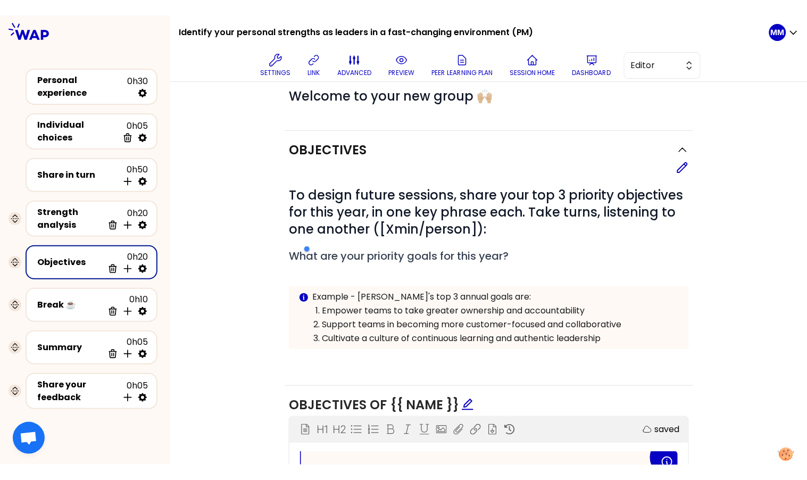
scroll to position [66, 0]
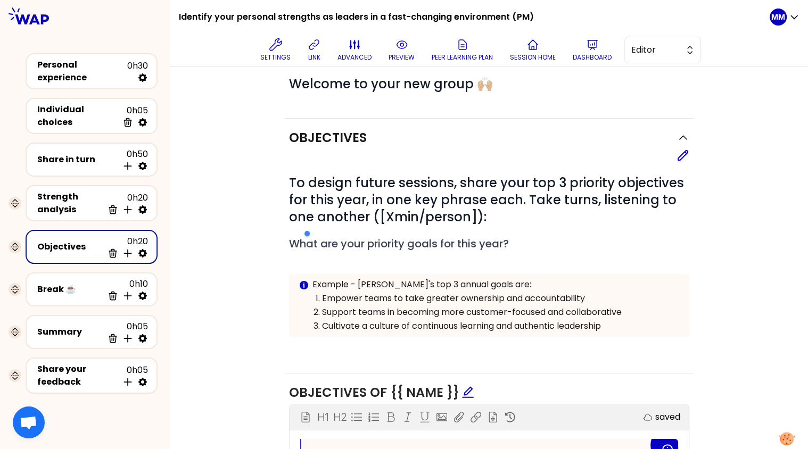
click at [226, 237] on div "Objectives Edit # To design future sessions, share your top 3 priority objectiv…" at bounding box center [489, 380] width 595 height 522
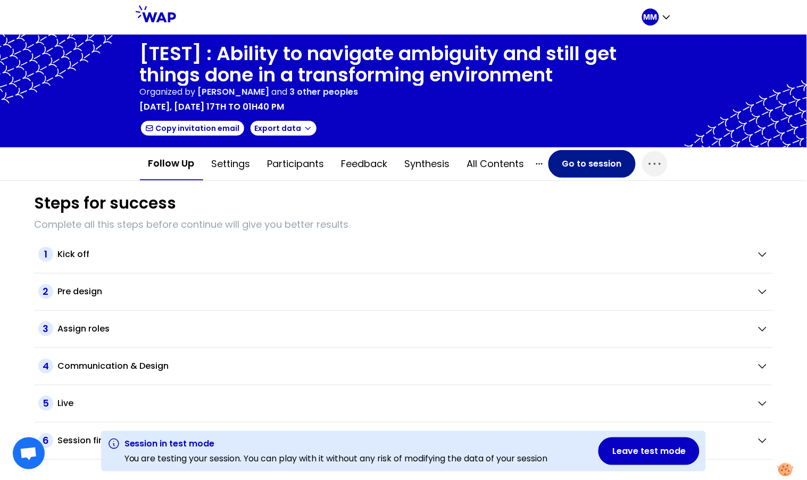
click at [598, 166] on button "Go to session" at bounding box center [592, 164] width 87 height 28
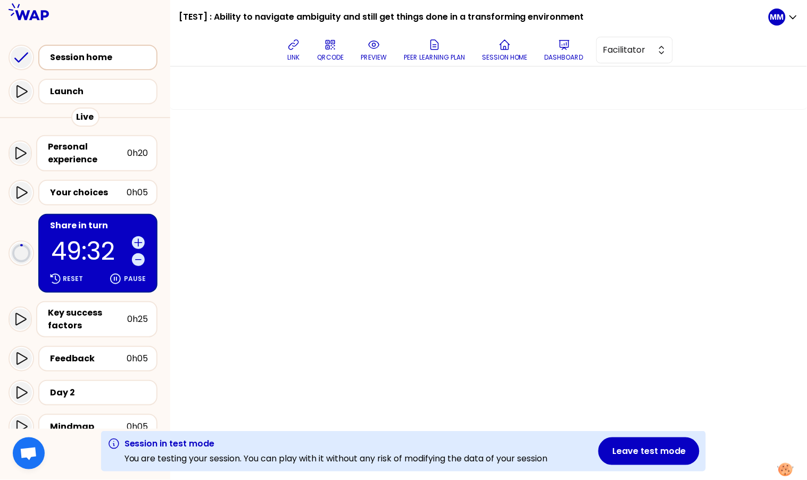
click at [85, 60] on div "Session home" at bounding box center [101, 57] width 102 height 13
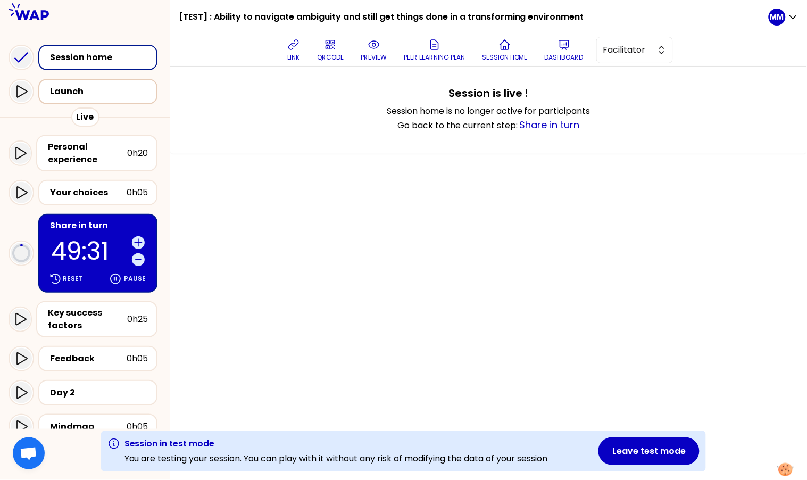
click at [105, 90] on div "Launch" at bounding box center [101, 91] width 102 height 13
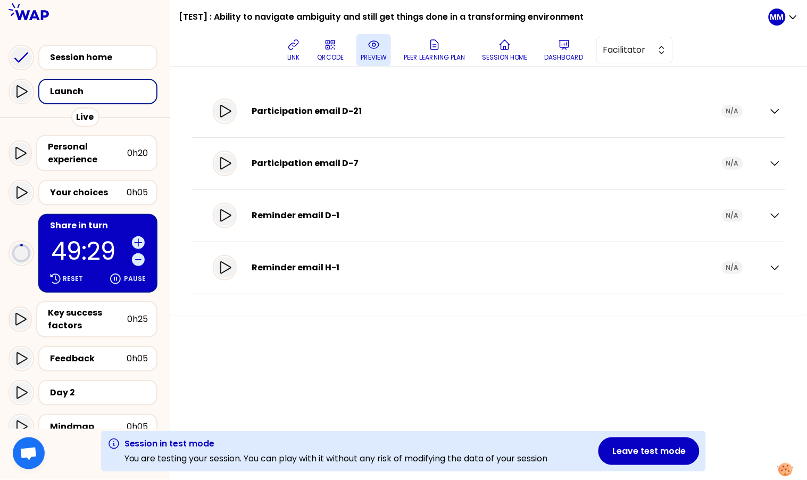
click at [374, 53] on p "preview" at bounding box center [374, 57] width 26 height 9
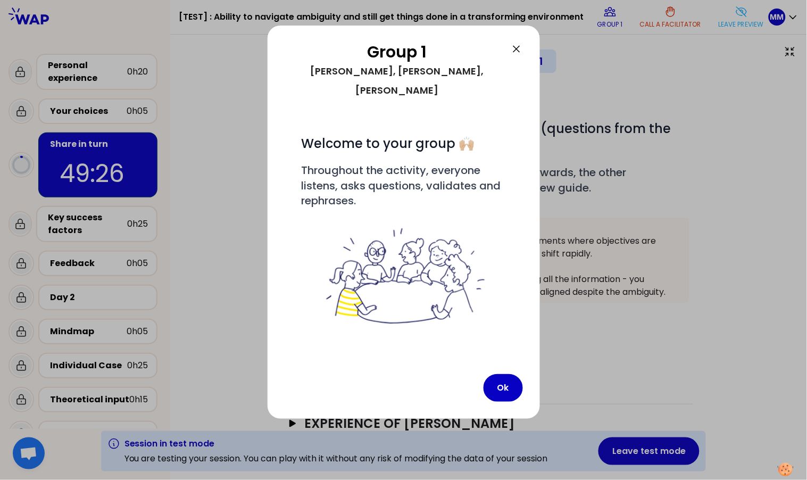
click at [71, 54] on div at bounding box center [403, 240] width 807 height 480
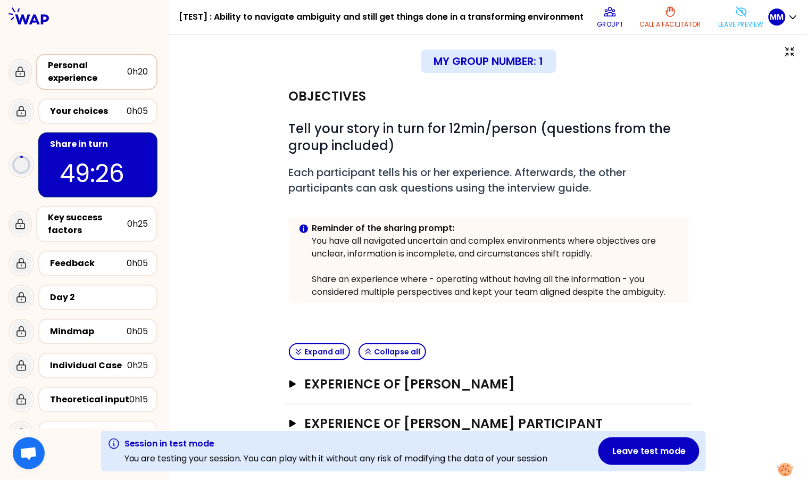
click at [83, 73] on div "Personal experience" at bounding box center [87, 72] width 79 height 26
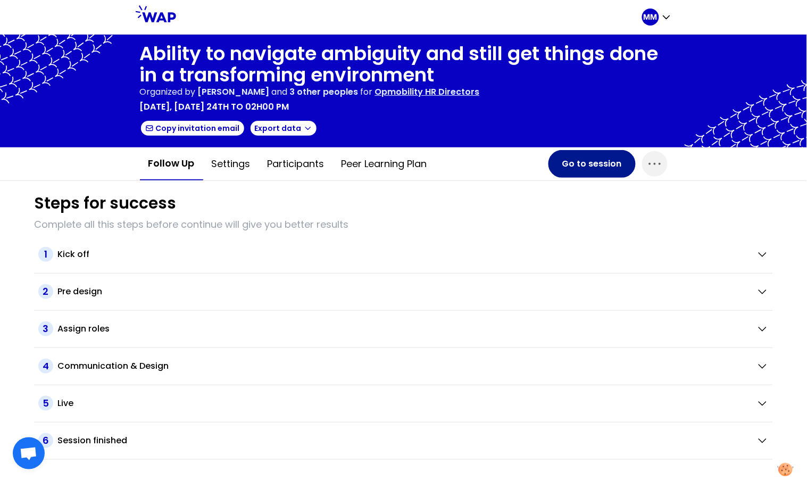
click at [581, 163] on button "Go to session" at bounding box center [592, 164] width 87 height 28
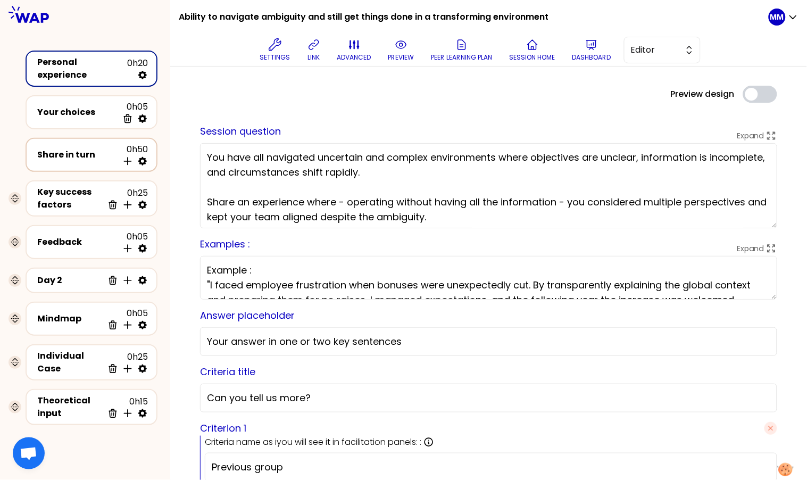
click at [77, 149] on div "Share in turn" at bounding box center [77, 154] width 81 height 13
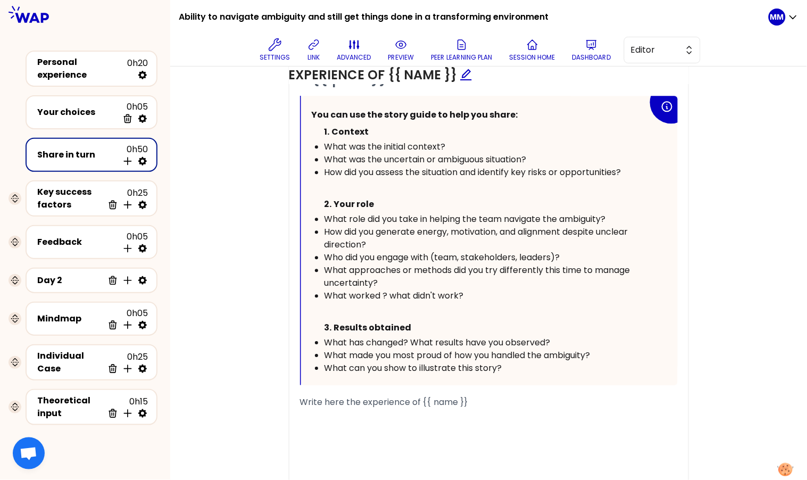
scroll to position [704, 0]
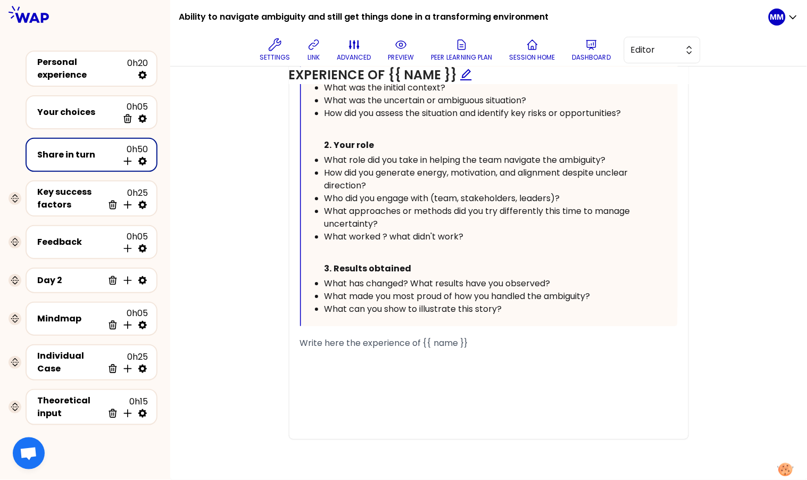
click at [378, 234] on span "What worked ? what didn't work?" at bounding box center [394, 236] width 139 height 12
click at [72, 195] on div "Key success factors" at bounding box center [70, 199] width 66 height 26
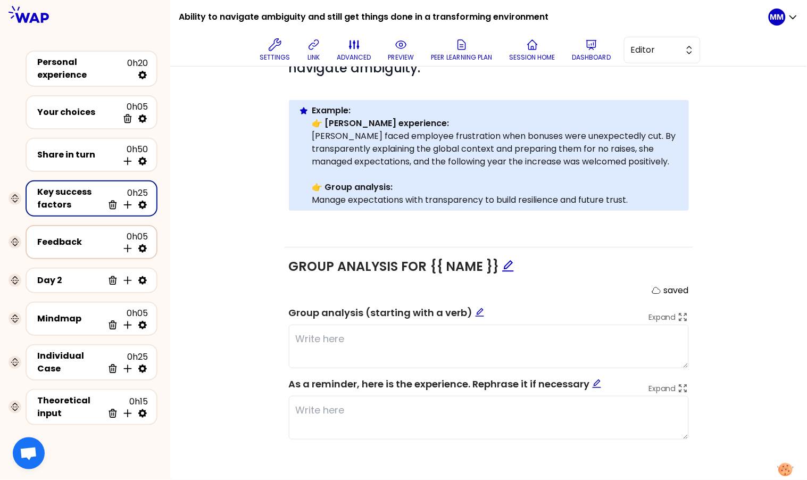
click at [74, 236] on div "Feedback" at bounding box center [77, 242] width 81 height 13
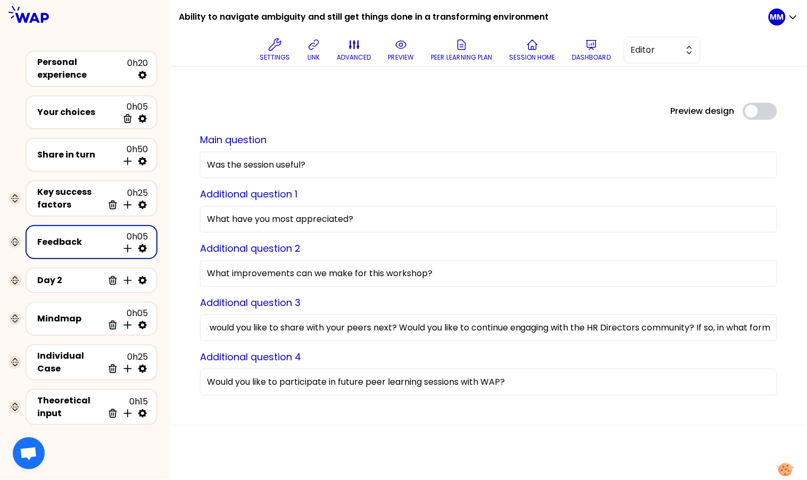
scroll to position [0, 71]
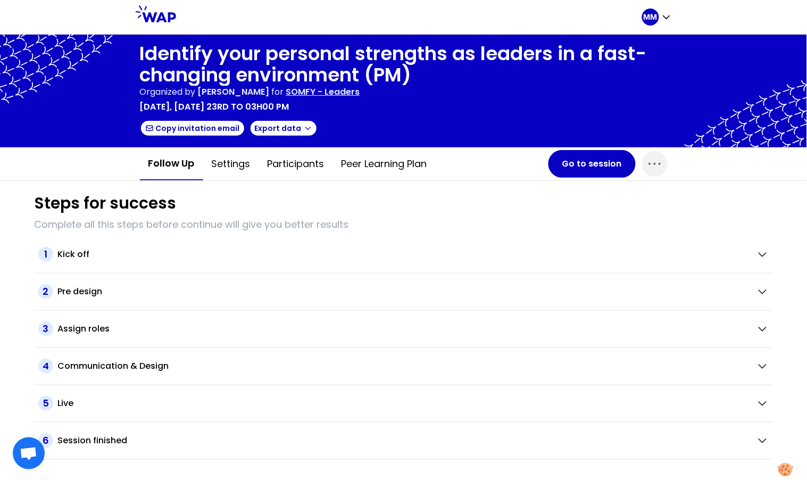
click at [360, 92] on p "SOMFY - Leaders" at bounding box center [323, 92] width 74 height 13
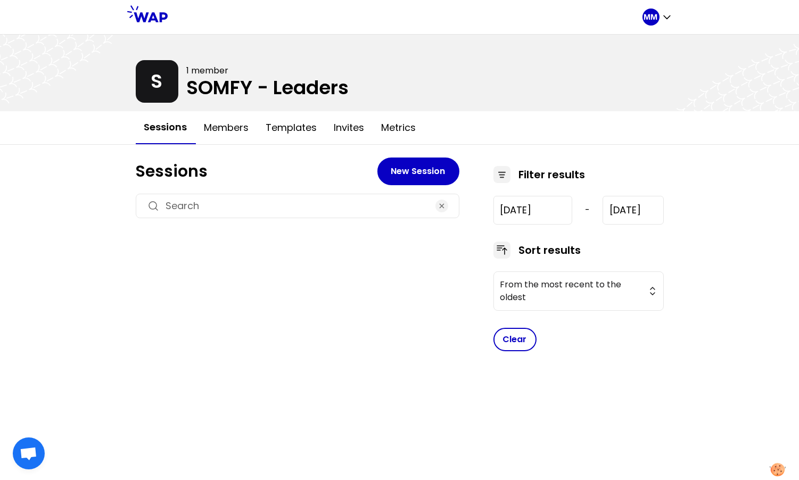
type input "[DATE]"
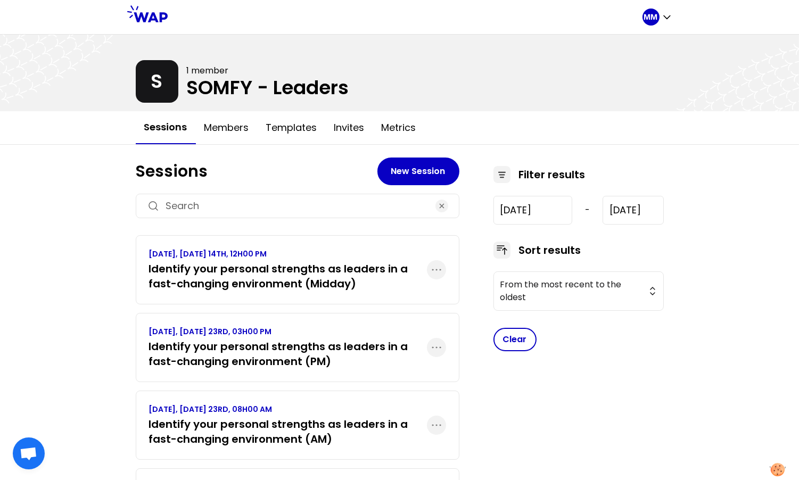
click at [313, 273] on h3 "Identify your personal strengths as leaders in a fast-changing environment (Mid…" at bounding box center [288, 276] width 278 height 30
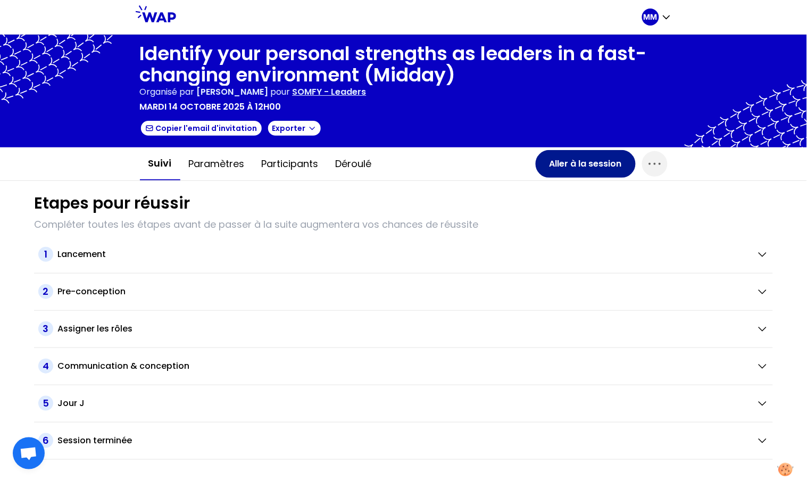
click at [563, 166] on button "Aller à la session" at bounding box center [586, 164] width 100 height 28
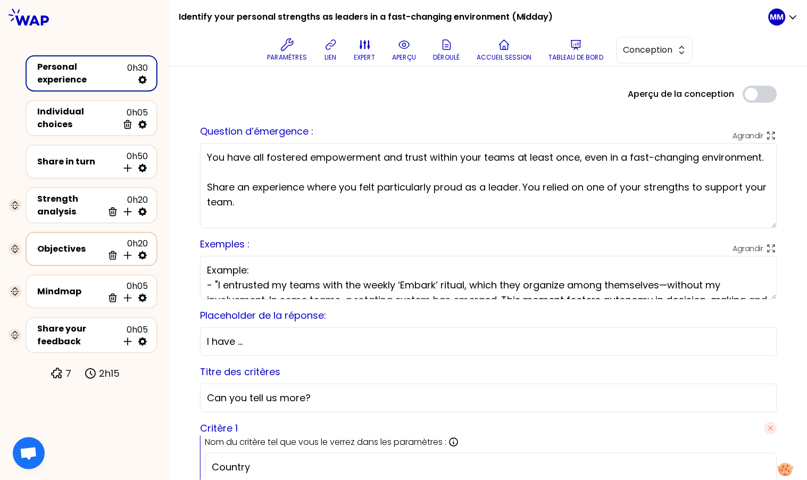
click at [69, 243] on div "Objectives" at bounding box center [70, 249] width 66 height 13
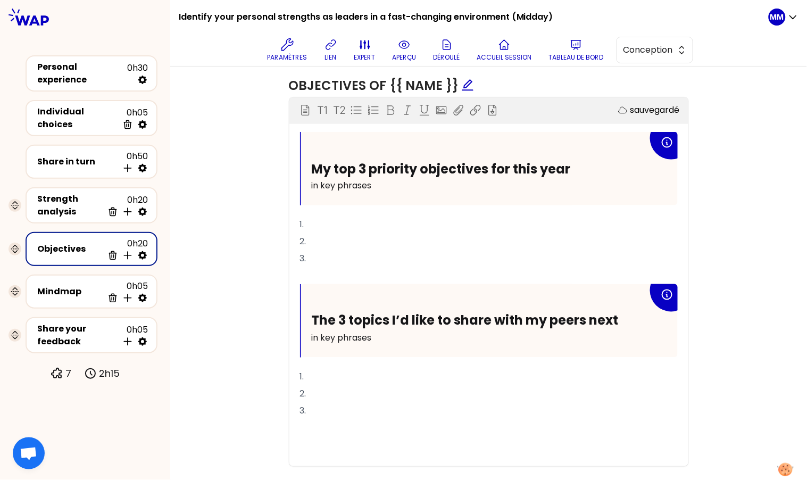
scroll to position [402, 0]
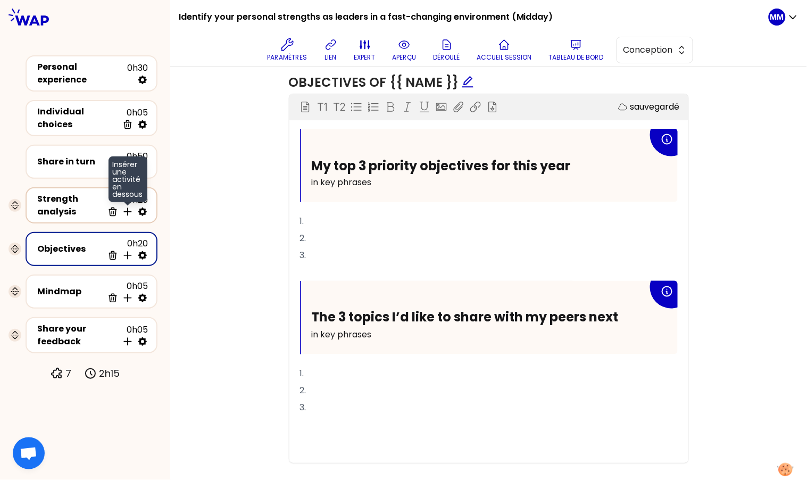
click at [127, 208] on icon at bounding box center [127, 211] width 7 height 7
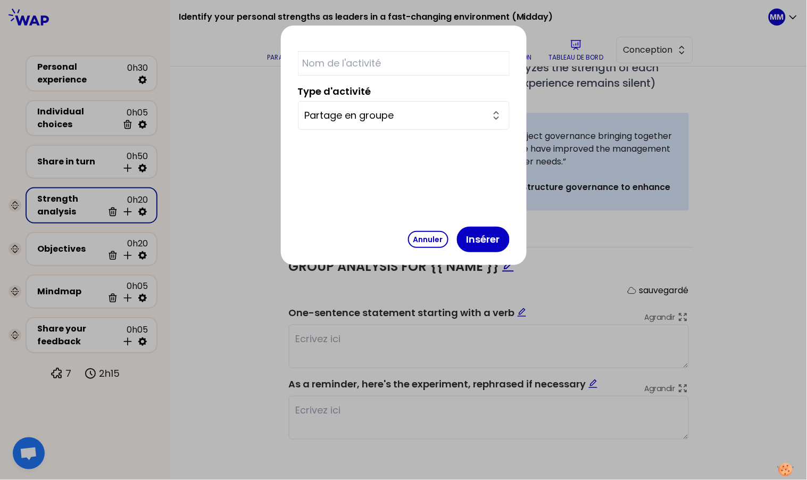
scroll to position [251, 0]
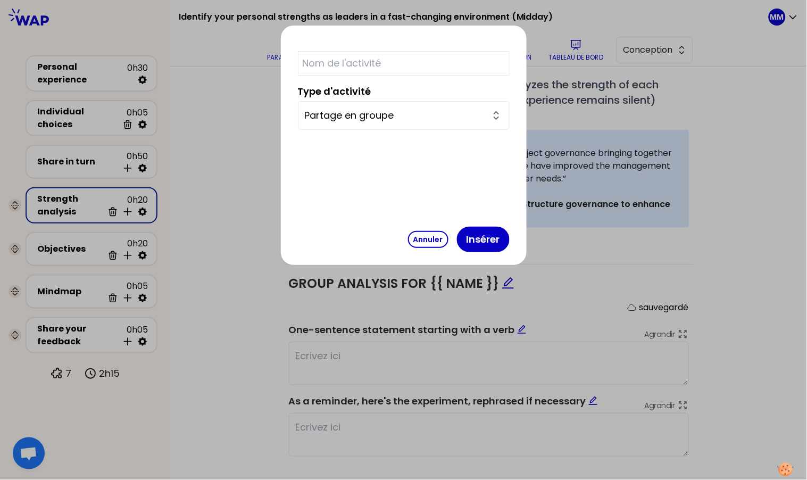
click at [385, 114] on input "Partage en groupe" at bounding box center [397, 115] width 185 height 15
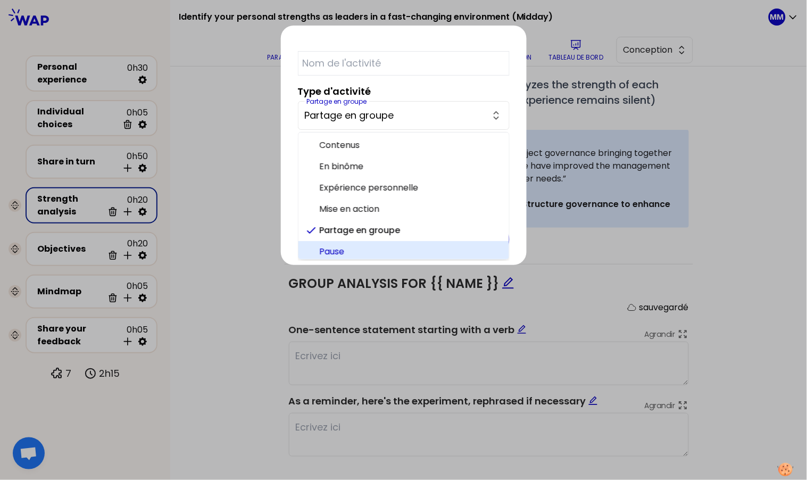
click at [401, 248] on span "Pause" at bounding box center [410, 251] width 181 height 13
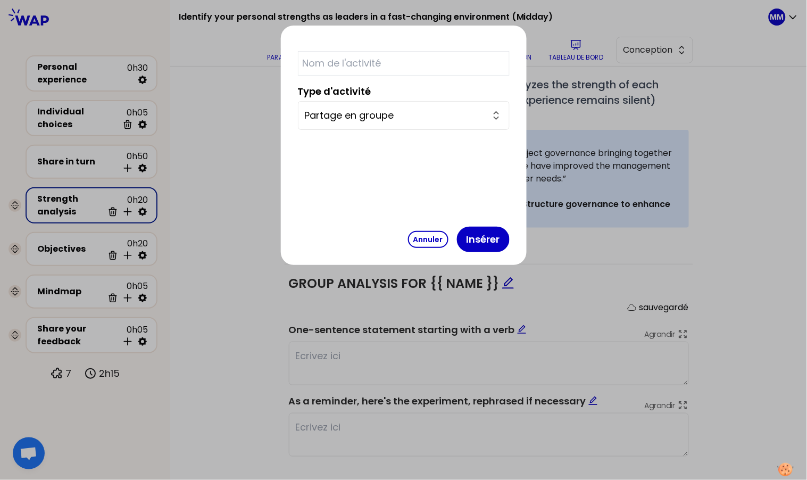
type input "Pause"
click at [392, 64] on input "text" at bounding box center [404, 63] width 212 height 24
type input "Break"
click at [457, 242] on button "Insérer" at bounding box center [483, 240] width 53 height 26
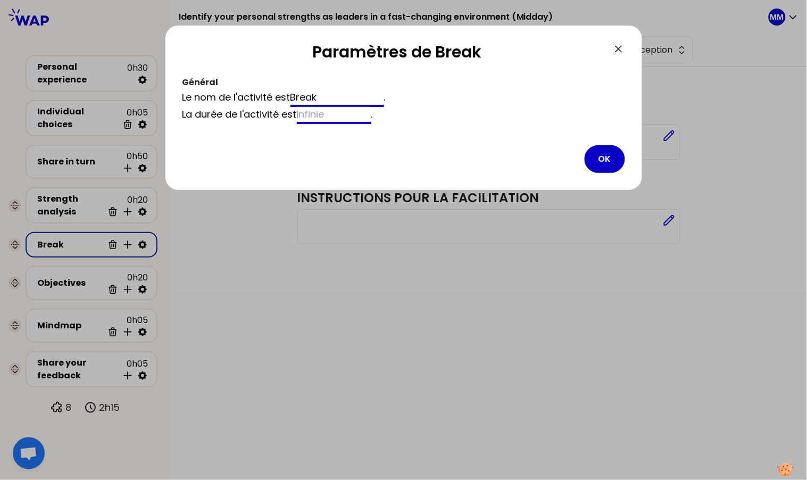
click at [354, 111] on input at bounding box center [334, 115] width 74 height 17
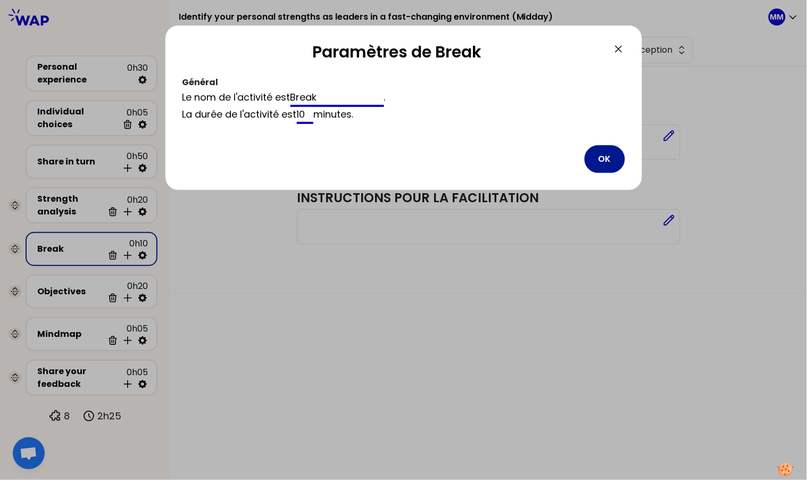
type input "10"
click at [617, 158] on button "OK" at bounding box center [605, 159] width 40 height 28
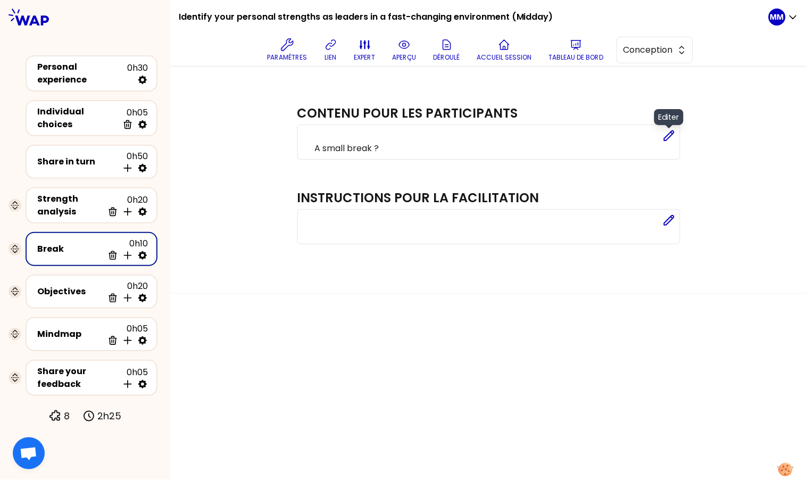
click at [668, 136] on icon at bounding box center [669, 135] width 13 height 13
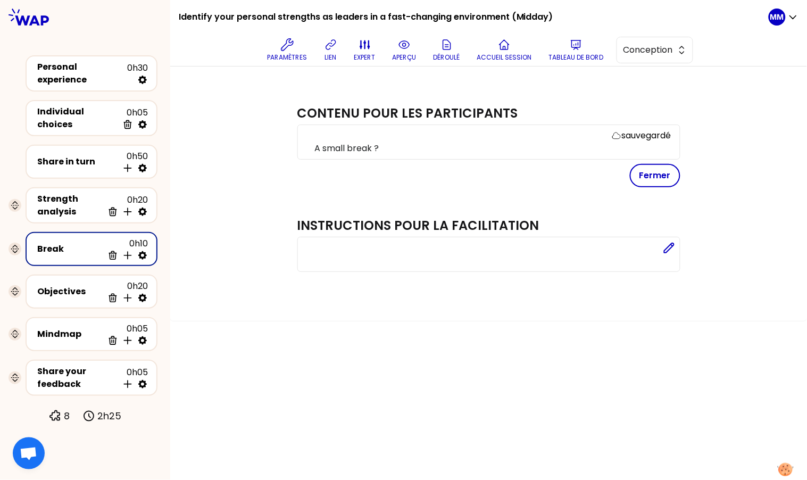
click at [426, 145] on p "A small break ?" at bounding box center [493, 148] width 356 height 13
click at [657, 177] on button "Fermer" at bounding box center [655, 175] width 51 height 23
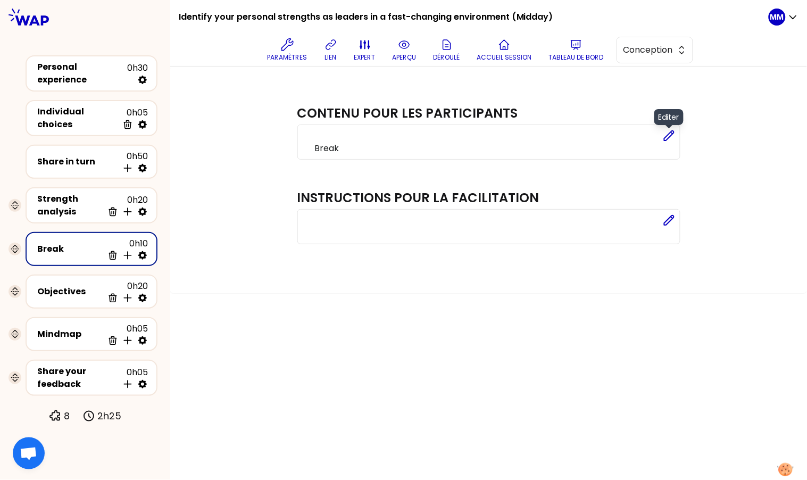
click at [673, 134] on icon at bounding box center [670, 136] width 10 height 10
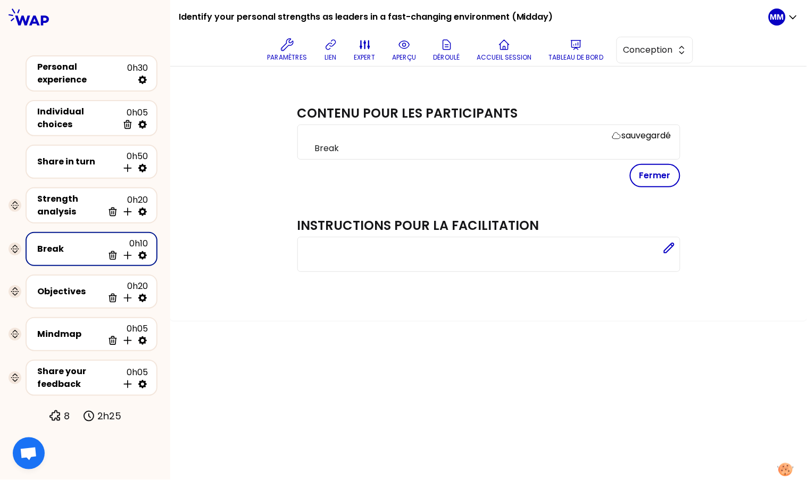
click at [507, 145] on p "Break" at bounding box center [493, 148] width 356 height 13
click at [506, 147] on p "Break" at bounding box center [493, 148] width 356 height 13
click at [650, 178] on button "Fermer" at bounding box center [655, 175] width 51 height 23
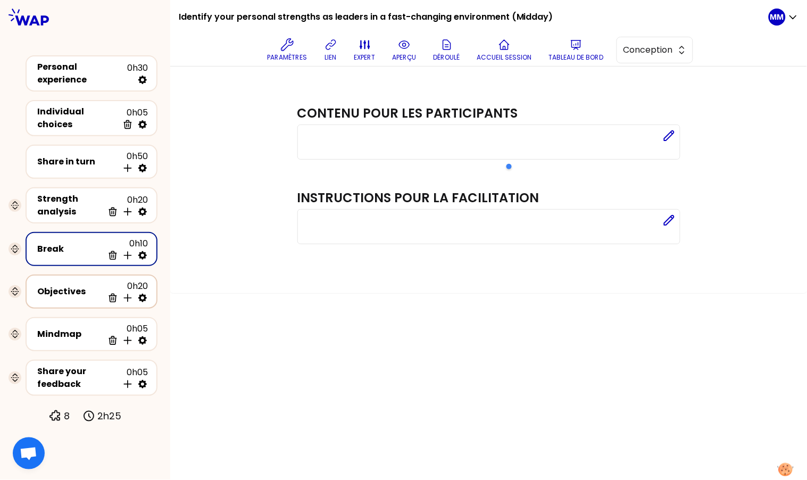
click at [48, 289] on div "Objectives 0h20 Supprimer Insérer une activité en dessous" at bounding box center [91, 291] width 113 height 23
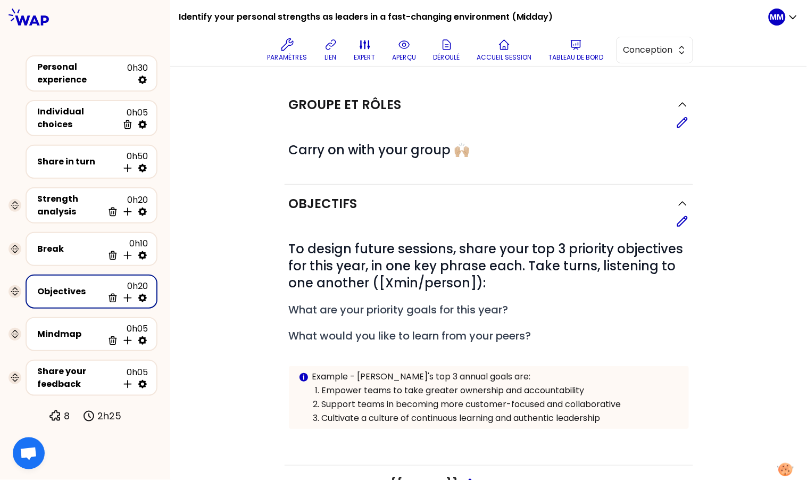
click at [140, 294] on icon at bounding box center [142, 298] width 9 height 9
select select "same_as"
select select "false"
select select "Each"
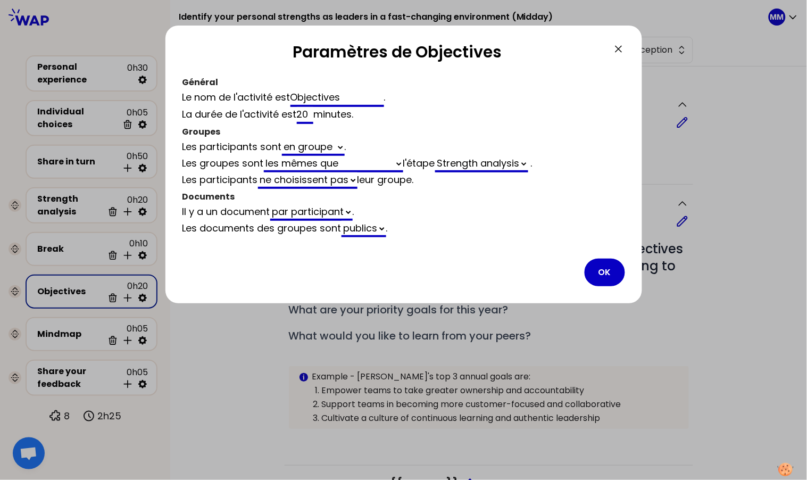
click at [315, 165] on select "générés automatiquement les mêmes que vides" at bounding box center [333, 164] width 139 height 16
click at [265, 156] on select "générés automatiquement les mêmes que vides" at bounding box center [333, 164] width 139 height 16
select select "same_as"
select select "4"
select select "5"
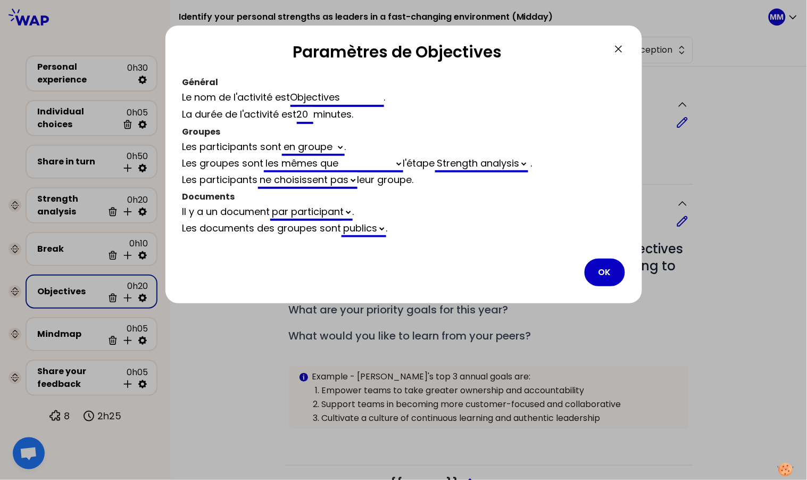
select select "false"
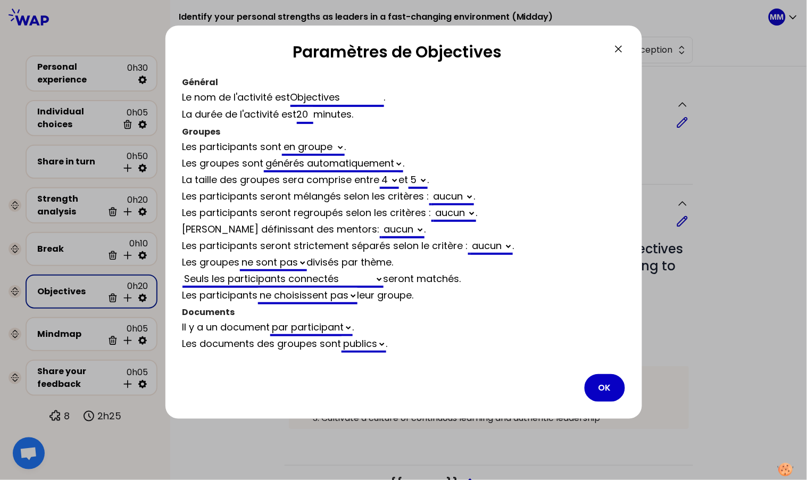
click at [397, 180] on select "2 3 4 5 6 7 8 9 10 11 12" at bounding box center [389, 180] width 19 height 16
select select "3"
select select "5"
select select "false"
click at [427, 177] on select "2 3 4 5 6 7 8 9 10 11 12" at bounding box center [418, 180] width 19 height 16
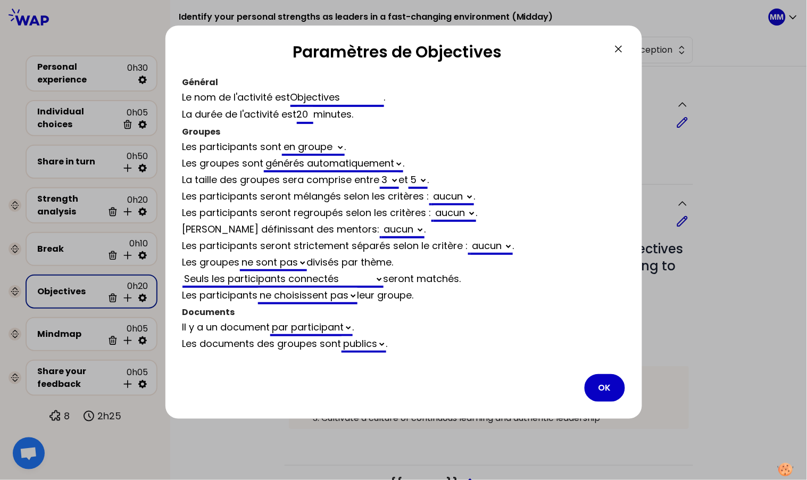
select select "3"
select select "false"
click at [271, 274] on select "Seuls les participants connectés Tous les participants Seuls les participants m…" at bounding box center [282, 279] width 201 height 16
select select "3"
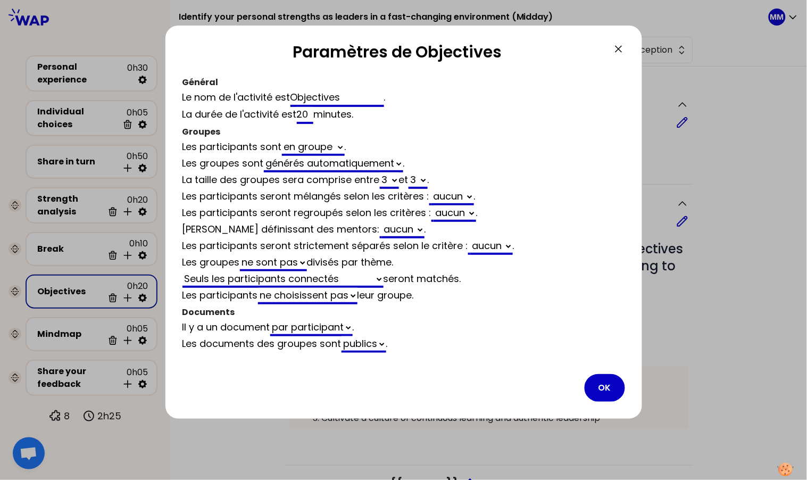
select select "3"
select select "activity"
select select "false"
click at [451, 277] on select "Strength analysis Share in turn" at bounding box center [432, 279] width 93 height 16
select select "3"
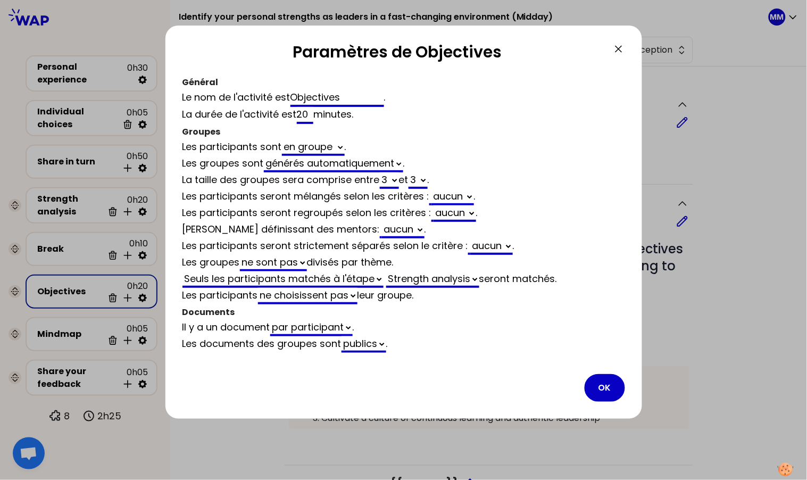
select select "3"
select select "activity"
select select "share"
select select "false"
click at [604, 379] on button "OK" at bounding box center [605, 388] width 40 height 28
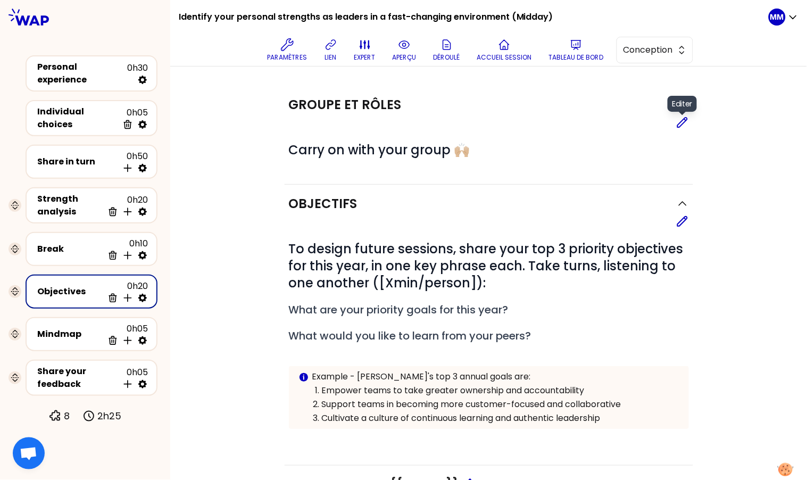
click at [676, 121] on icon at bounding box center [682, 122] width 13 height 13
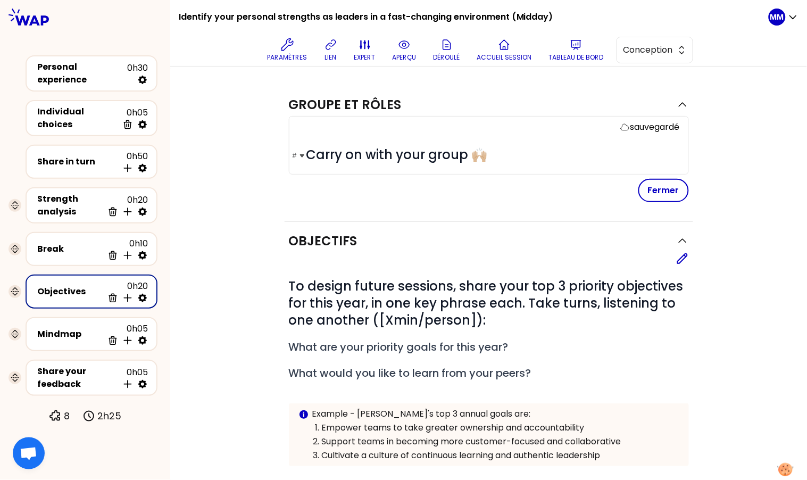
click at [445, 150] on span "Carry on with your group 🙌🏼" at bounding box center [396, 155] width 181 height 18
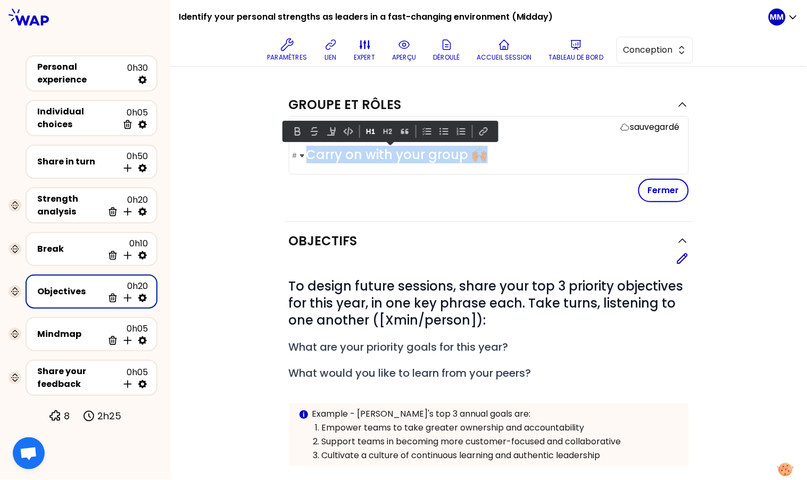
click at [445, 150] on span "Carry on with your group 🙌🏼" at bounding box center [396, 155] width 181 height 18
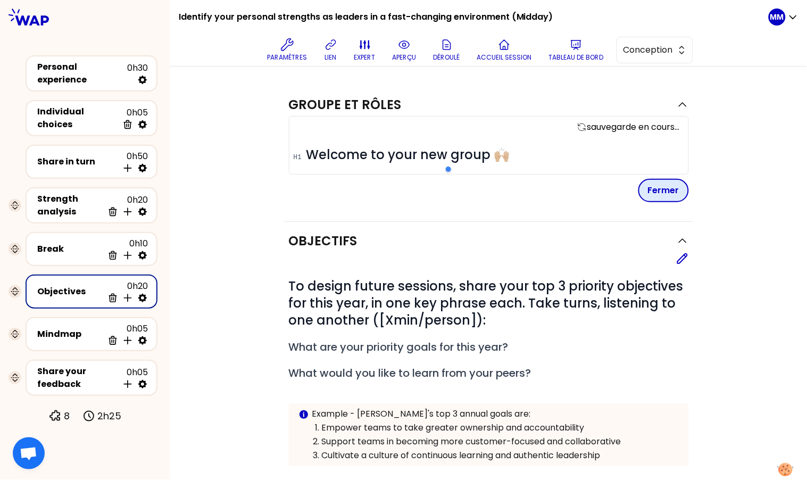
click at [675, 194] on button "Fermer" at bounding box center [663, 190] width 51 height 23
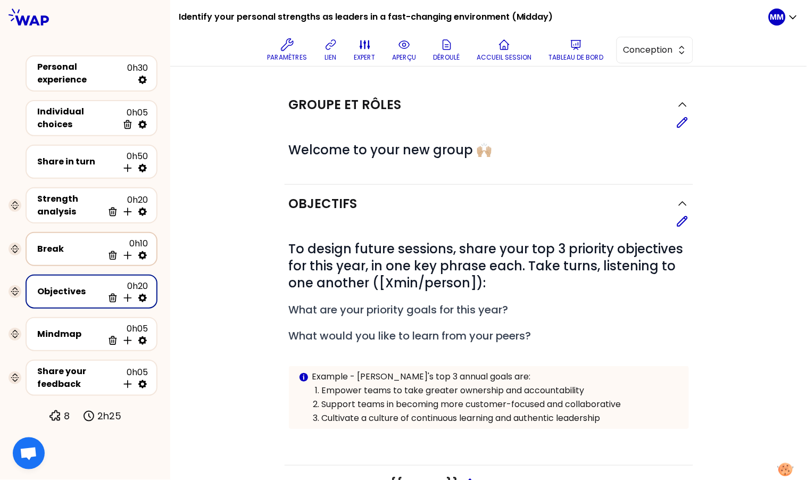
click at [144, 250] on icon at bounding box center [142, 255] width 11 height 11
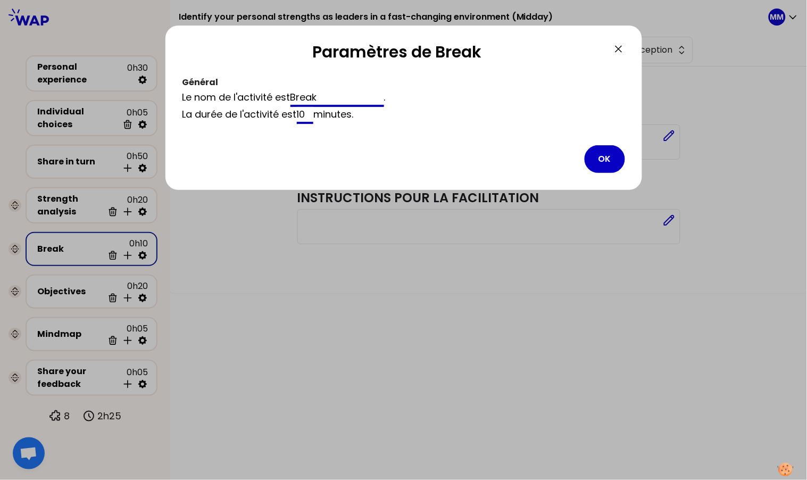
click at [358, 91] on input "Break" at bounding box center [338, 98] width 94 height 17
paste input "☕️"
type input "Break ☕️"
click at [605, 156] on button "OK" at bounding box center [605, 159] width 40 height 28
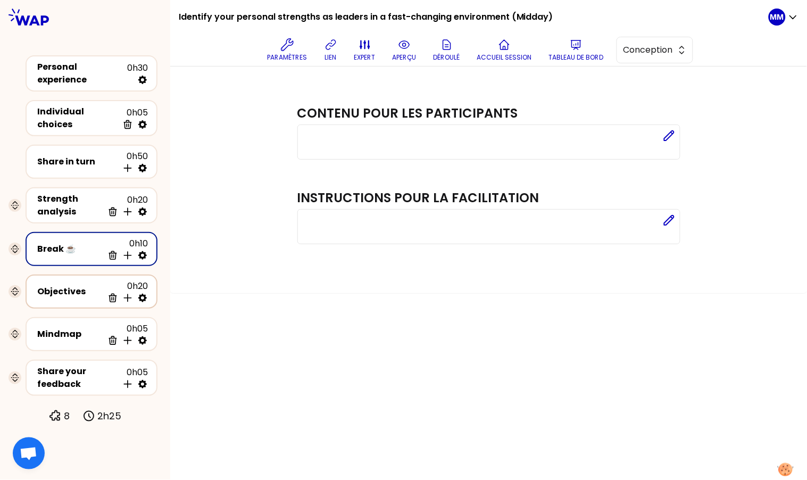
click at [57, 289] on div "Objectives 0h20 Supprimer Insérer une activité en dessous" at bounding box center [91, 291] width 113 height 23
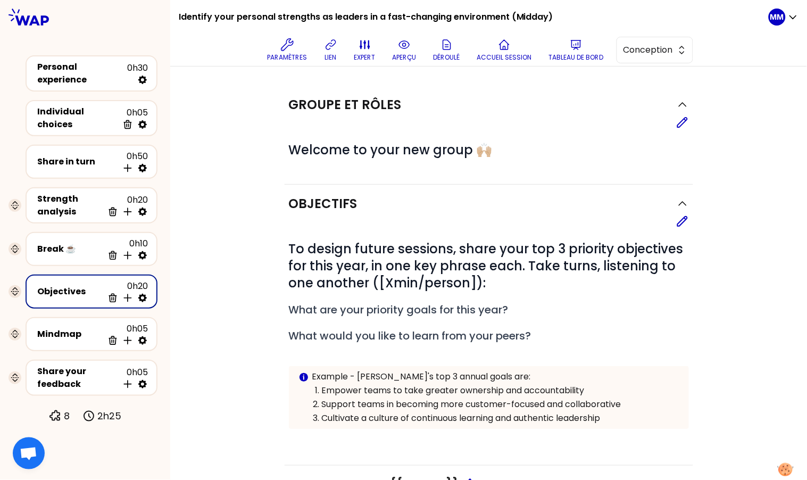
click at [676, 221] on icon at bounding box center [682, 221] width 13 height 13
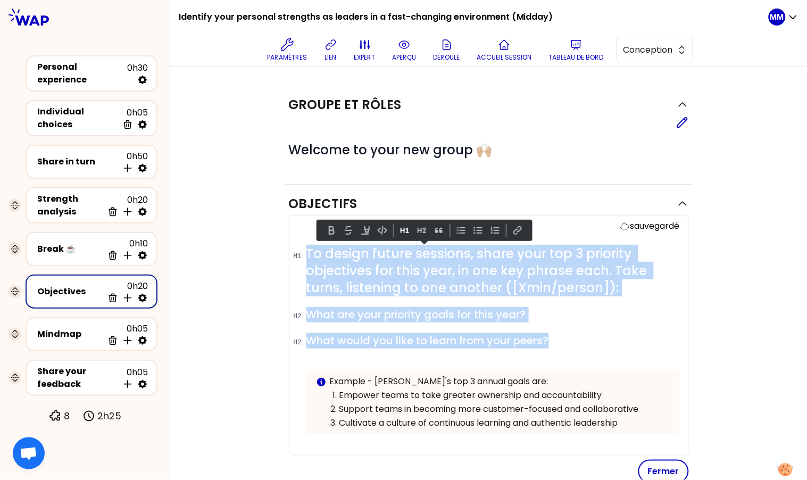
drag, startPoint x: 284, startPoint y: 268, endPoint x: 262, endPoint y: 241, distance: 34.5
click at [262, 241] on div "Objectifs sauvegardé # To design future sessions, share your top 3 priority obj…" at bounding box center [489, 449] width 594 height 528
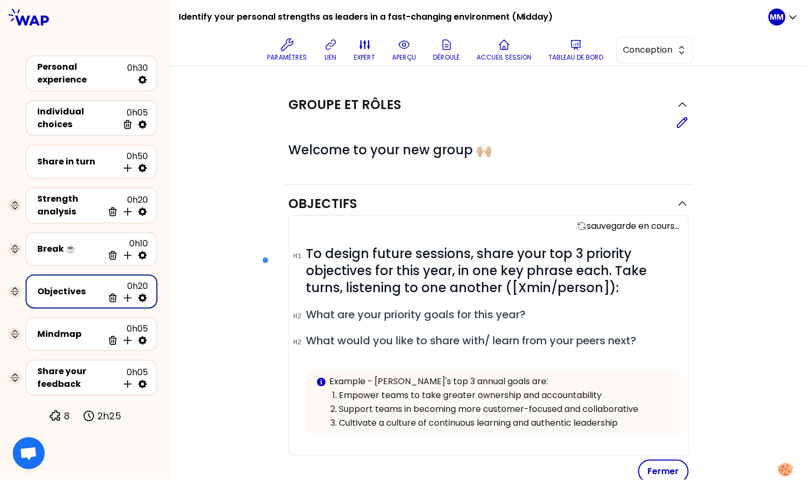
click at [653, 473] on button "Fermer" at bounding box center [663, 471] width 51 height 23
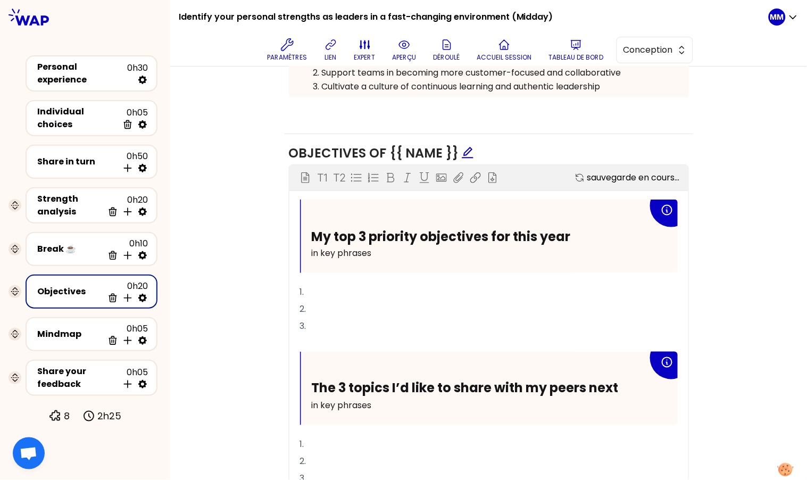
scroll to position [337, 0]
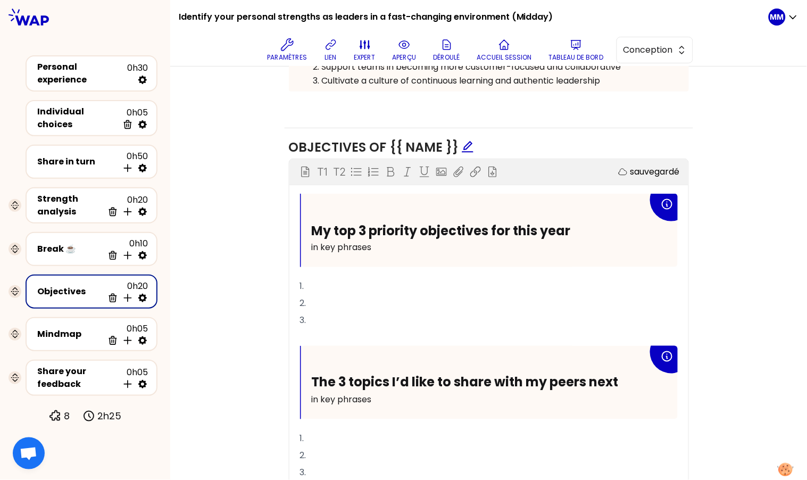
click at [516, 374] on span "The 3 topics I’d like to share with my peers next" at bounding box center [465, 383] width 307 height 18
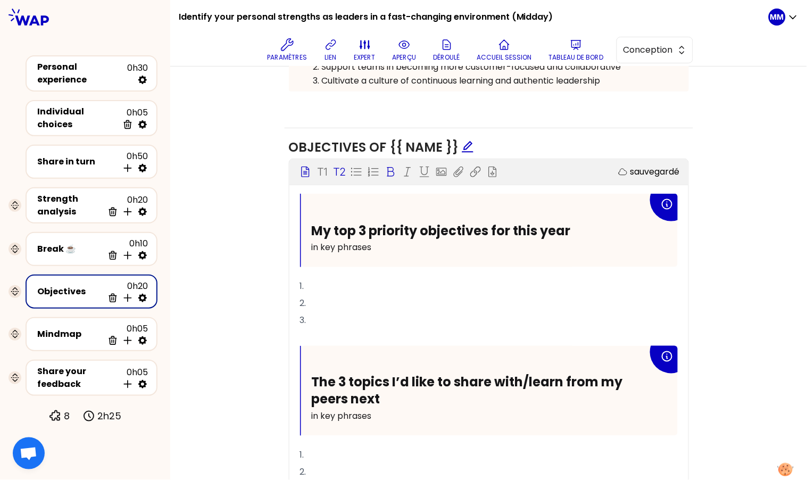
scroll to position [443, 0]
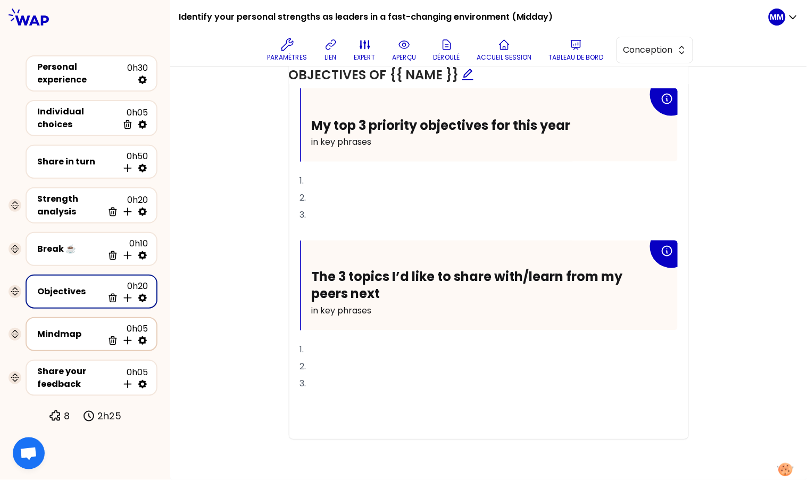
click at [141, 336] on icon at bounding box center [142, 340] width 9 height 9
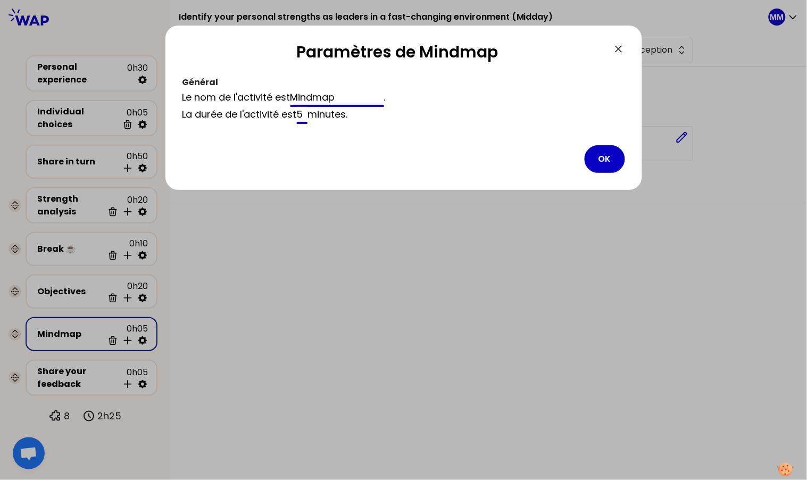
click at [336, 93] on input "Mindmap" at bounding box center [338, 98] width 94 height 17
paste input "Synthesis"
type input "Synthesis"
drag, startPoint x: 621, startPoint y: 155, endPoint x: 615, endPoint y: 160, distance: 7.9
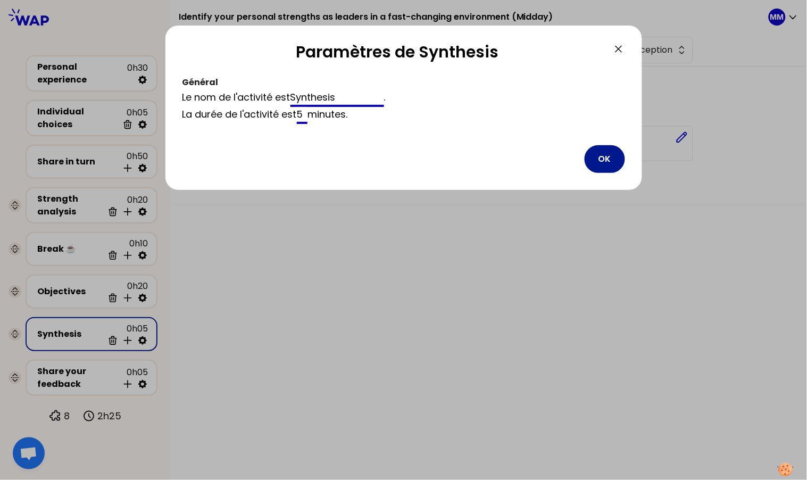
click at [621, 155] on button "OK" at bounding box center [605, 159] width 40 height 28
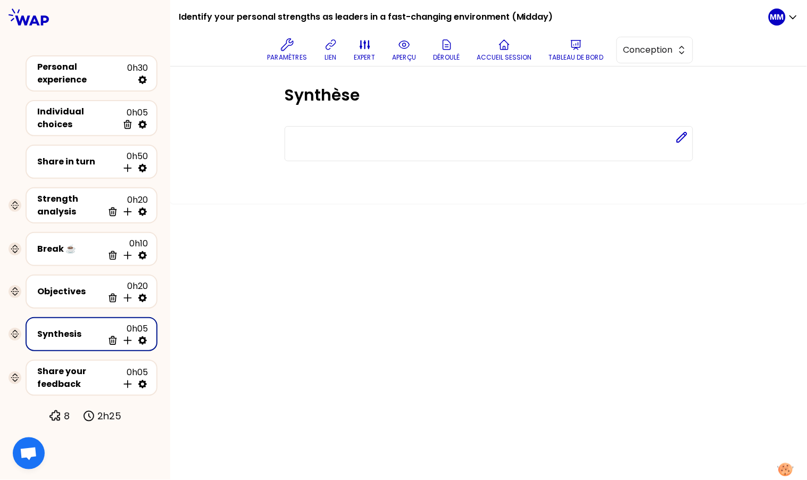
click at [147, 335] on icon at bounding box center [142, 340] width 11 height 11
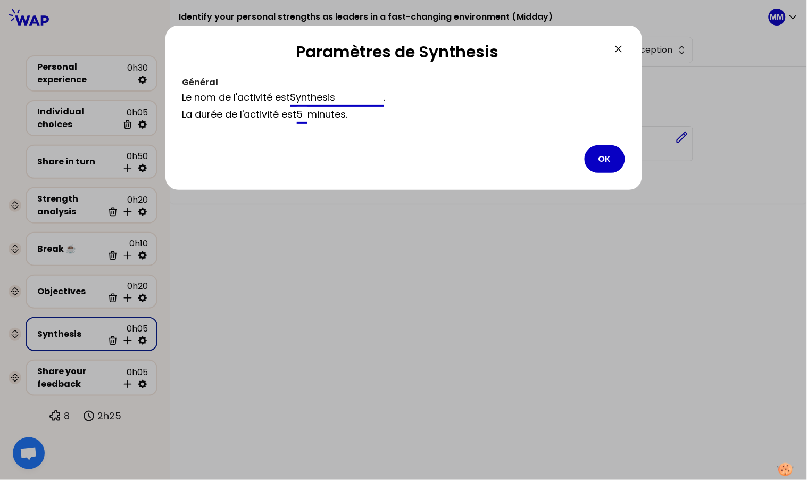
click at [323, 96] on input "Synthesis" at bounding box center [338, 98] width 94 height 17
type input "s"
type input "Summary"
drag, startPoint x: 599, startPoint y: 160, endPoint x: 597, endPoint y: 152, distance: 7.7
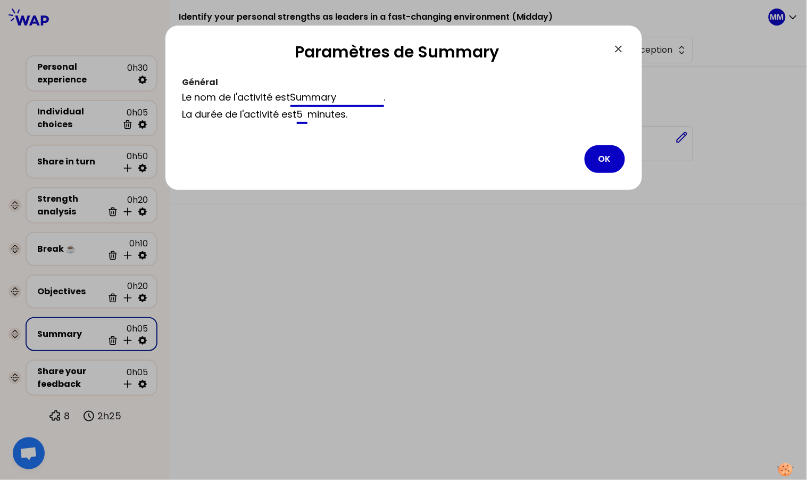
click at [600, 160] on button "OK" at bounding box center [605, 159] width 40 height 28
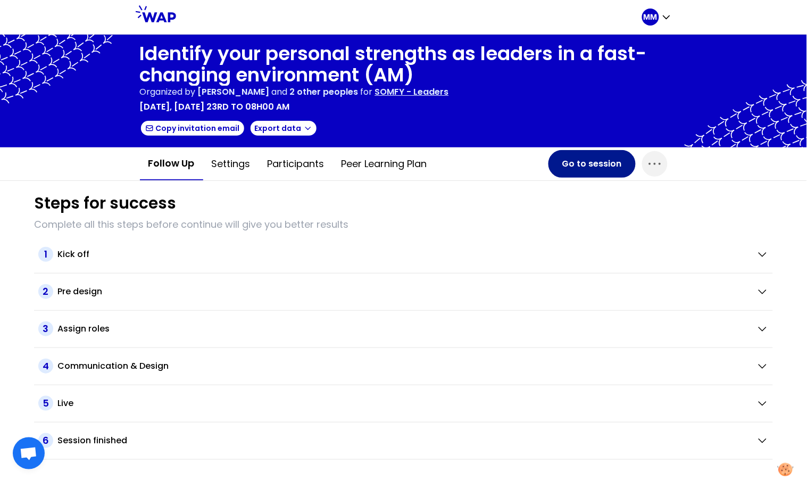
click at [571, 155] on button "Go to session" at bounding box center [592, 164] width 87 height 28
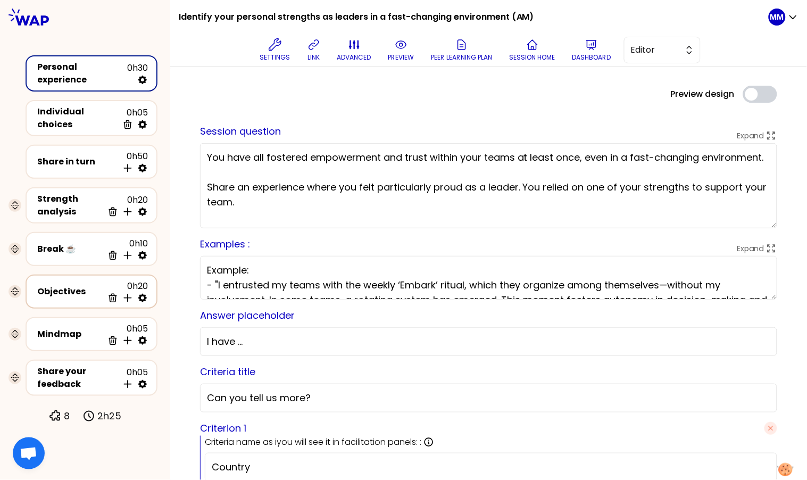
click at [72, 285] on div "Objectives" at bounding box center [70, 291] width 66 height 13
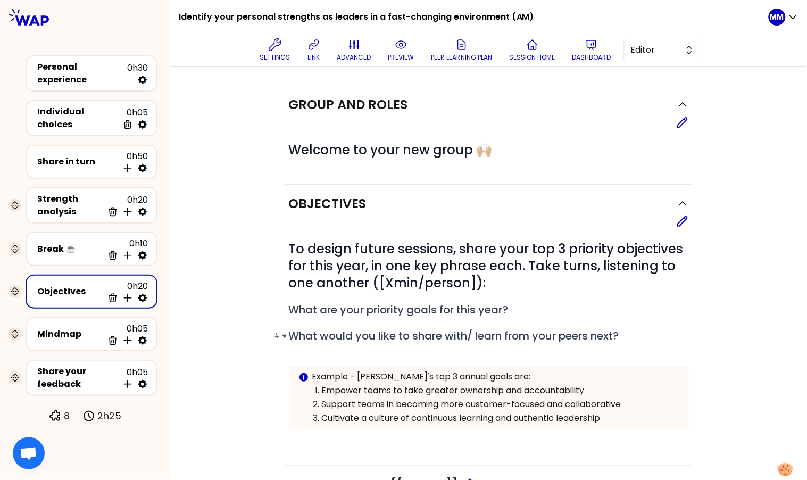
click at [563, 336] on span "What would you like to share with/ learn from your peers next?" at bounding box center [454, 335] width 330 height 15
click at [562, 306] on h2 "# What are your priority goals for this year?" at bounding box center [489, 309] width 400 height 15
click at [678, 220] on icon at bounding box center [683, 222] width 10 height 10
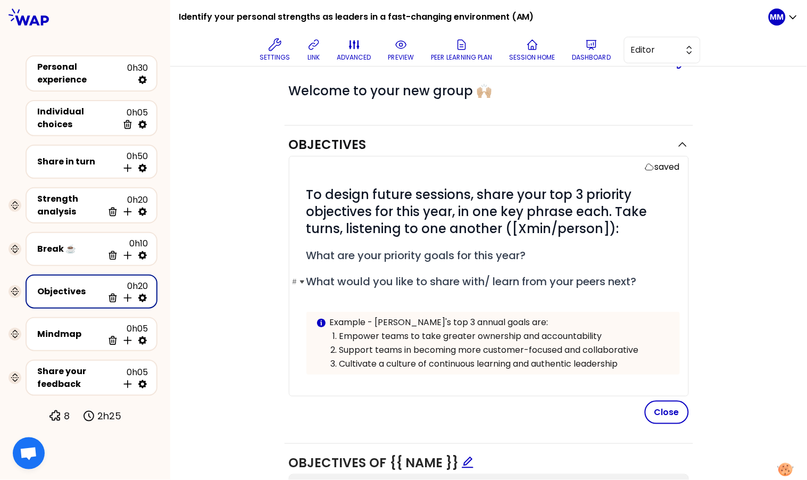
scroll to position [60, 0]
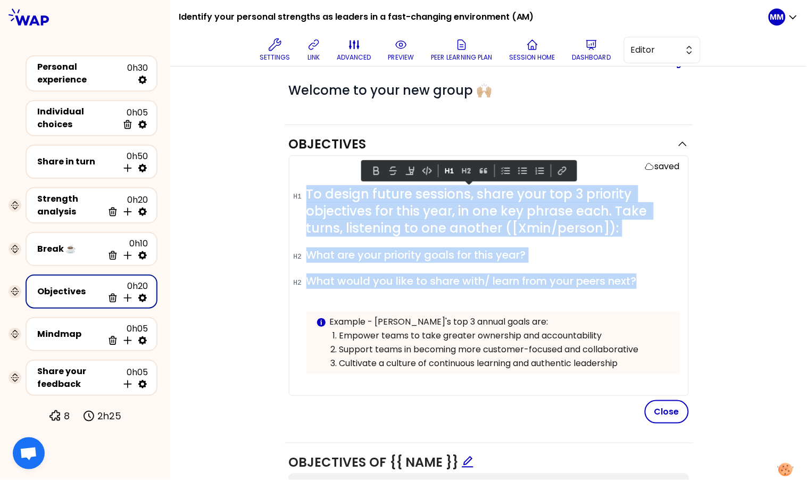
drag, startPoint x: 623, startPoint y: 273, endPoint x: 284, endPoint y: 178, distance: 351.5
click at [289, 178] on div "saved # To design future sessions, share your top 3 priority objectives for thi…" at bounding box center [489, 275] width 400 height 240
click at [517, 250] on span "What are your priority goals for this year?" at bounding box center [416, 254] width 220 height 15
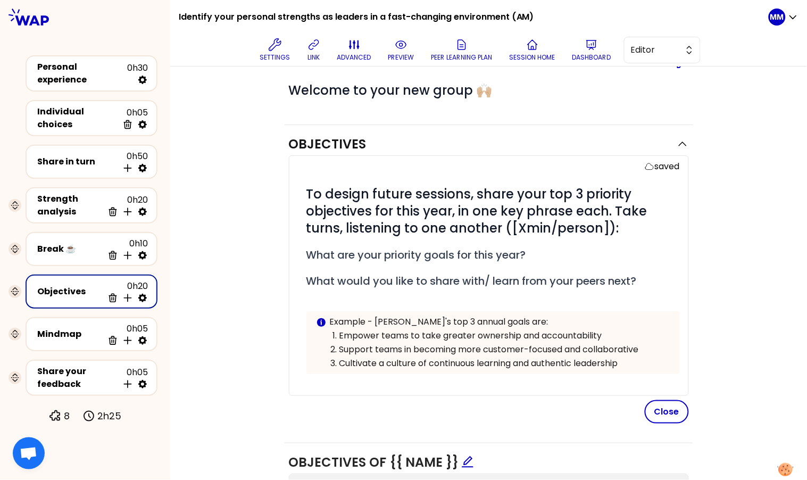
click at [673, 406] on button "Close" at bounding box center [667, 411] width 44 height 23
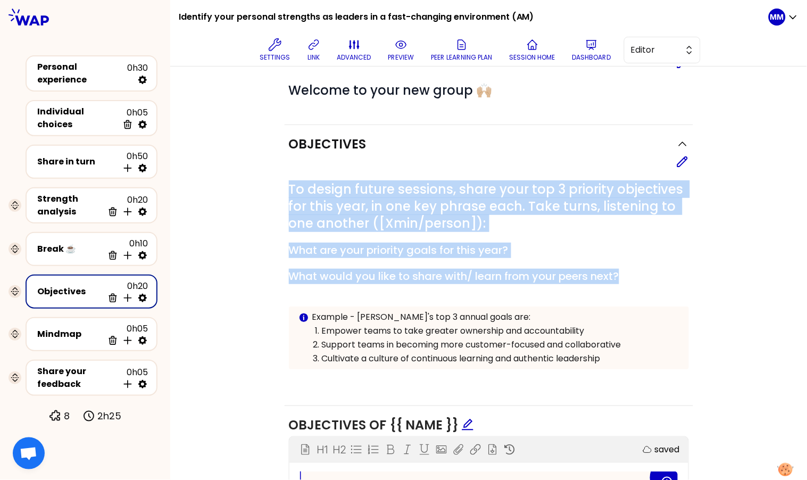
drag, startPoint x: 625, startPoint y: 277, endPoint x: 254, endPoint y: 181, distance: 382.5
click at [254, 181] on div "Objectives Edit # To design future sessions, share your top 3 priority objectiv…" at bounding box center [489, 483] width 594 height 717
copy div "To design future sessions, share your top 3 priority objectives for this year, …"
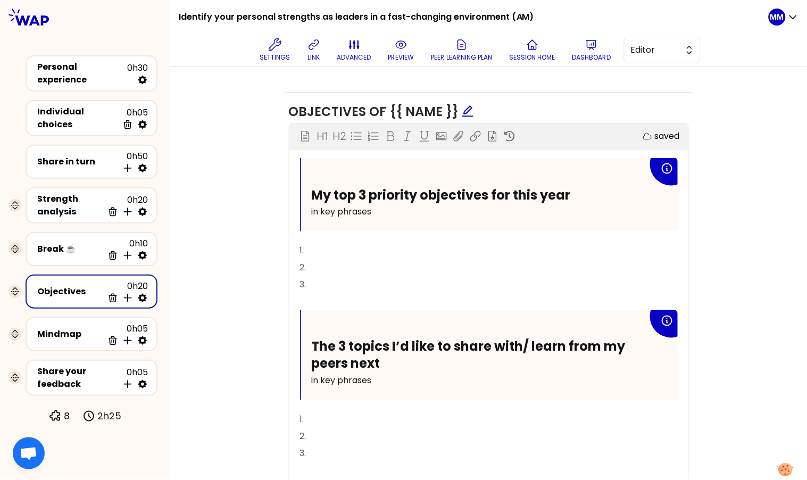
scroll to position [443, 0]
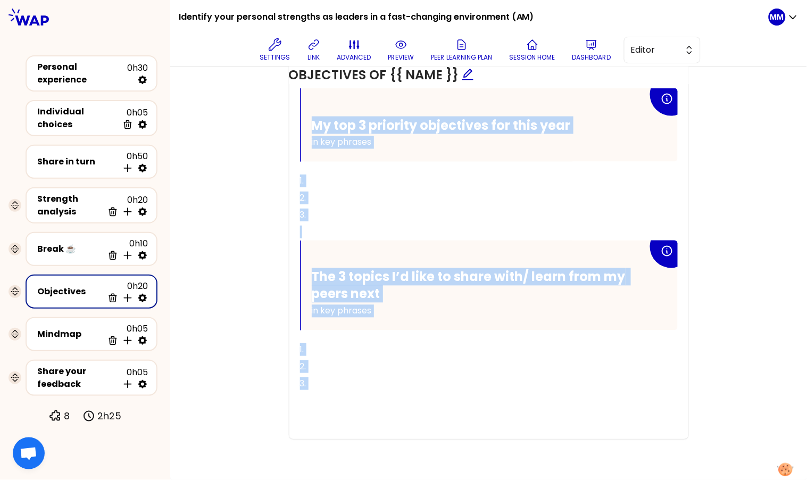
drag, startPoint x: 306, startPoint y: 321, endPoint x: 284, endPoint y: 82, distance: 240.4
click at [285, 81] on div "Objectives of {{ name }} Make instruction block H1 H2 Export saved My top 3 pri…" at bounding box center [489, 241] width 409 height 436
copy div "My top 3 priority objectives for this year in key phrases 1. 2. 3. ﻿ The 3 topi…"
click at [366, 285] on span "The 3 topics I’d like to share with/ learn from my peers next" at bounding box center [470, 285] width 317 height 34
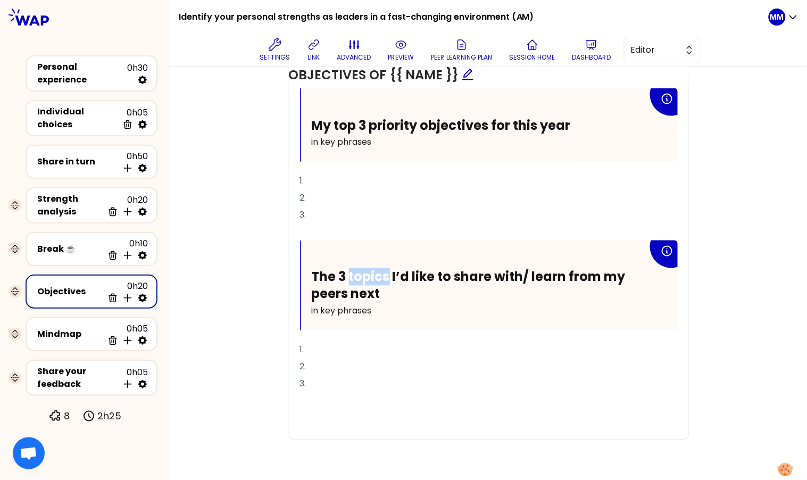
click at [366, 285] on span "The 3 topics I’d like to share with/ learn from my peers next" at bounding box center [470, 285] width 317 height 34
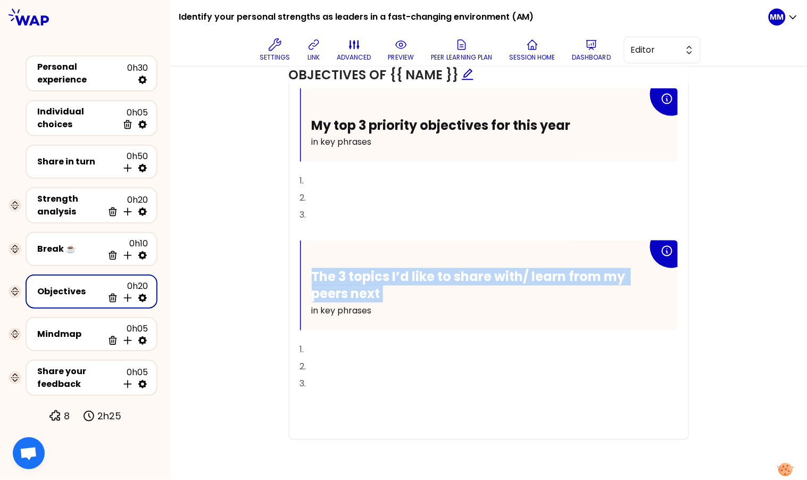
click at [366, 285] on span "The 3 topics I’d like to share with/ learn from my peers next" at bounding box center [470, 285] width 317 height 34
copy span "The 3 topics I’d like to share with/ learn from my peers next"
